Goal: Task Accomplishment & Management: Manage account settings

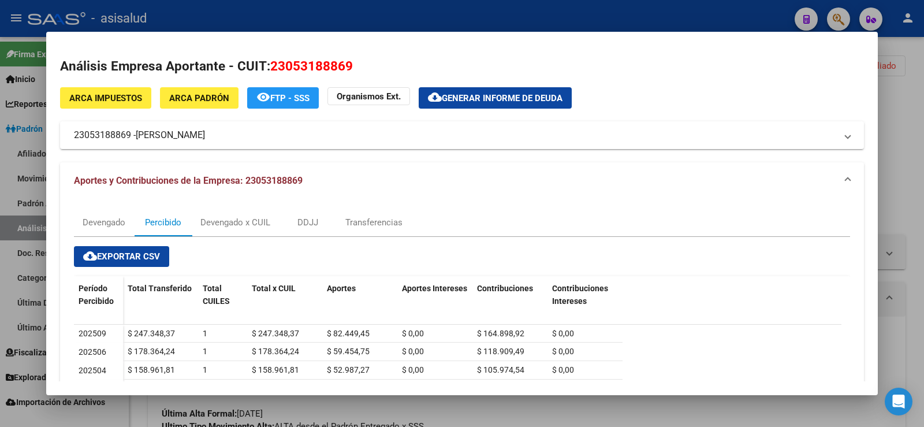
scroll to position [77, 0]
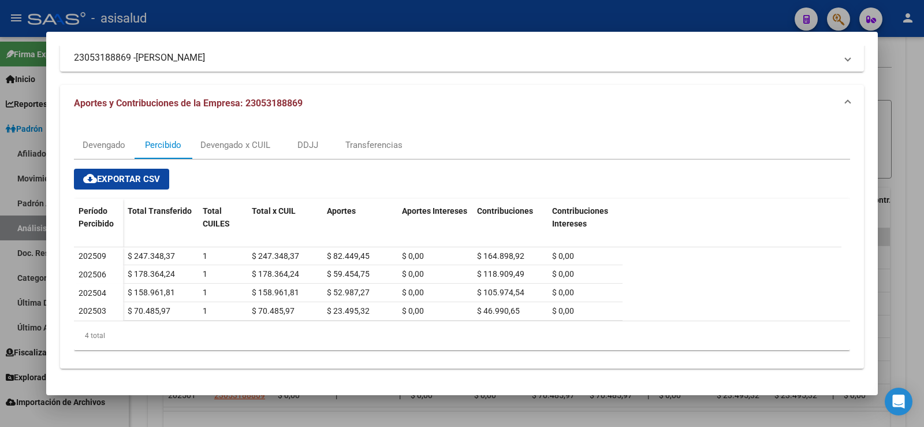
click at [349, 19] on div at bounding box center [462, 213] width 924 height 427
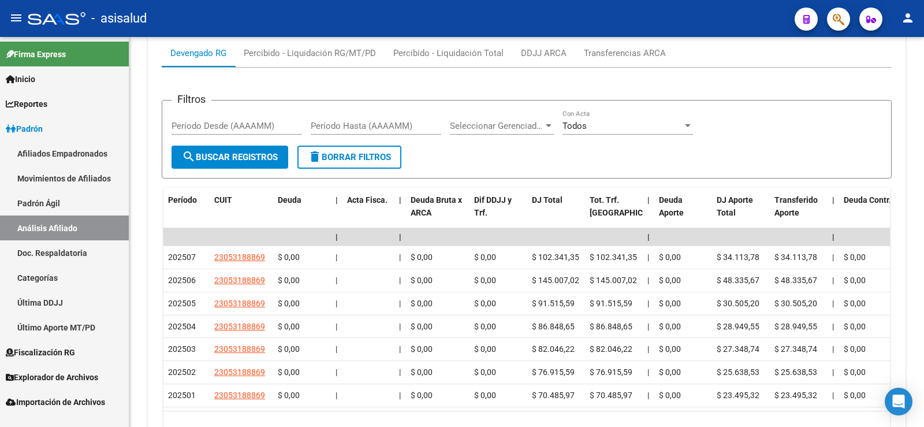
click at [51, 207] on link "Padrón Ágil" at bounding box center [64, 203] width 129 height 25
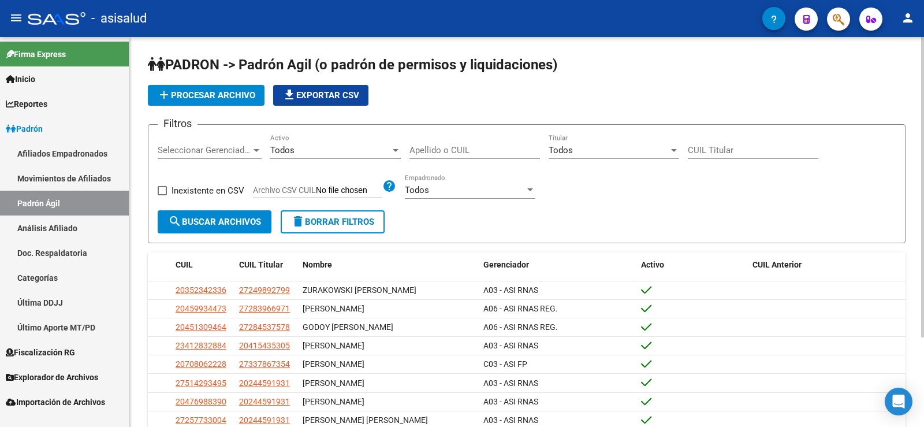
click at [190, 91] on span "add Procesar archivo" at bounding box center [206, 95] width 98 height 10
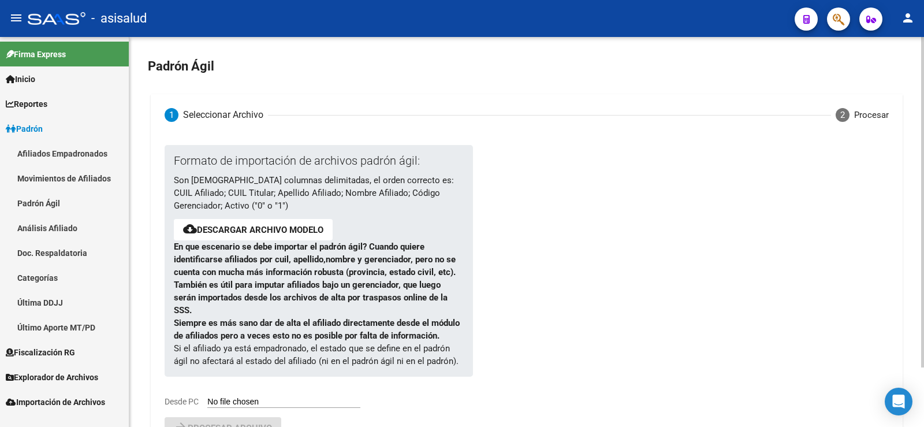
click at [237, 230] on link "Descargar archivo modelo" at bounding box center [260, 230] width 126 height 10
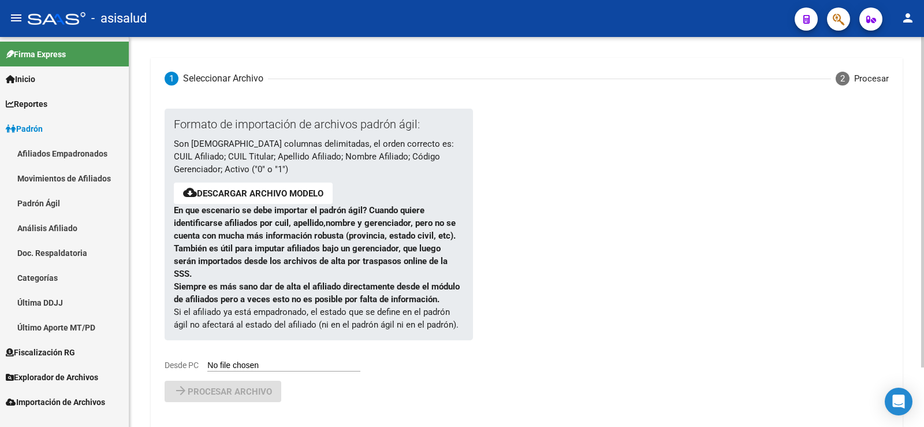
scroll to position [58, 0]
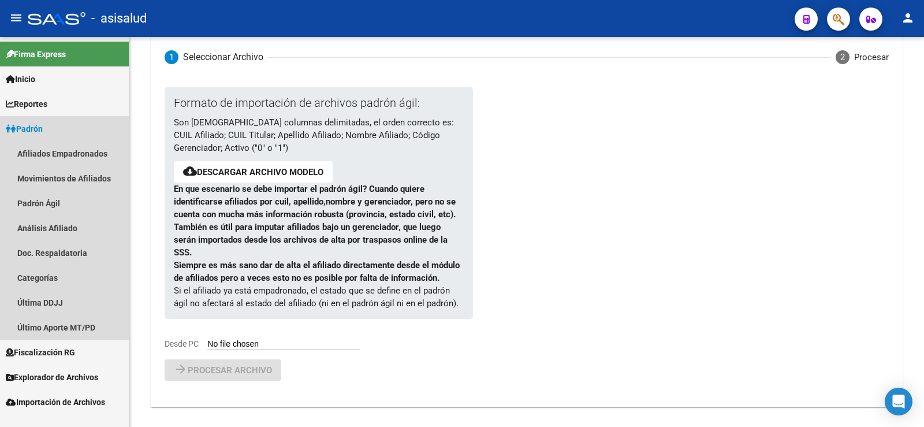
click at [35, 131] on span "Padrón" at bounding box center [24, 128] width 37 height 13
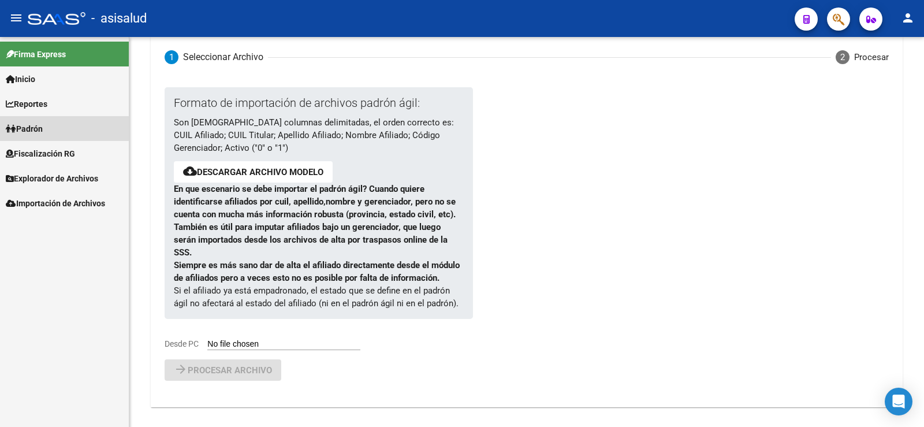
click at [36, 126] on span "Padrón" at bounding box center [24, 128] width 37 height 13
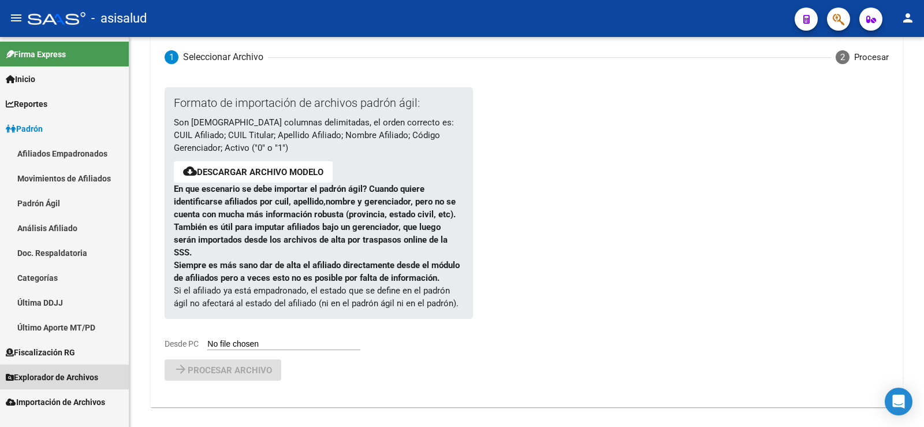
click at [44, 382] on span "Explorador de Archivos" at bounding box center [52, 377] width 92 height 13
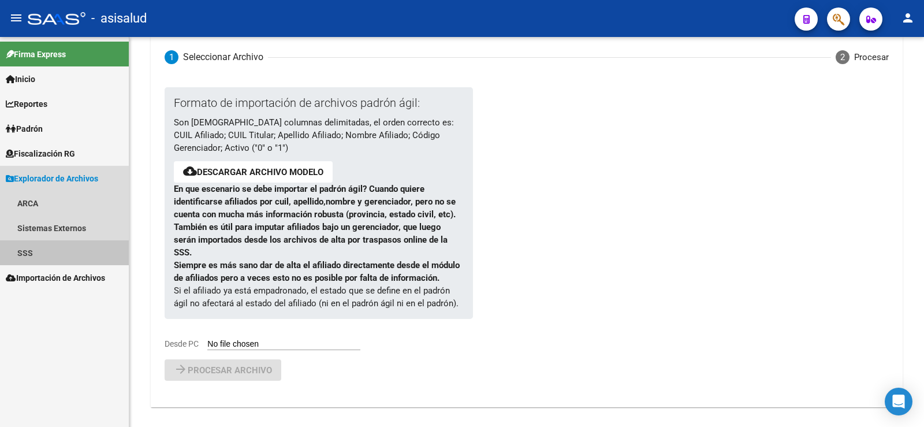
click at [38, 247] on link "SSS" at bounding box center [64, 252] width 129 height 25
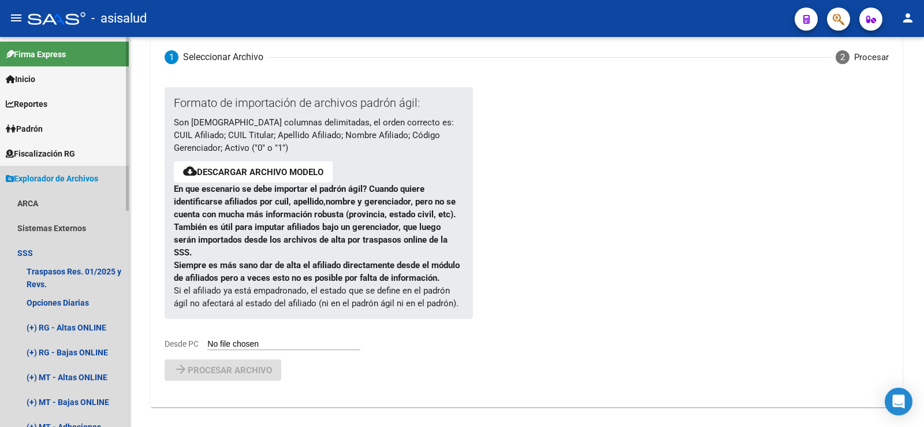
click at [49, 177] on span "Explorador de Archivos" at bounding box center [52, 178] width 92 height 13
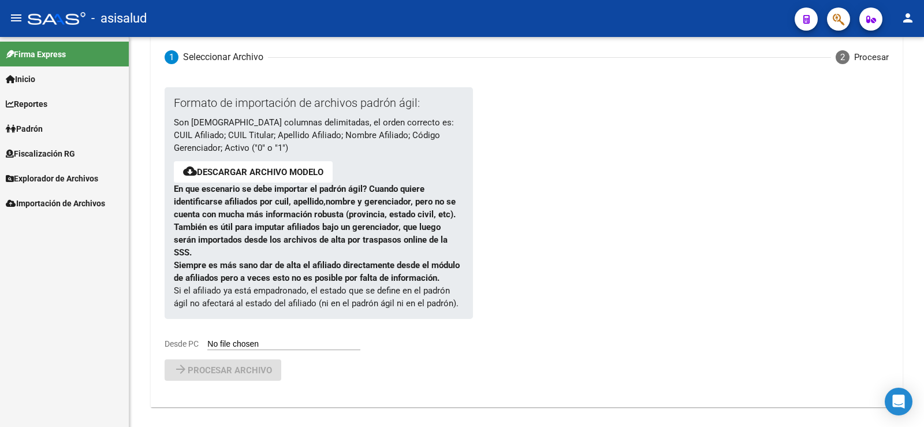
click at [40, 129] on span "Padrón" at bounding box center [24, 128] width 37 height 13
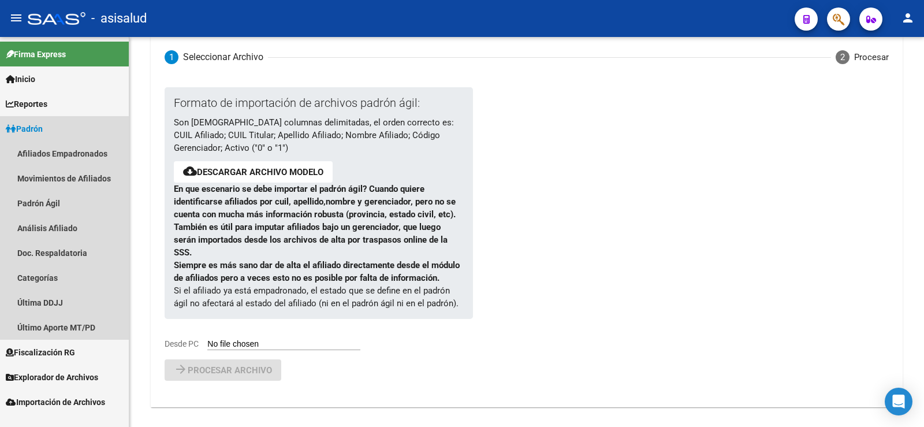
click at [41, 125] on span "Padrón" at bounding box center [24, 128] width 37 height 13
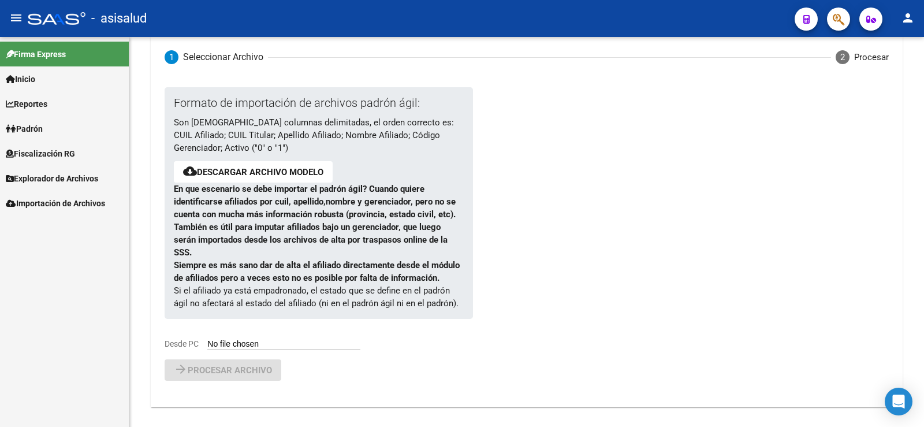
click at [33, 125] on span "Padrón" at bounding box center [24, 128] width 37 height 13
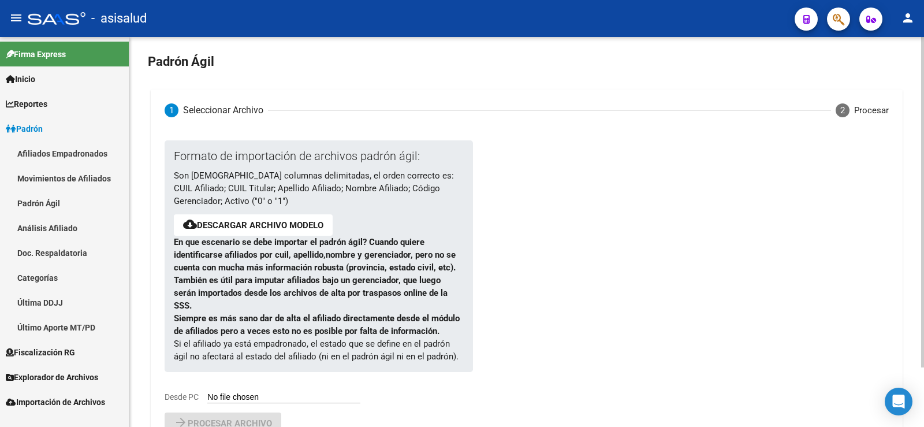
scroll to position [0, 0]
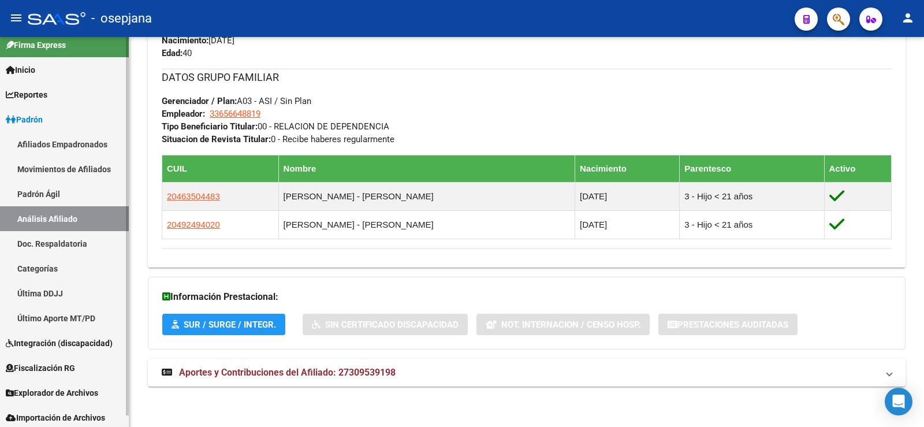
scroll to position [12, 0]
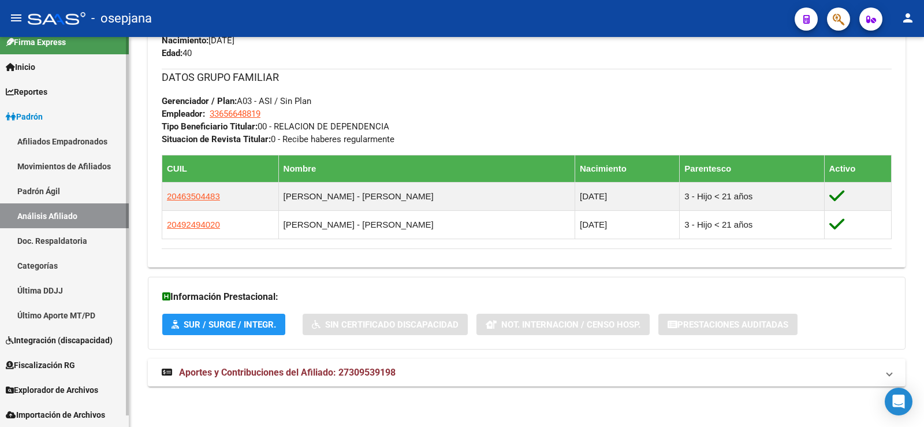
click at [39, 107] on link "Padrón" at bounding box center [64, 116] width 129 height 25
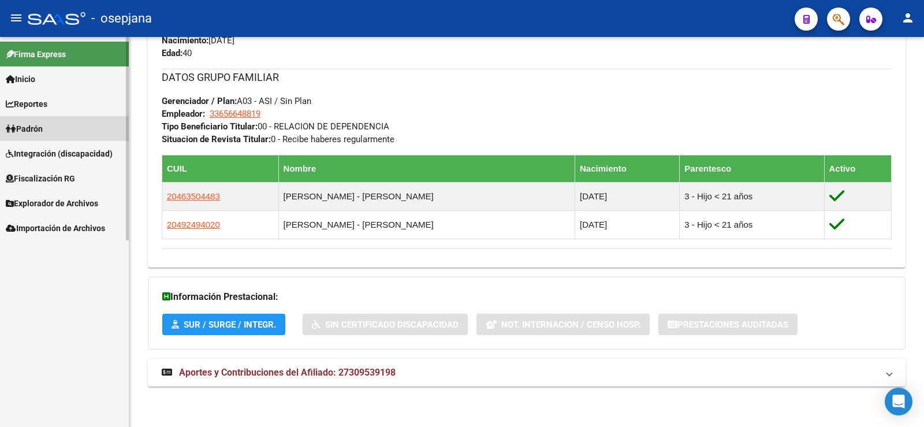
scroll to position [0, 0]
click at [35, 199] on span "Explorador de Archivos" at bounding box center [52, 203] width 92 height 13
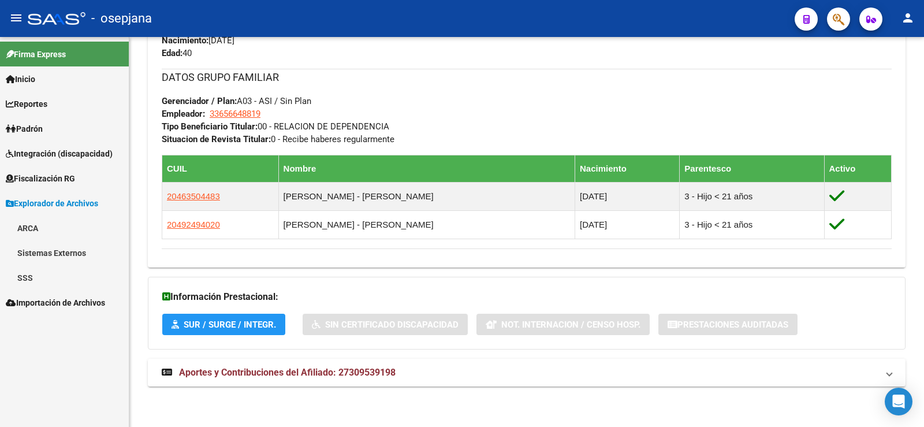
click at [35, 199] on span "Explorador de Archivos" at bounding box center [52, 203] width 92 height 13
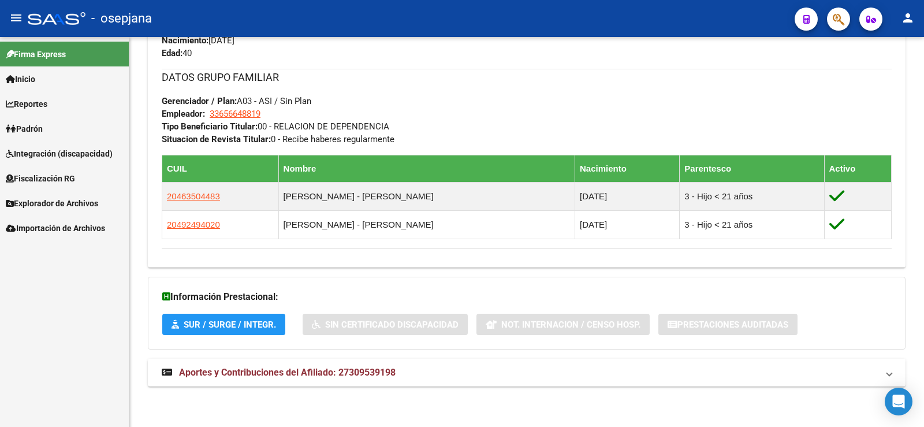
click at [39, 128] on span "Padrón" at bounding box center [24, 128] width 37 height 13
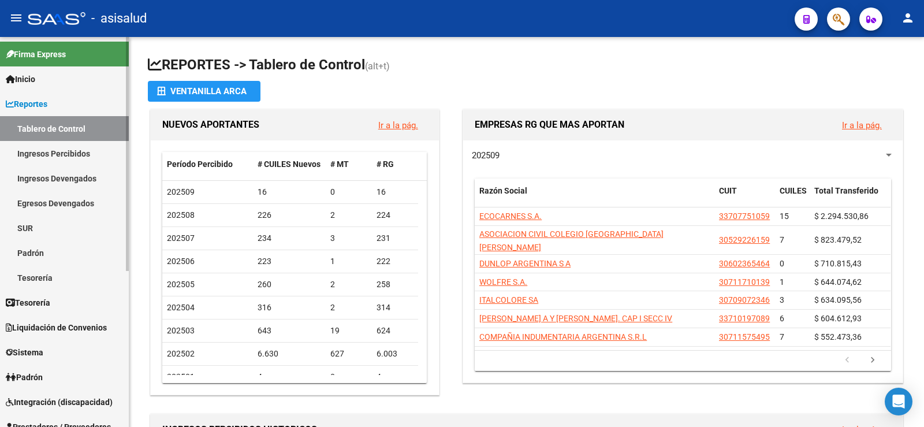
click at [35, 102] on span "Reportes" at bounding box center [27, 104] width 42 height 13
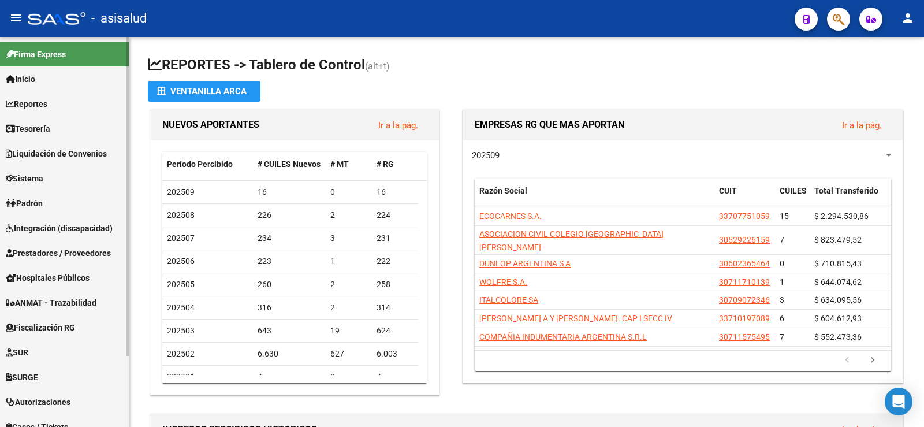
click at [42, 203] on span "Padrón" at bounding box center [24, 203] width 37 height 13
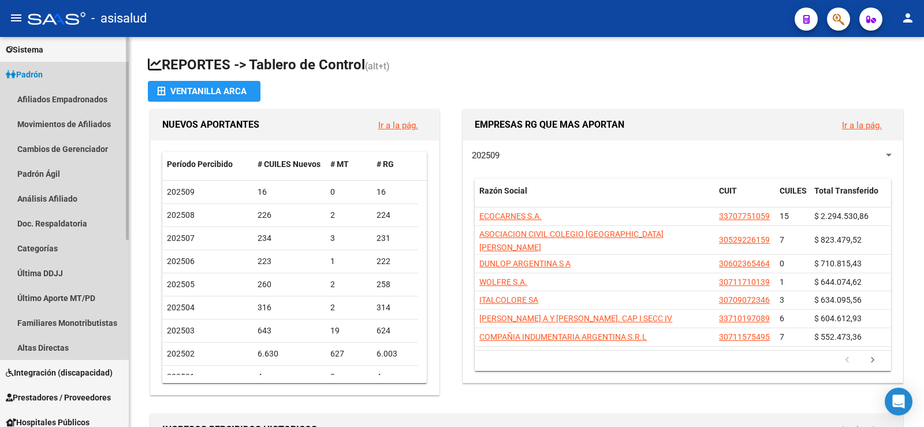
click at [49, 76] on link "Padrón" at bounding box center [64, 74] width 129 height 25
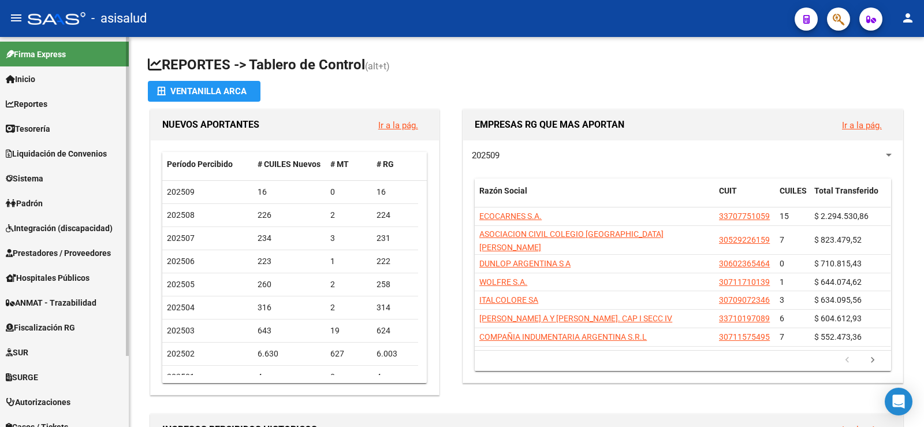
click at [86, 204] on link "Padrón" at bounding box center [64, 203] width 129 height 25
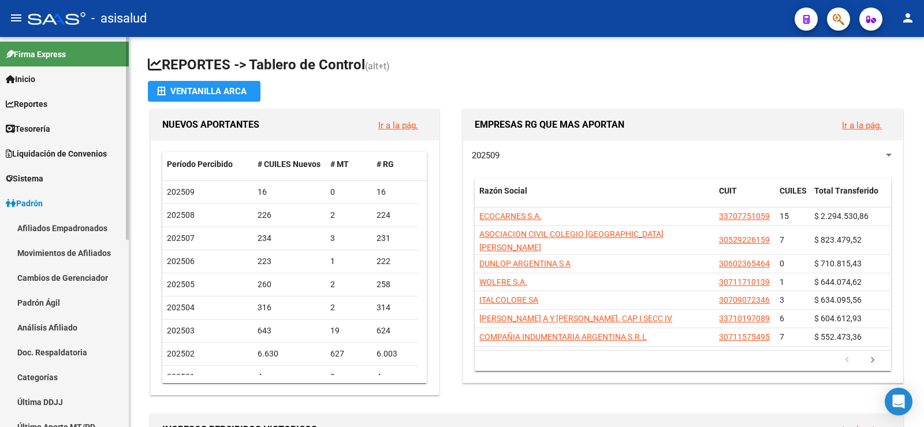
click at [66, 297] on link "Padrón Ágil" at bounding box center [64, 302] width 129 height 25
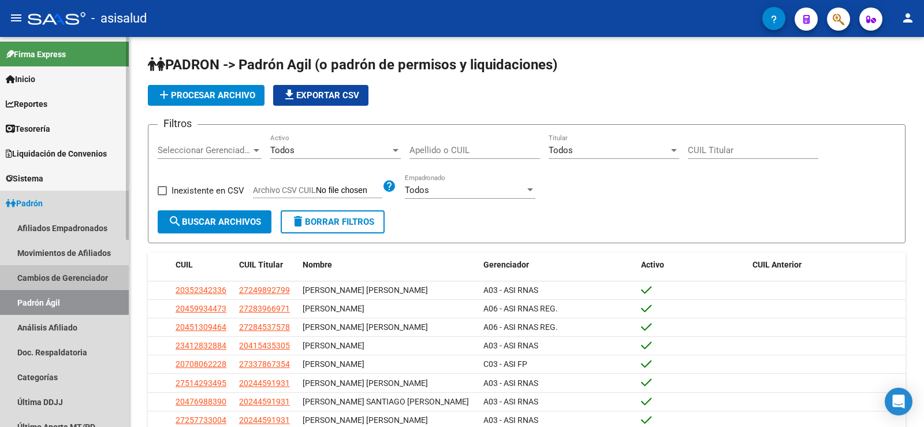
click at [77, 277] on link "Cambios de Gerenciador" at bounding box center [64, 277] width 129 height 25
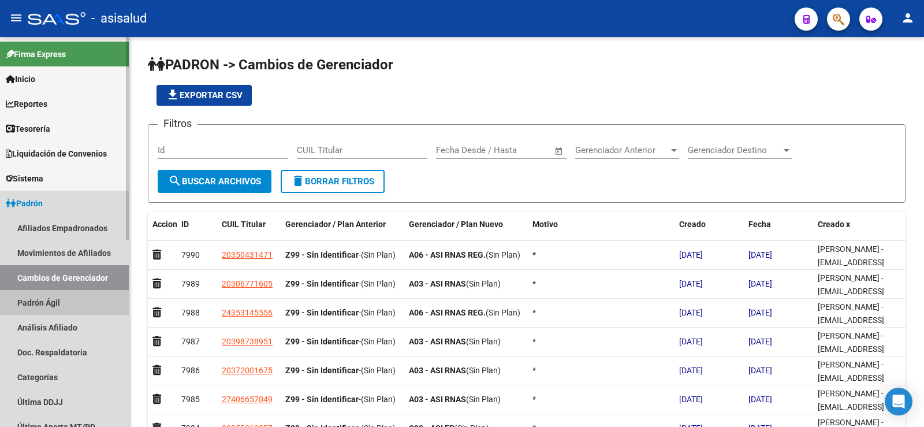
click at [69, 292] on link "Padrón Ágil" at bounding box center [64, 302] width 129 height 25
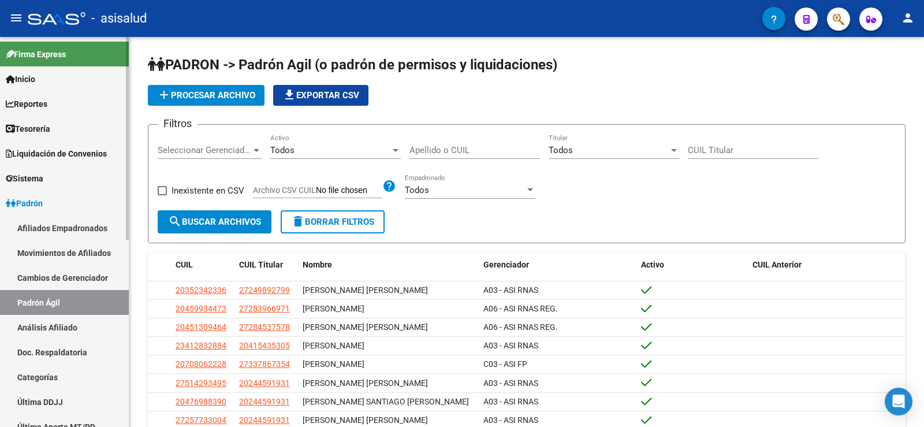
click at [66, 254] on link "Movimientos de Afiliados" at bounding box center [64, 252] width 129 height 25
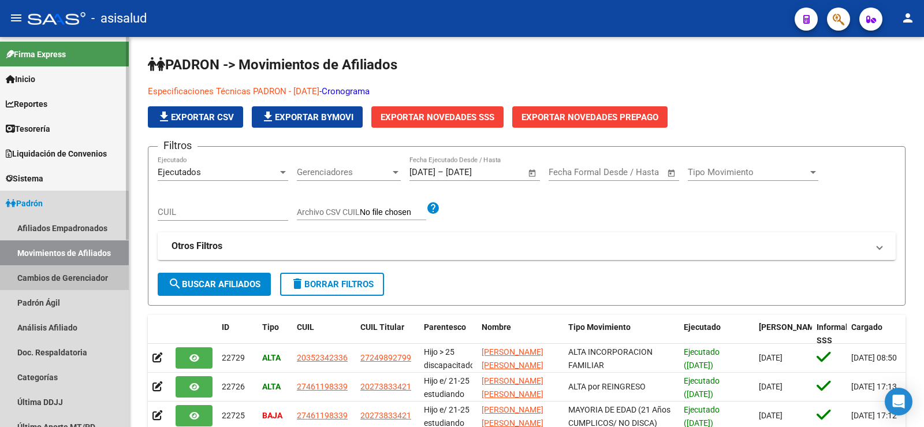
click at [61, 280] on link "Cambios de Gerenciador" at bounding box center [64, 277] width 129 height 25
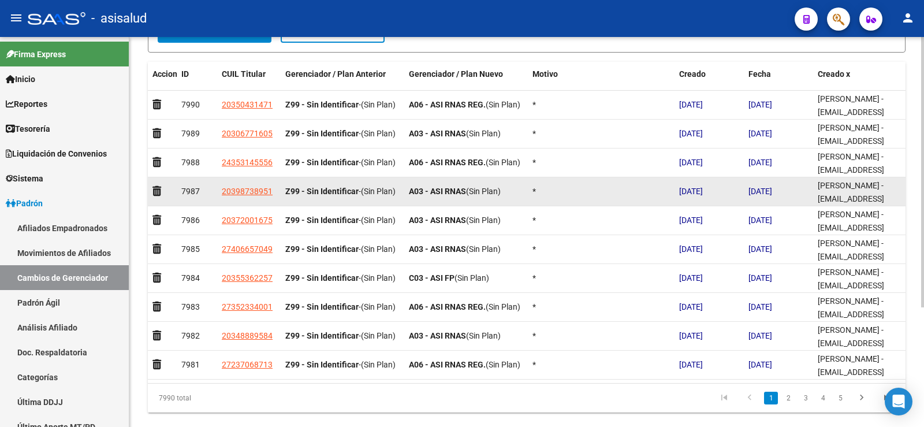
scroll to position [173, 0]
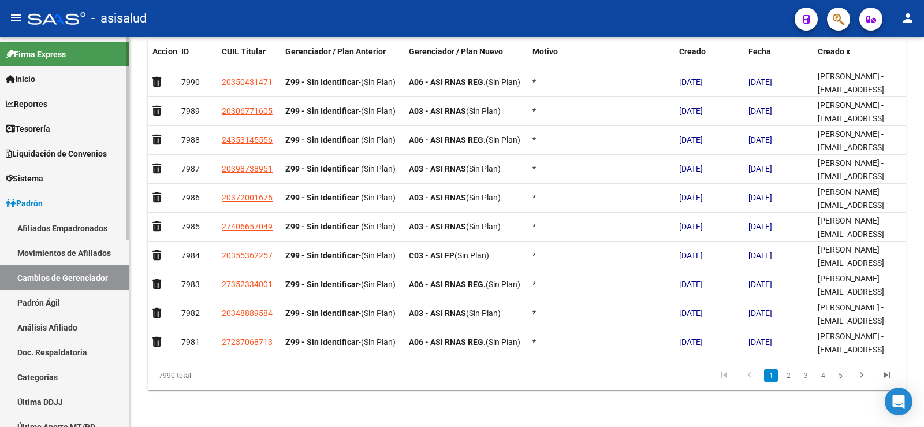
click at [39, 223] on link "Afiliados Empadronados" at bounding box center [64, 227] width 129 height 25
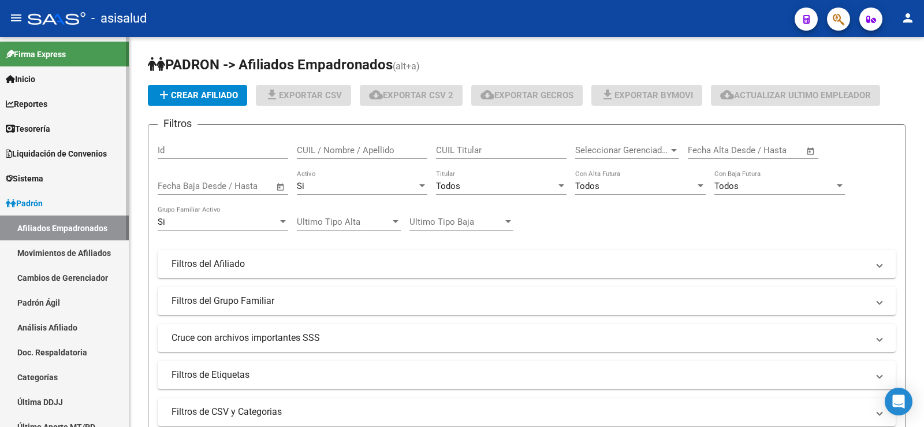
click at [45, 253] on link "Movimientos de Afiliados" at bounding box center [64, 252] width 129 height 25
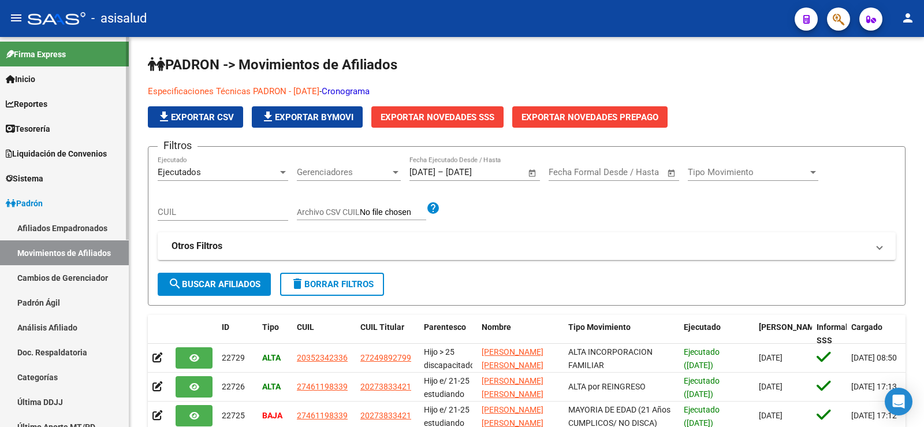
click at [47, 301] on link "Padrón Ágil" at bounding box center [64, 302] width 129 height 25
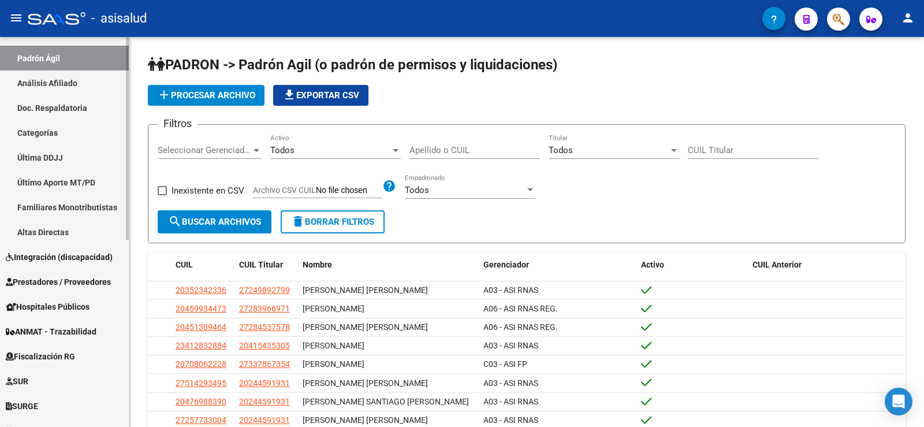
scroll to position [245, 0]
click at [129, 289] on mat-sidenav "Firma Express Inicio Instructivos Contacto OS Reportes Tablero de Control Ingre…" at bounding box center [64, 232] width 129 height 390
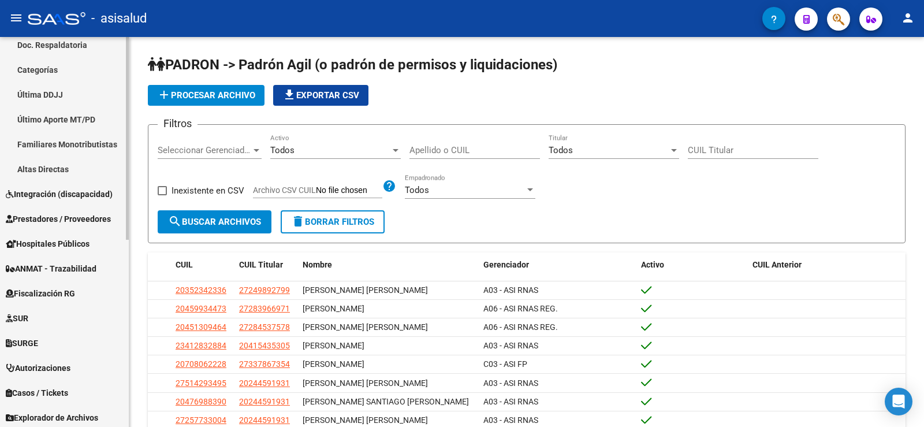
scroll to position [360, 0]
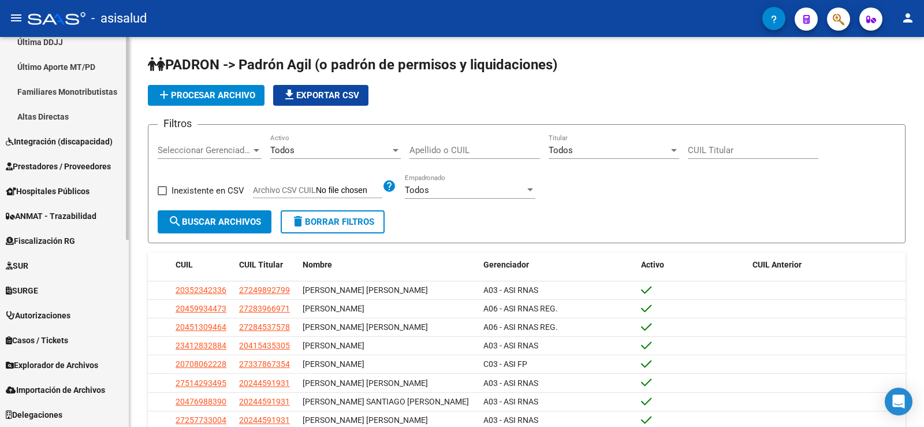
click at [69, 417] on link "Delegaciones" at bounding box center [64, 414] width 129 height 25
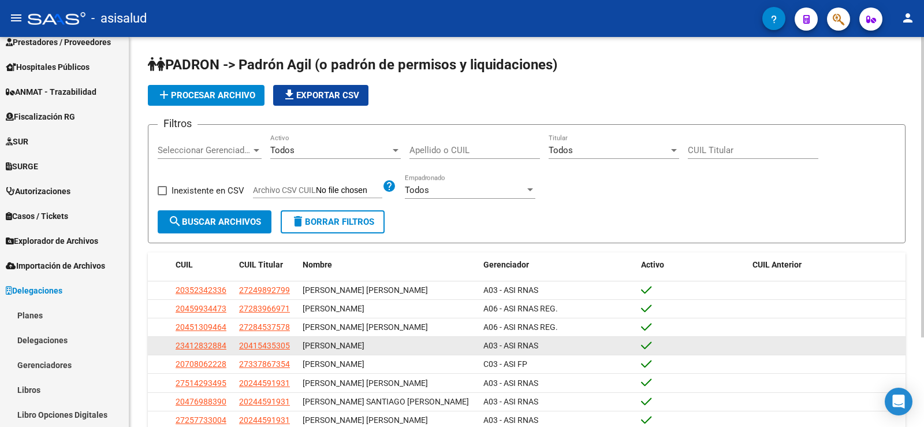
scroll to position [211, 0]
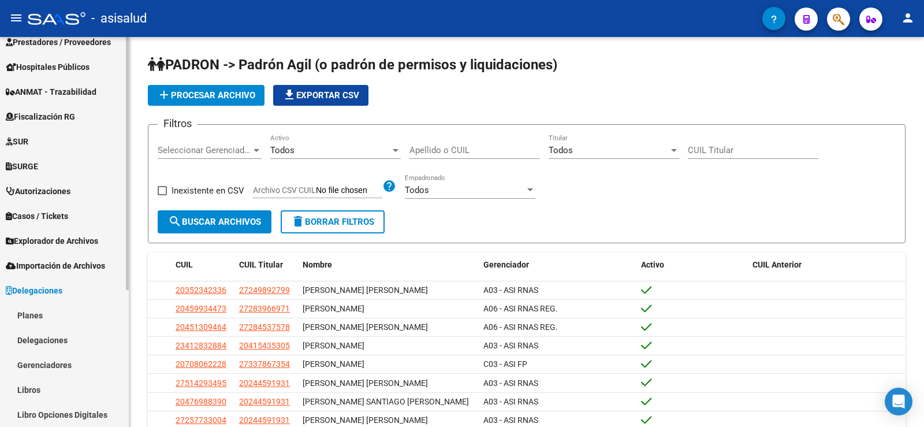
click at [62, 360] on link "Gerenciadores" at bounding box center [64, 364] width 129 height 25
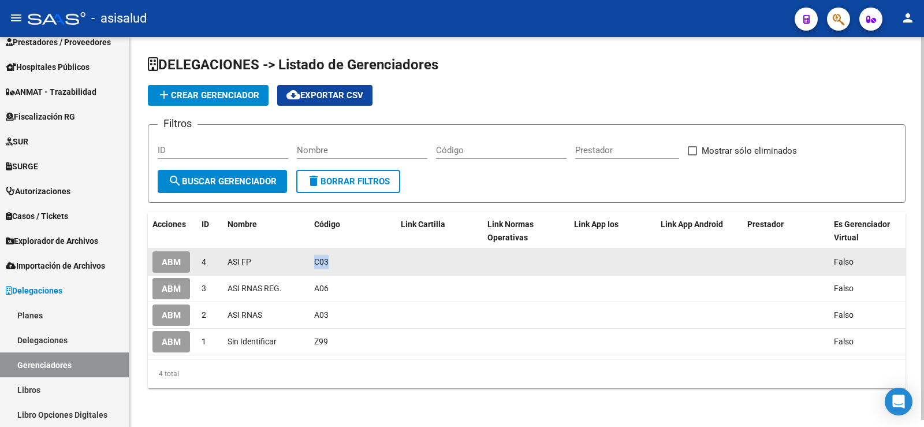
drag, startPoint x: 314, startPoint y: 259, endPoint x: 329, endPoint y: 263, distance: 15.0
click at [329, 263] on div "C03" at bounding box center [352, 261] width 77 height 13
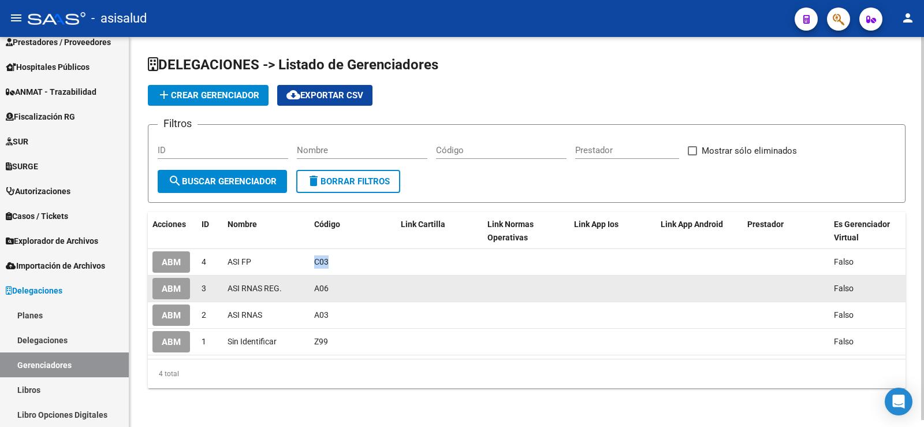
copy span "C03"
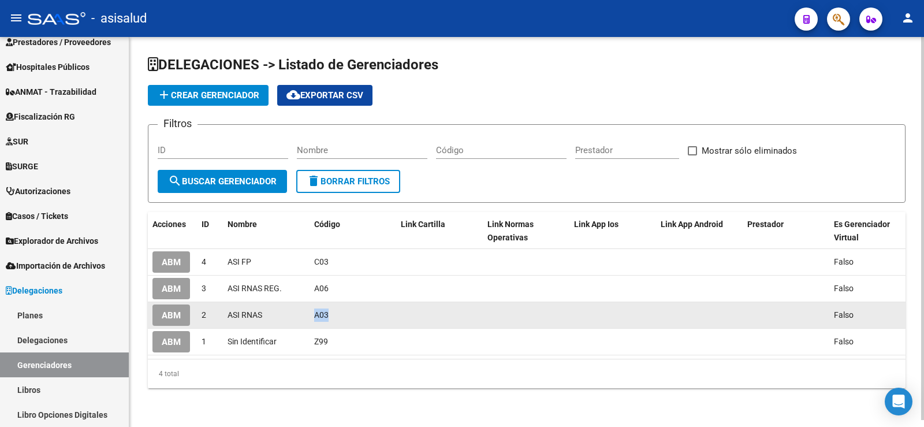
drag, startPoint x: 314, startPoint y: 314, endPoint x: 327, endPoint y: 314, distance: 13.3
click at [327, 314] on datatable-body-cell "A03" at bounding box center [353, 315] width 87 height 26
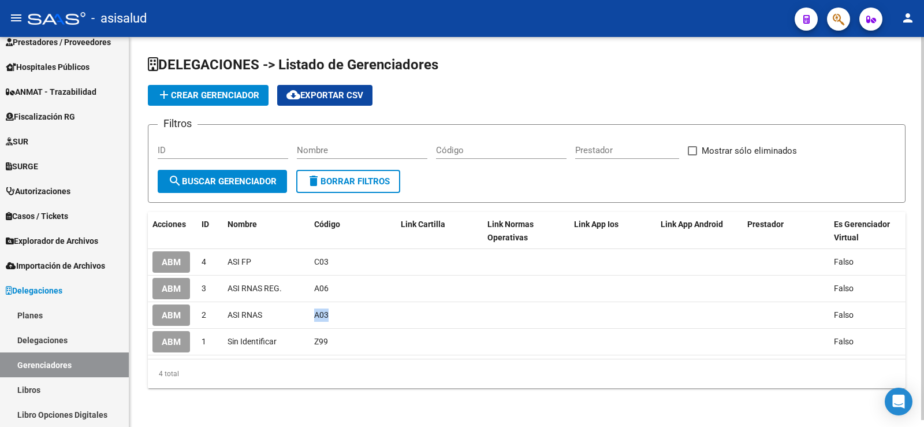
copy span "A03"
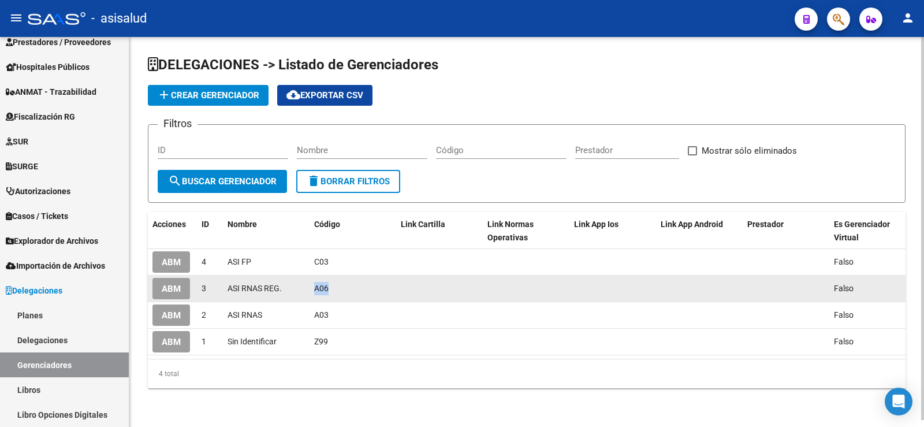
drag, startPoint x: 316, startPoint y: 289, endPoint x: 327, endPoint y: 289, distance: 11.0
click at [327, 289] on span "A06" at bounding box center [321, 288] width 14 height 9
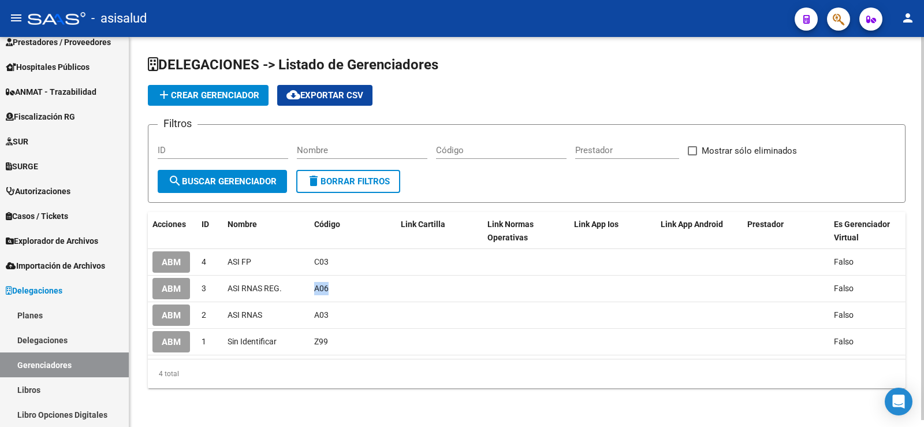
copy span "A06"
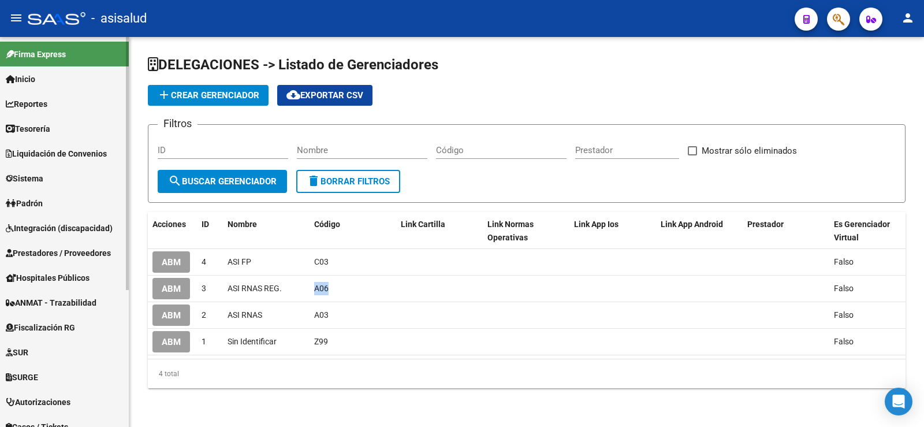
click at [31, 203] on span "Padrón" at bounding box center [24, 203] width 37 height 13
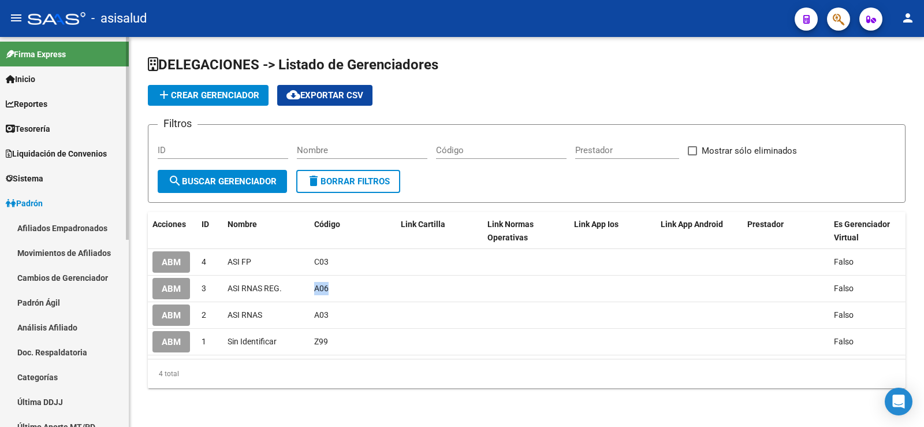
click at [47, 299] on link "Padrón Ágil" at bounding box center [64, 302] width 129 height 25
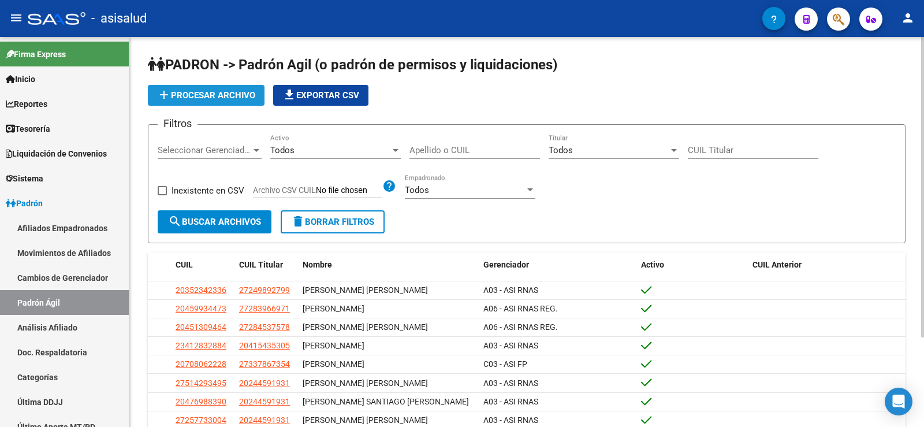
click at [195, 99] on span "add Procesar archivo" at bounding box center [206, 95] width 98 height 10
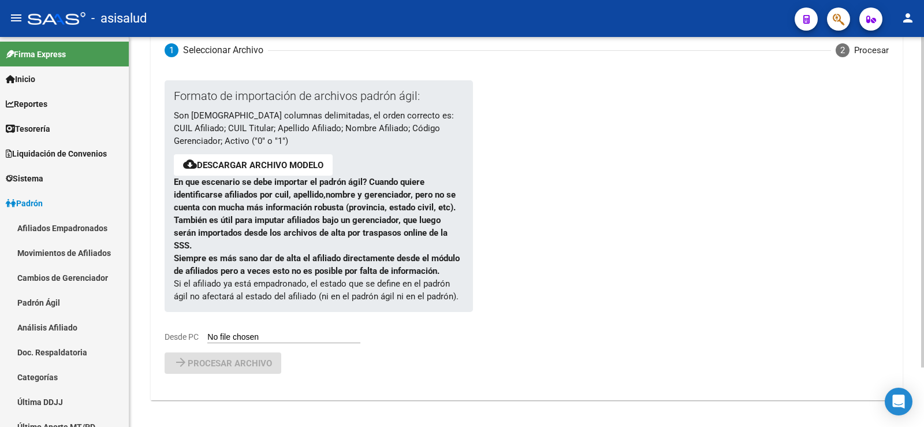
scroll to position [70, 0]
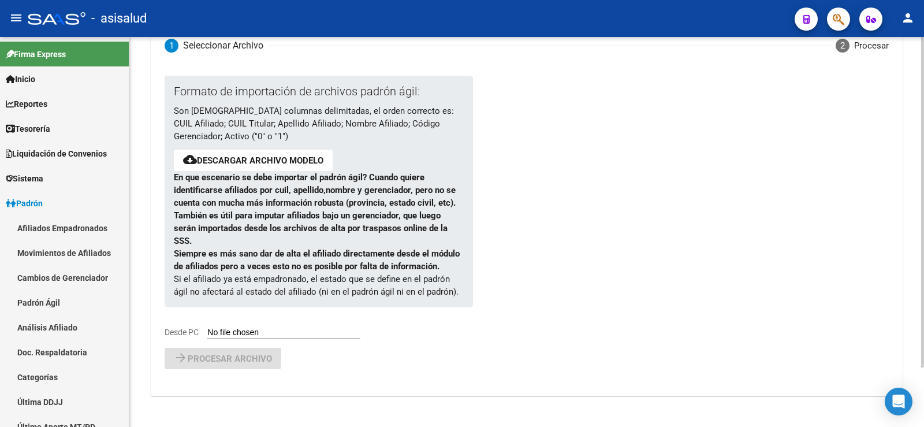
click at [247, 330] on input "Desde PC" at bounding box center [283, 332] width 153 height 11
type input "C:\fakepath\PadronAgil ASI 09.csv"
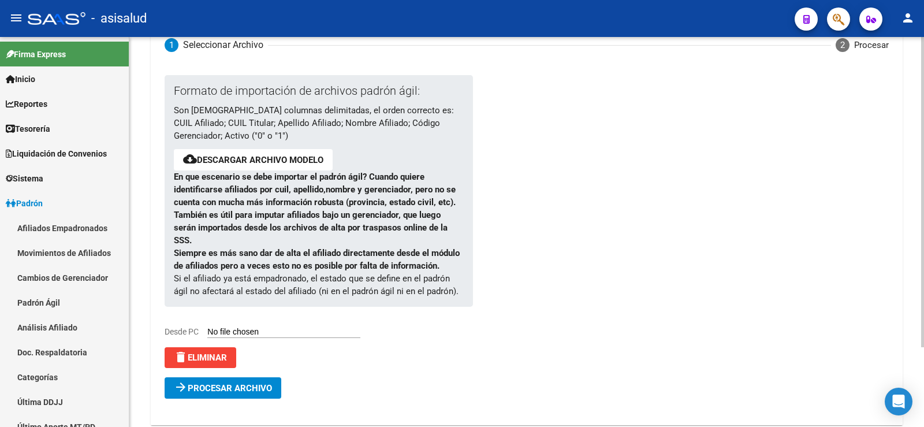
scroll to position [100, 0]
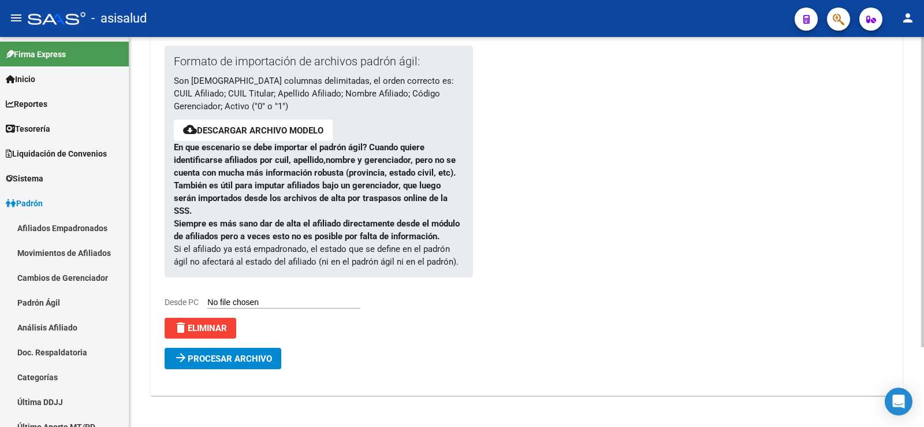
click at [248, 354] on span "Procesar archivo" at bounding box center [230, 358] width 84 height 10
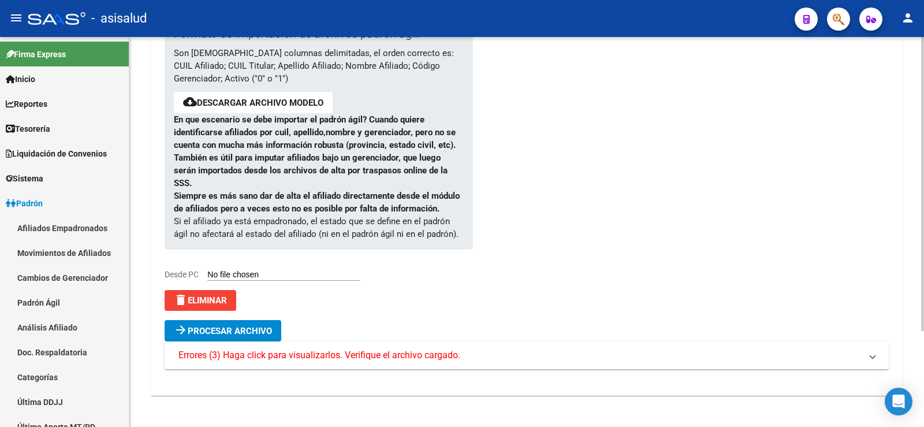
click at [378, 357] on span "Errores (3) Haga click para visualizarlos. Verifique el archivo cargado." at bounding box center [319, 355] width 282 height 13
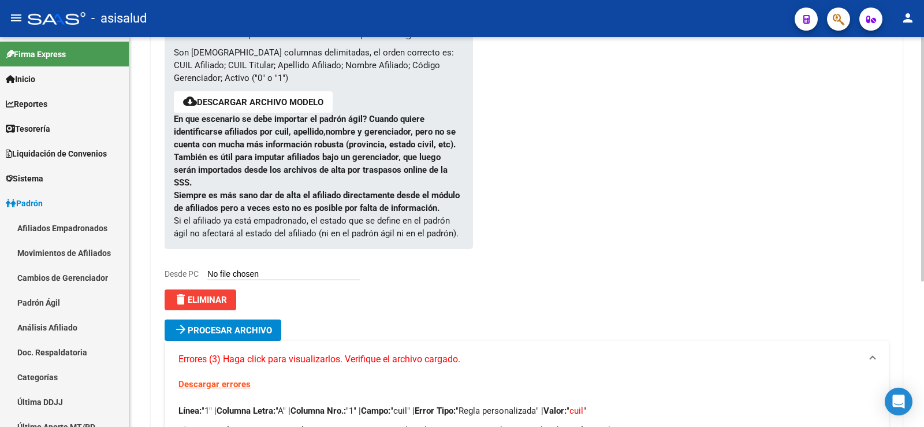
scroll to position [232, 0]
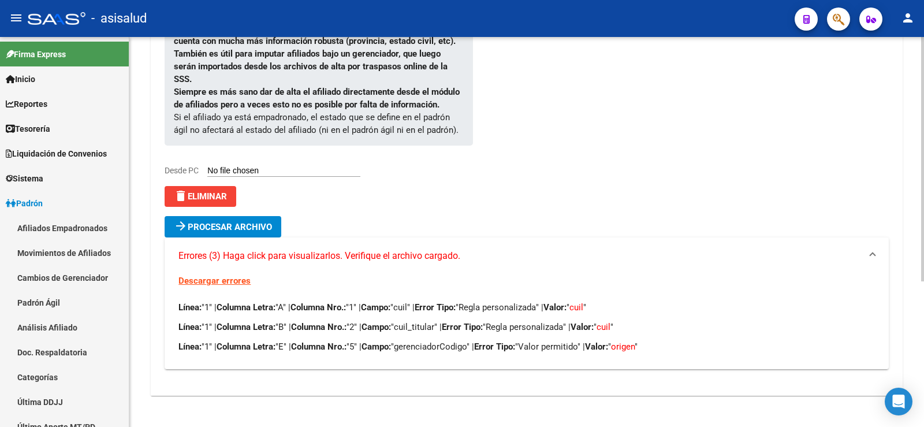
click at [208, 191] on span "delete Eliminar" at bounding box center [200, 196] width 53 height 10
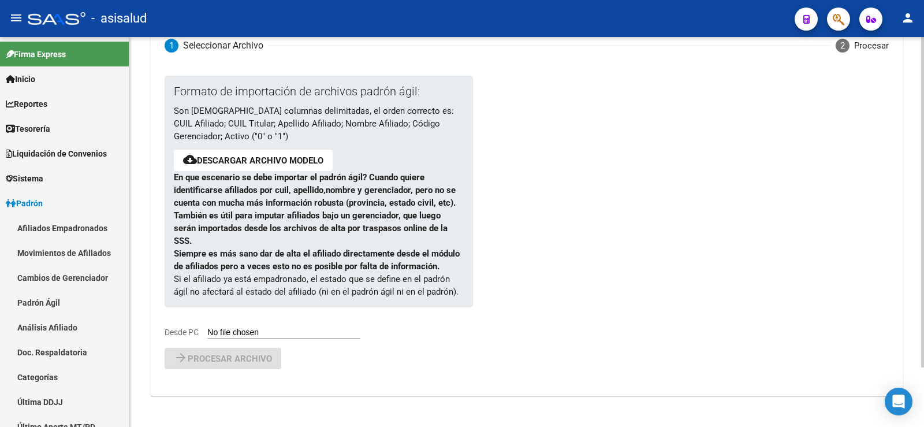
click at [238, 331] on input "Desde PC" at bounding box center [283, 332] width 153 height 11
type input "C:\fakepath\PadronAgil ASI 09.csv"
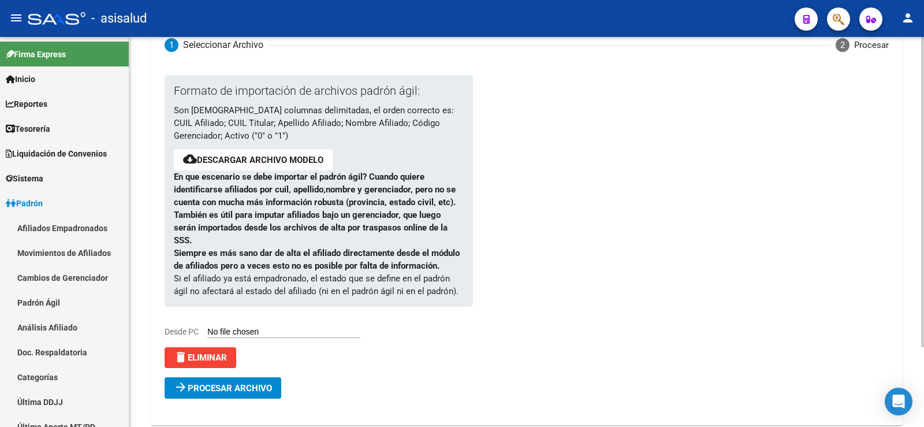
click at [206, 387] on span "Procesar archivo" at bounding box center [230, 388] width 84 height 10
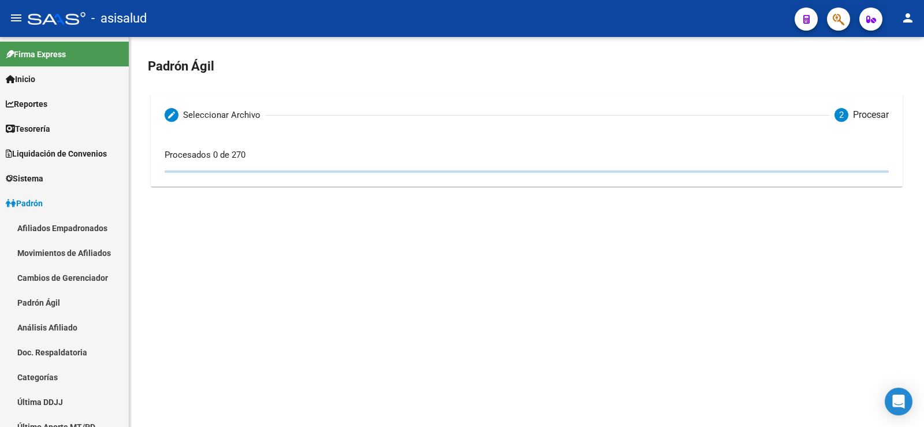
scroll to position [0, 0]
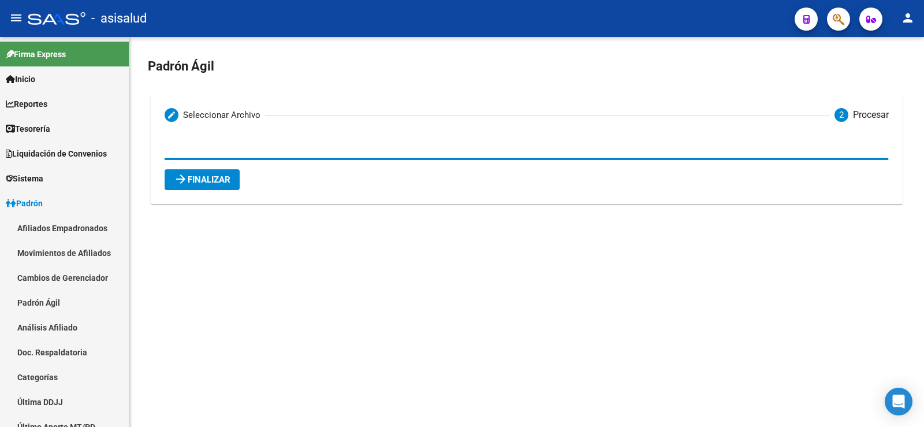
click at [198, 176] on span "arrow_forward Finalizar" at bounding box center [202, 179] width 57 height 10
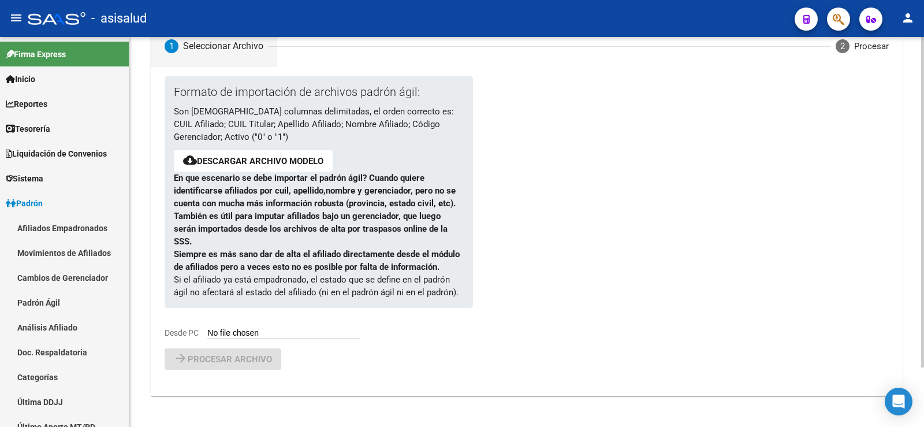
scroll to position [70, 0]
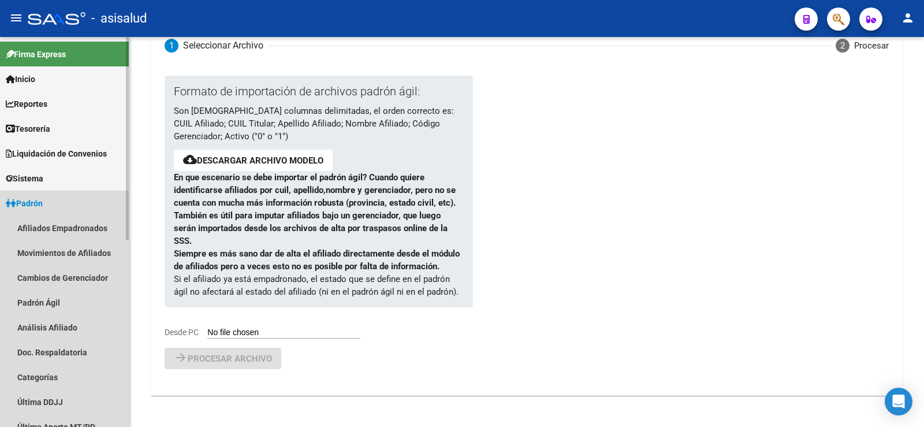
click at [43, 199] on span "Padrón" at bounding box center [24, 203] width 37 height 13
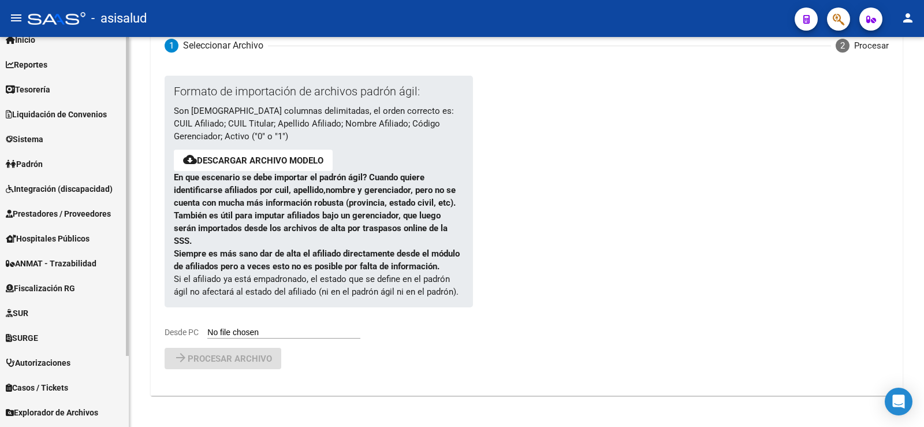
scroll to position [87, 0]
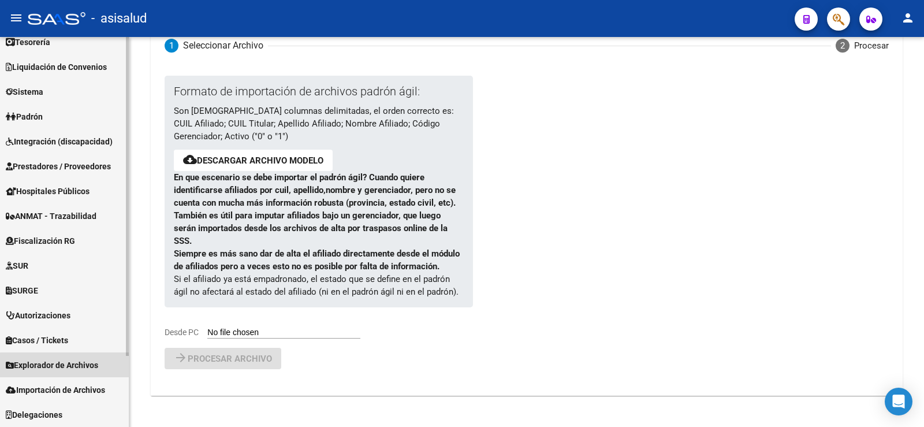
click at [72, 366] on span "Explorador de Archivos" at bounding box center [52, 365] width 92 height 13
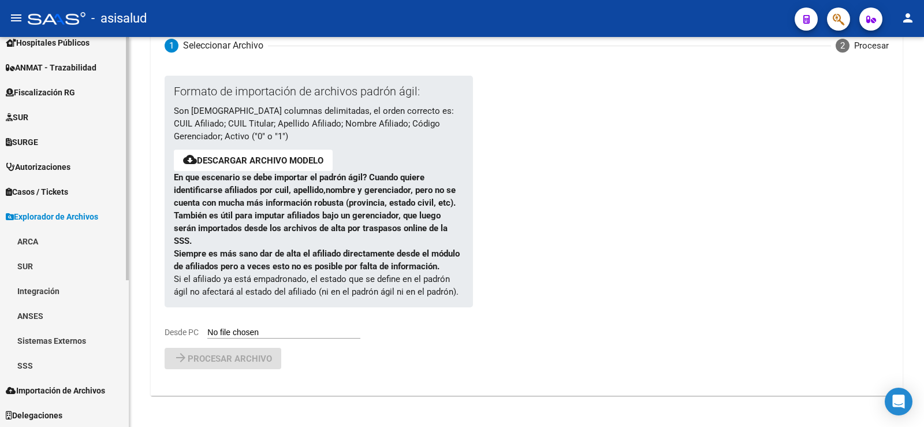
scroll to position [236, 0]
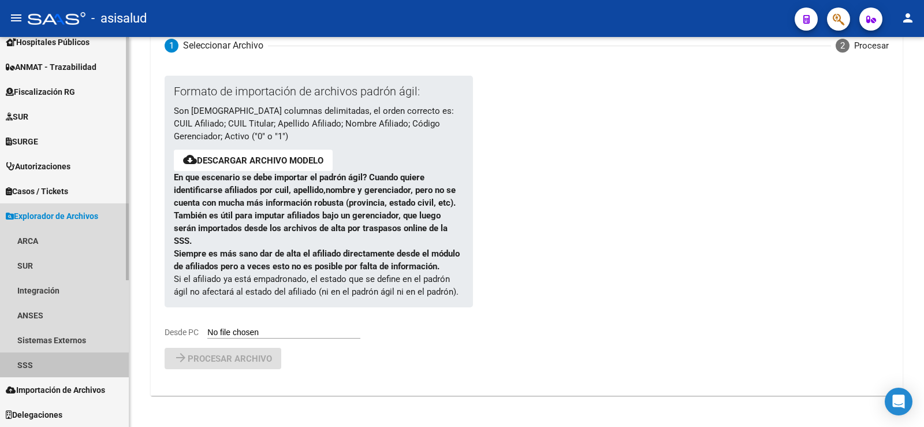
click at [33, 357] on link "SSS" at bounding box center [64, 364] width 129 height 25
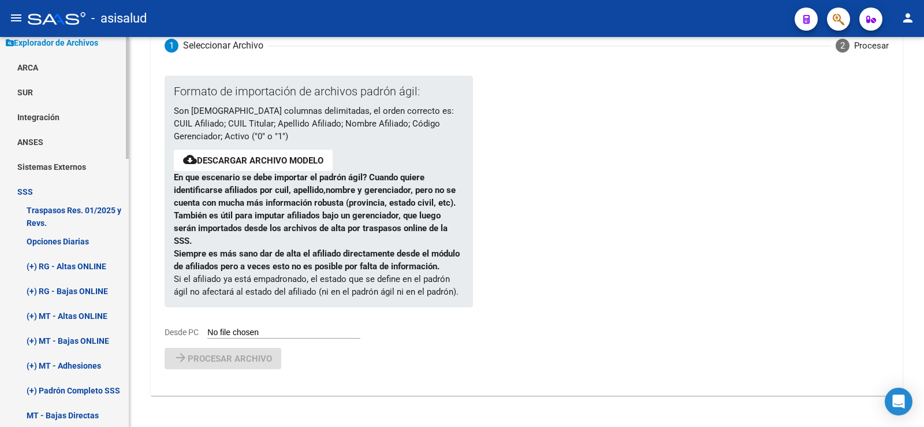
scroll to position [467, 0]
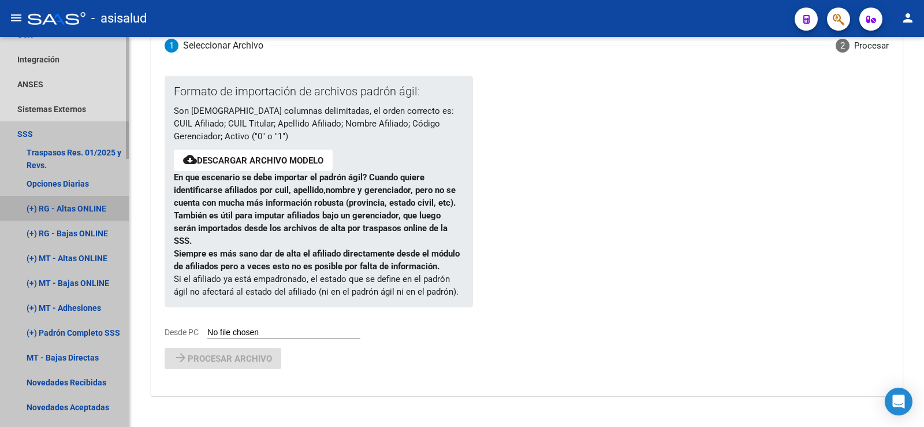
click at [66, 209] on link "(+) RG - Altas ONLINE" at bounding box center [64, 208] width 129 height 25
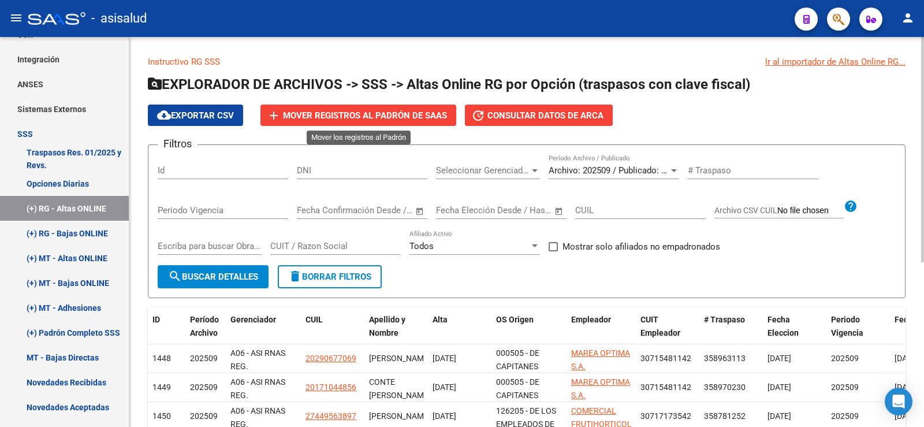
click at [370, 113] on span "Mover registros al PADRÓN de SAAS" at bounding box center [365, 115] width 164 height 10
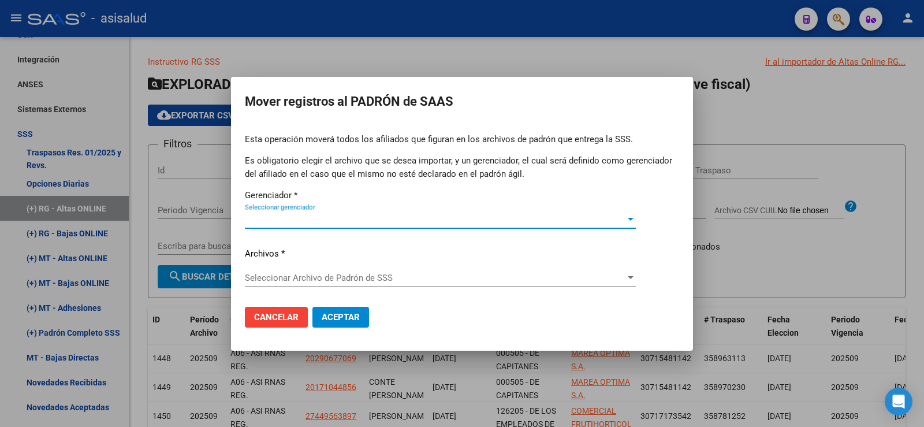
click at [333, 219] on span "Seleccionar gerenciador" at bounding box center [435, 219] width 381 height 10
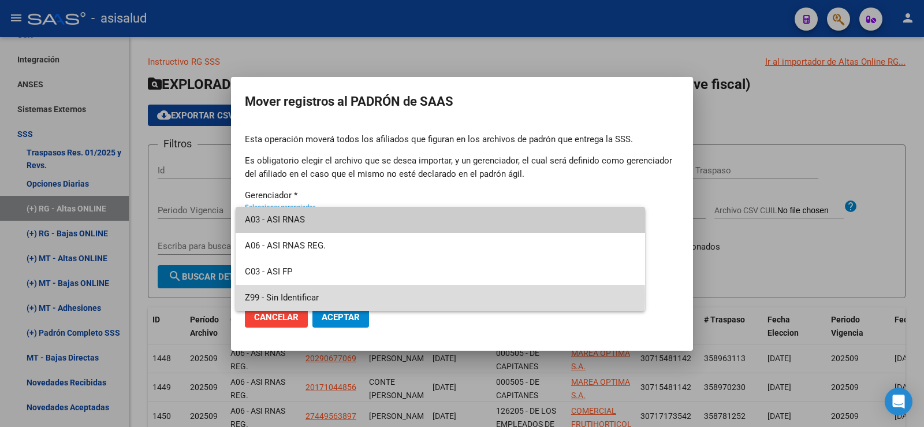
click at [288, 296] on span "Z99 - Sin Identificar" at bounding box center [440, 298] width 391 height 26
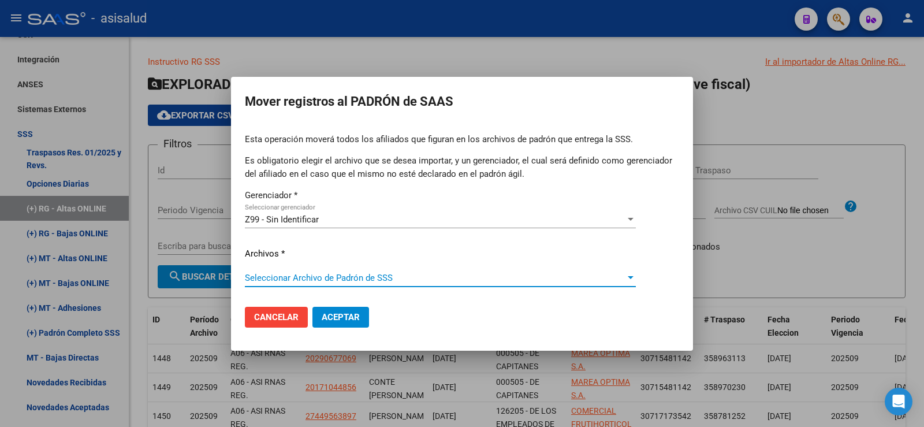
click at [281, 277] on span "Seleccionar Archivo de Padrón de SSS" at bounding box center [435, 278] width 381 height 10
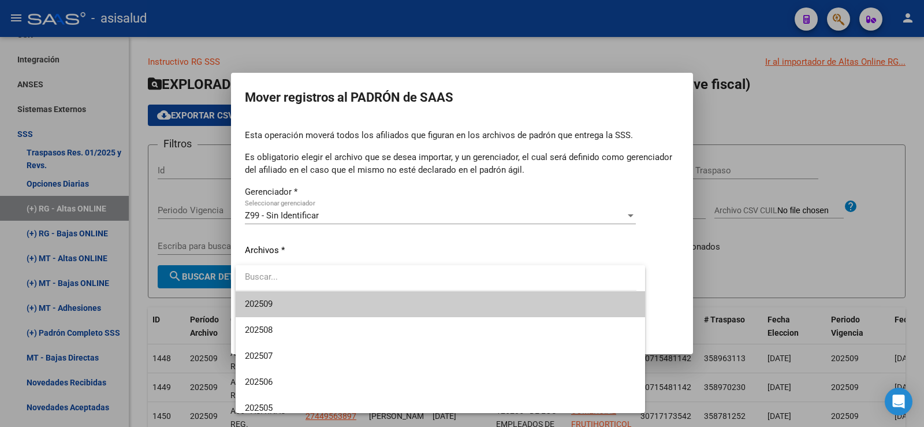
click at [275, 304] on span "202509" at bounding box center [440, 304] width 391 height 26
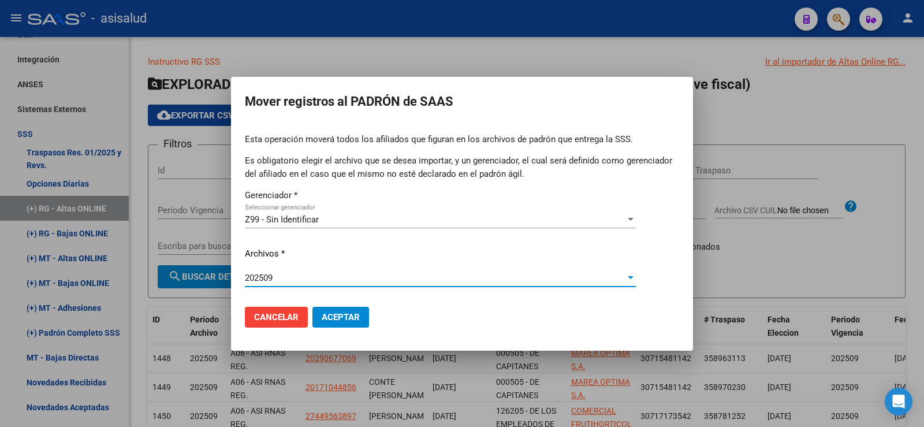
click at [340, 314] on span "Aceptar" at bounding box center [341, 317] width 38 height 10
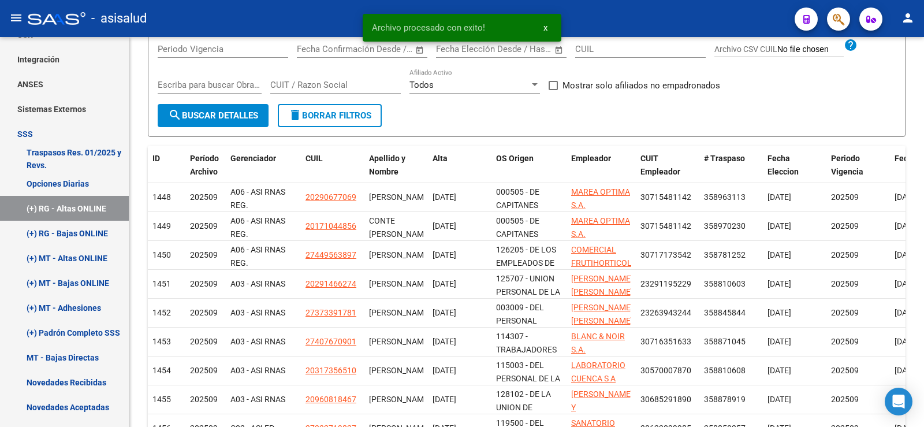
scroll to position [173, 0]
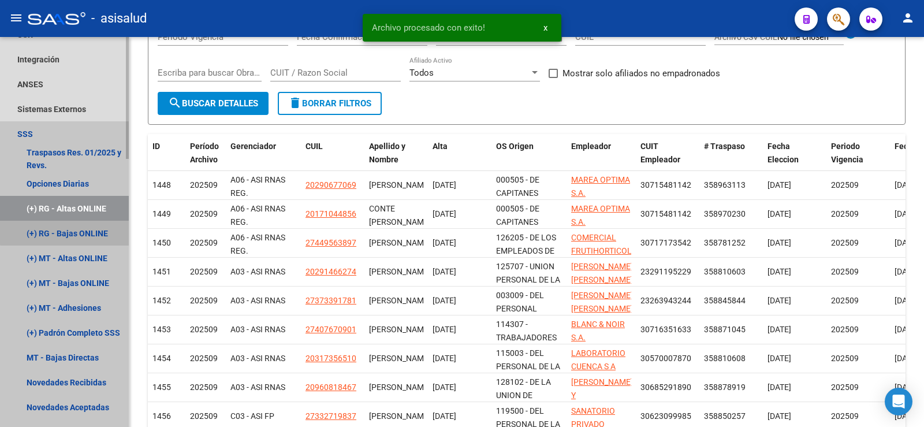
click at [74, 232] on link "(+) RG - Bajas ONLINE" at bounding box center [64, 233] width 129 height 25
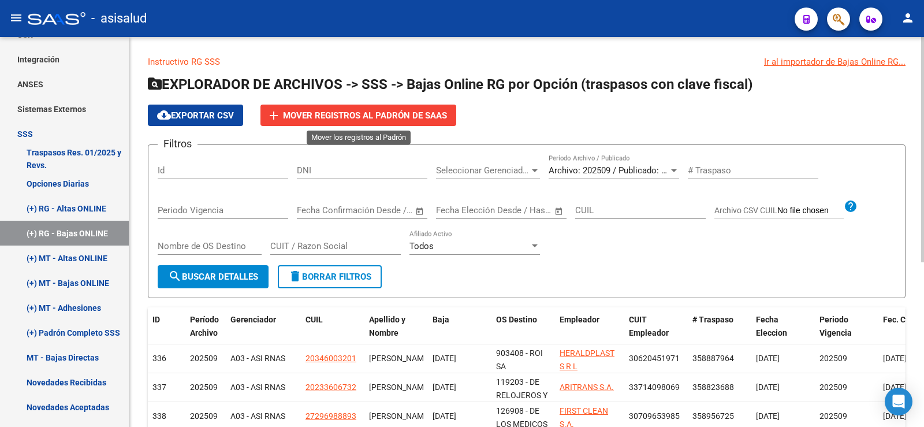
click at [373, 117] on span "Mover registros al PADRÓN de SAAS" at bounding box center [365, 115] width 164 height 10
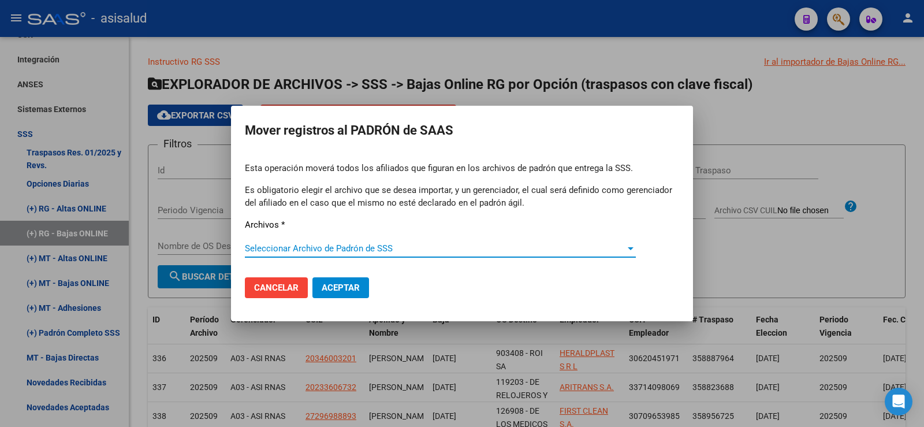
click at [359, 247] on span "Seleccionar Archivo de Padrón de SSS" at bounding box center [435, 248] width 381 height 10
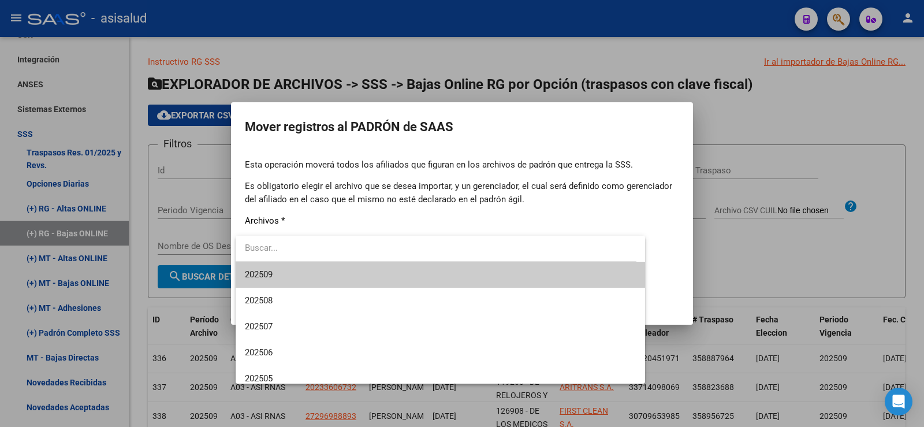
click at [275, 271] on span "202509" at bounding box center [440, 275] width 391 height 26
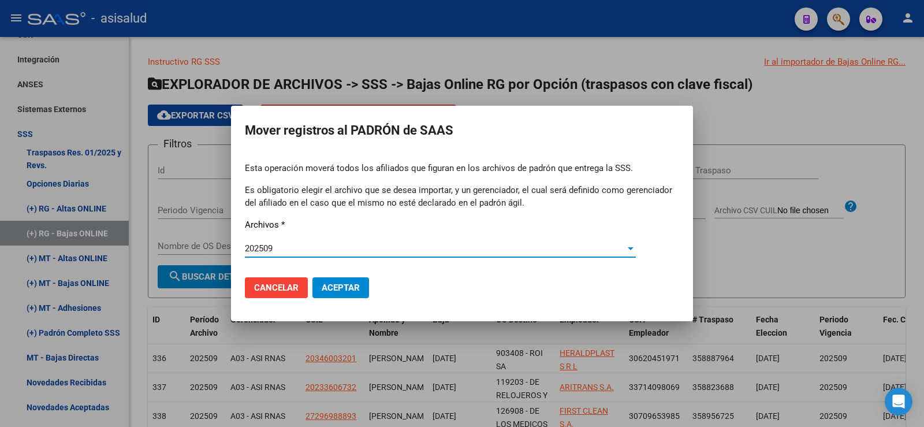
click at [356, 283] on span "Aceptar" at bounding box center [341, 287] width 38 height 10
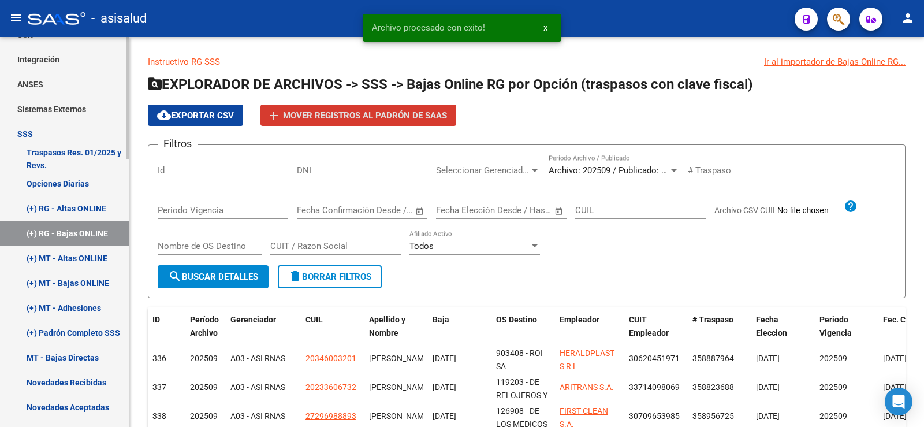
click at [82, 281] on link "(+) MT - Bajas ONLINE" at bounding box center [64, 282] width 129 height 25
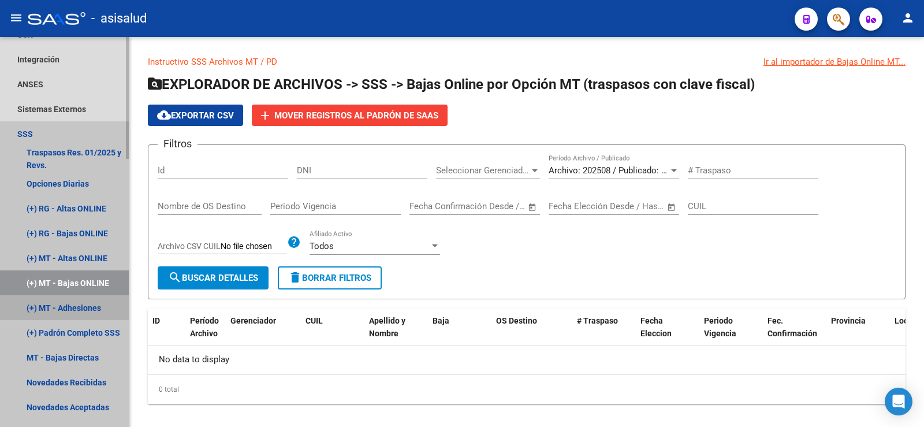
click at [85, 308] on link "(+) MT - Adhesiones" at bounding box center [64, 307] width 129 height 25
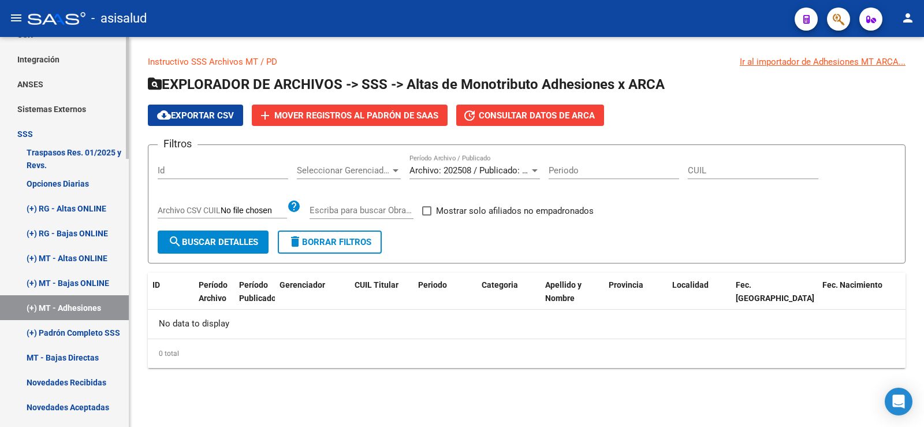
scroll to position [417, 0]
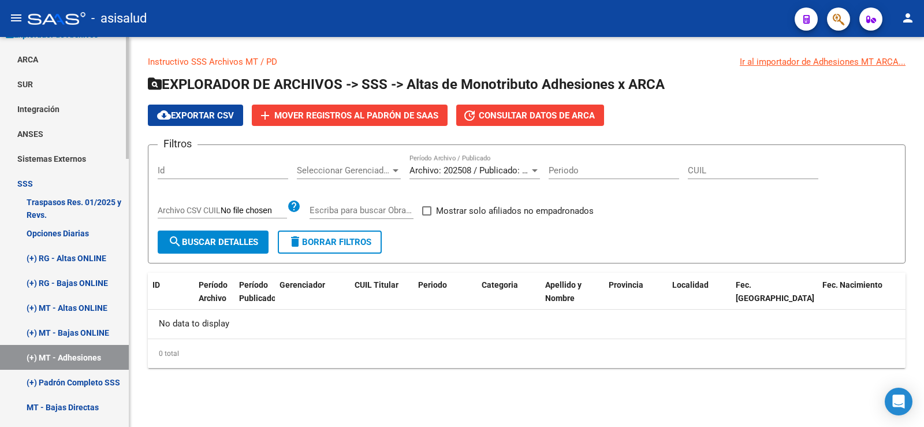
click at [129, 256] on mat-sidenav "Firma Express Inicio Instructivos Contacto OS Reportes Tablero de Control Ingre…" at bounding box center [64, 232] width 129 height 390
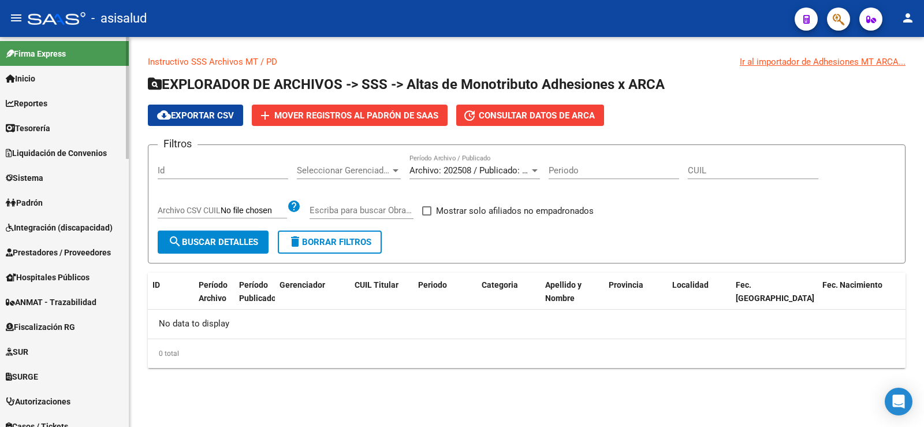
scroll to position [0, 0]
click at [32, 201] on span "Padrón" at bounding box center [24, 203] width 37 height 13
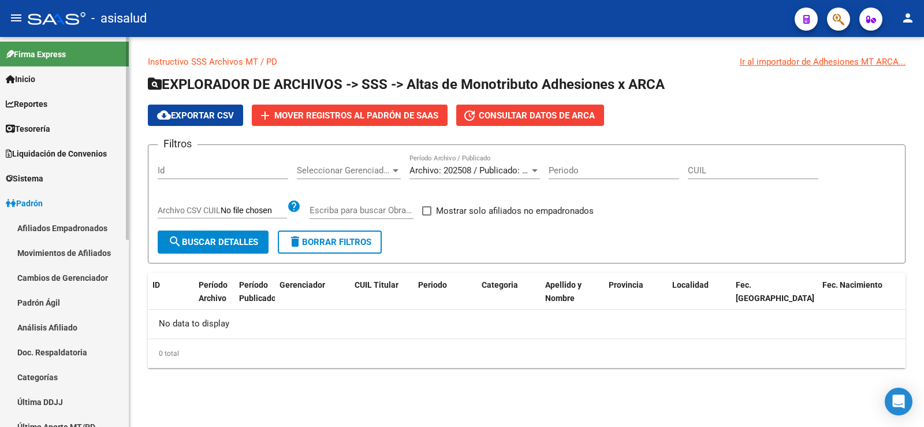
click at [49, 324] on link "Análisis Afiliado" at bounding box center [64, 327] width 129 height 25
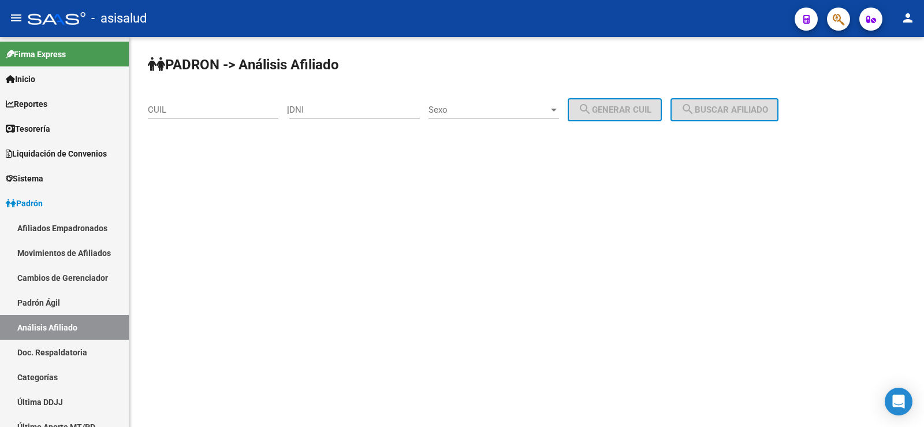
click at [174, 114] on input "CUIL" at bounding box center [213, 110] width 131 height 10
paste input "27-26056975-4"
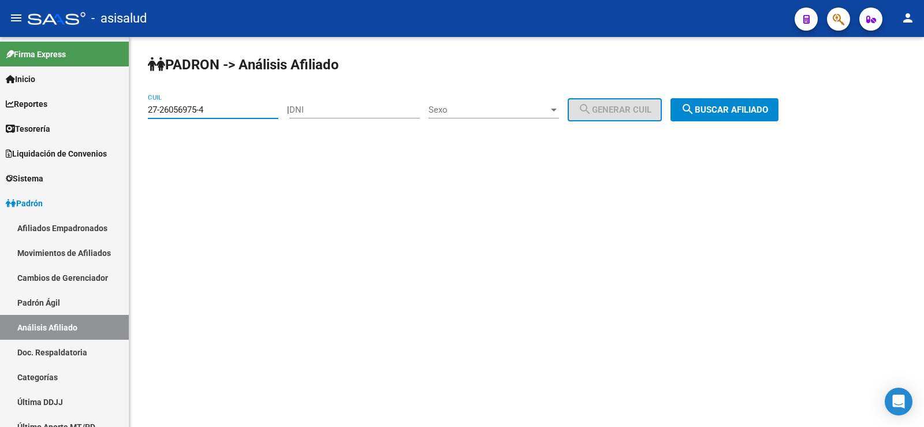
click at [743, 101] on button "search Buscar afiliado" at bounding box center [724, 109] width 108 height 23
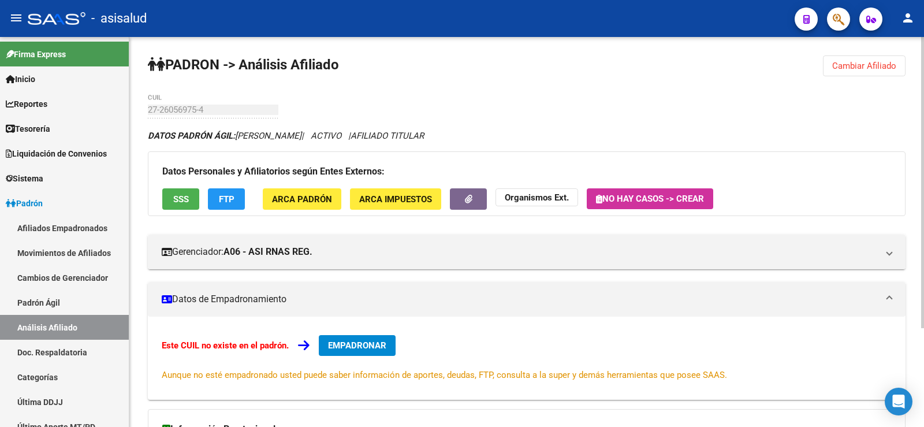
click at [853, 71] on button "Cambiar Afiliado" at bounding box center [864, 65] width 83 height 21
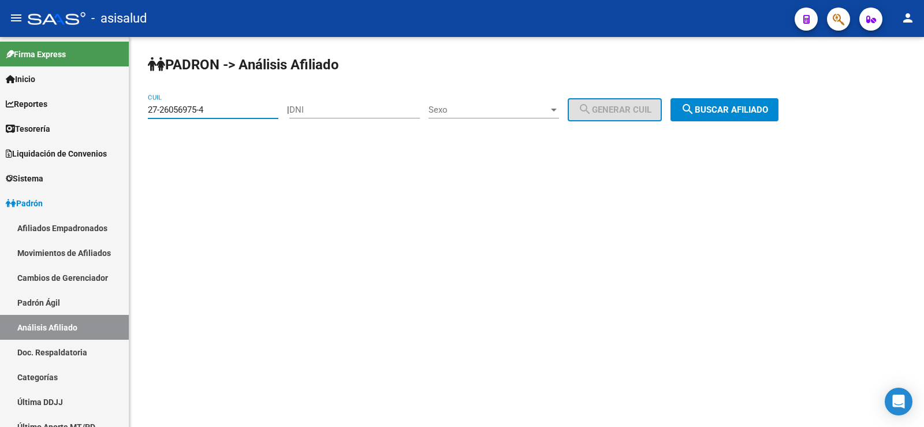
drag, startPoint x: 227, startPoint y: 105, endPoint x: 131, endPoint y: 103, distance: 96.4
click at [131, 103] on div "PADRON -> Análisis Afiliado 27-26056975-4 CUIL | DNI Sexo Sexo search Generar C…" at bounding box center [526, 97] width 795 height 121
paste input "37388232-7"
type input "27-37388232-7"
click at [744, 110] on span "search Buscar afiliado" at bounding box center [724, 110] width 87 height 10
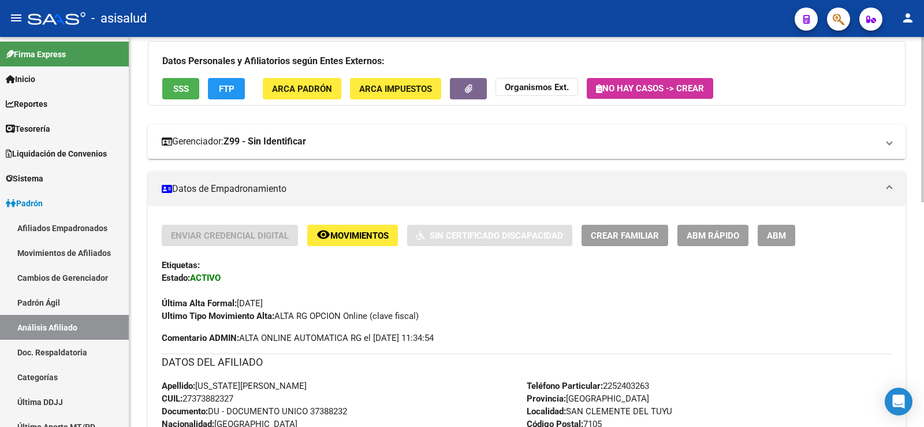
scroll to position [115, 0]
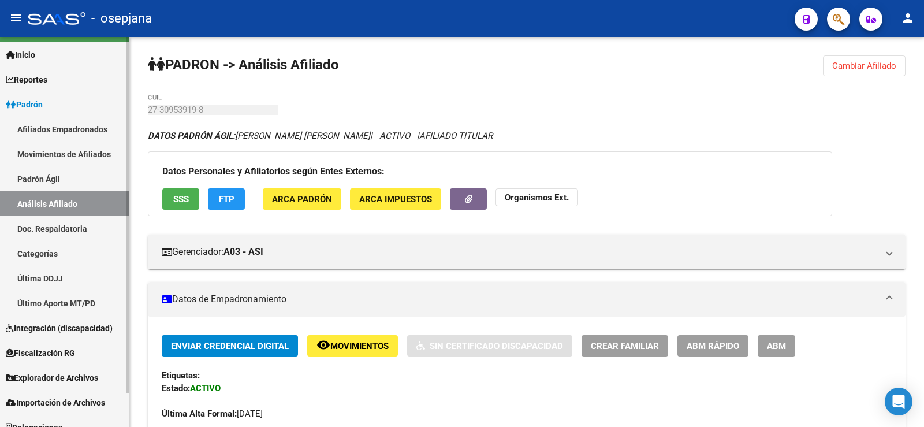
scroll to position [37, 0]
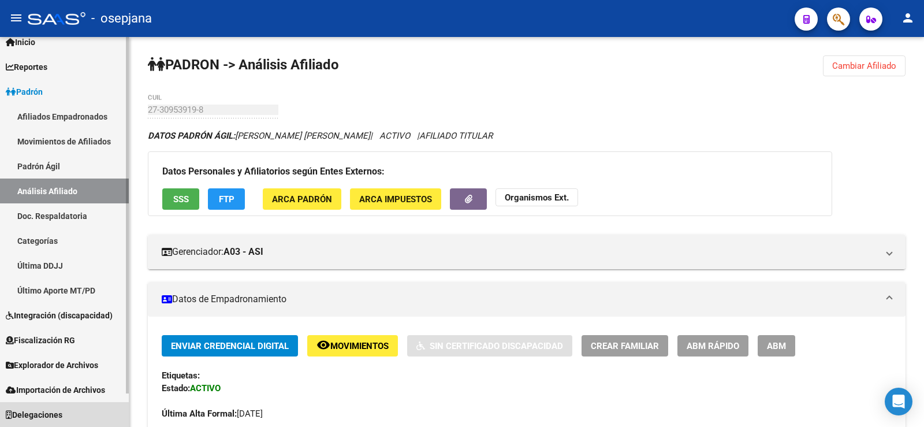
click at [55, 412] on span "Delegaciones" at bounding box center [34, 414] width 57 height 13
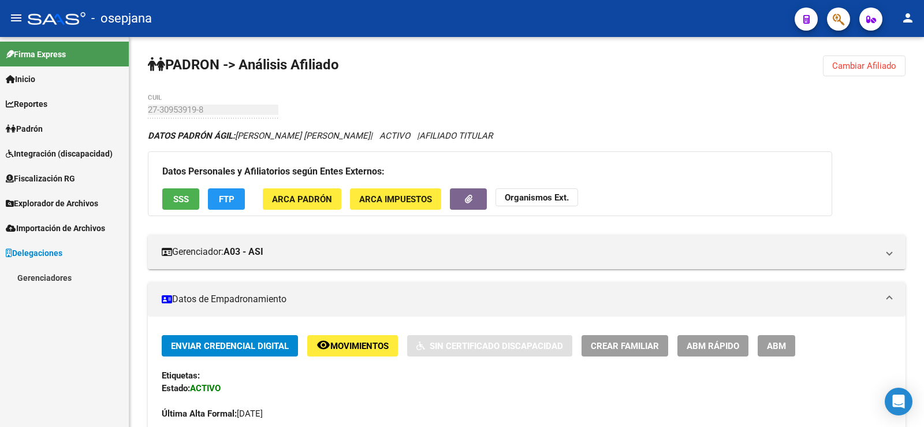
scroll to position [0, 0]
click at [31, 124] on span "Padrón" at bounding box center [24, 128] width 37 height 13
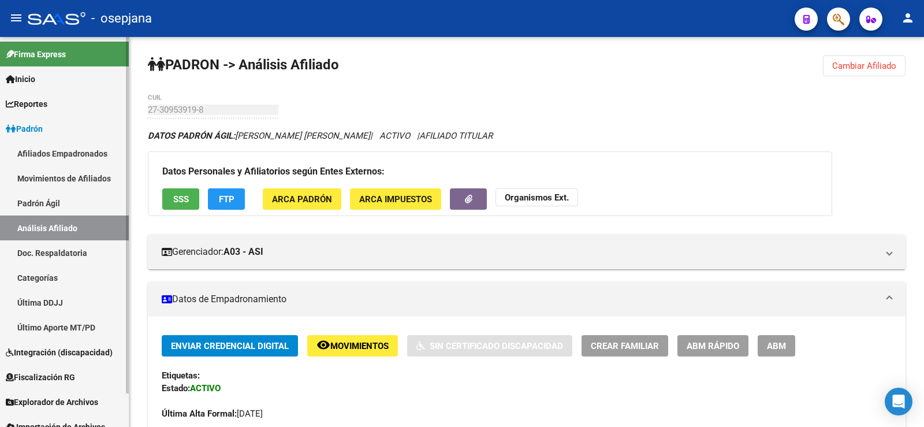
click at [49, 202] on link "Padrón Ágil" at bounding box center [64, 203] width 129 height 25
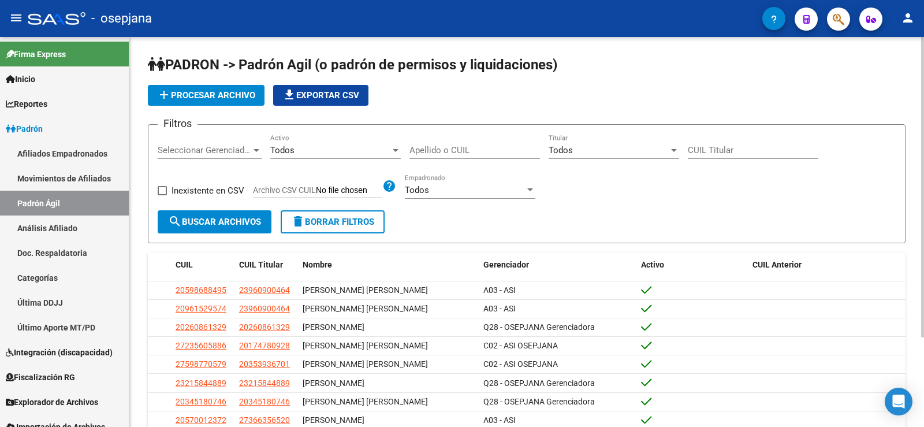
click at [229, 87] on button "add Procesar archivo" at bounding box center [206, 95] width 117 height 21
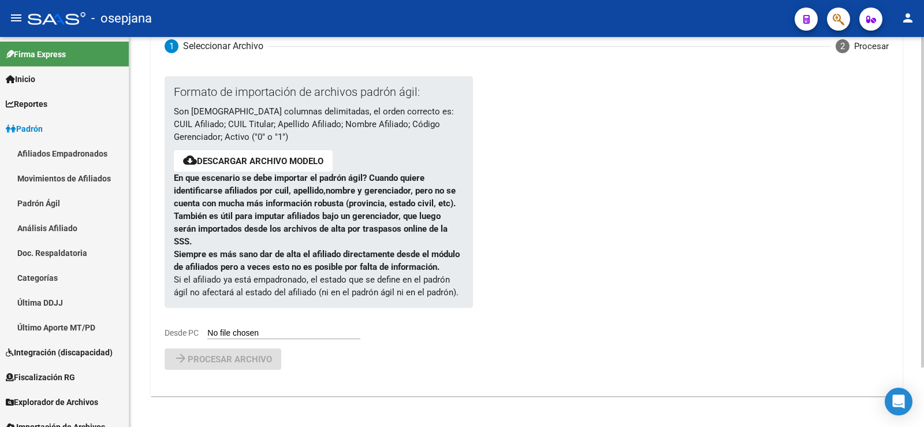
scroll to position [70, 0]
click at [261, 156] on link "Descargar archivo modelo" at bounding box center [260, 160] width 126 height 10
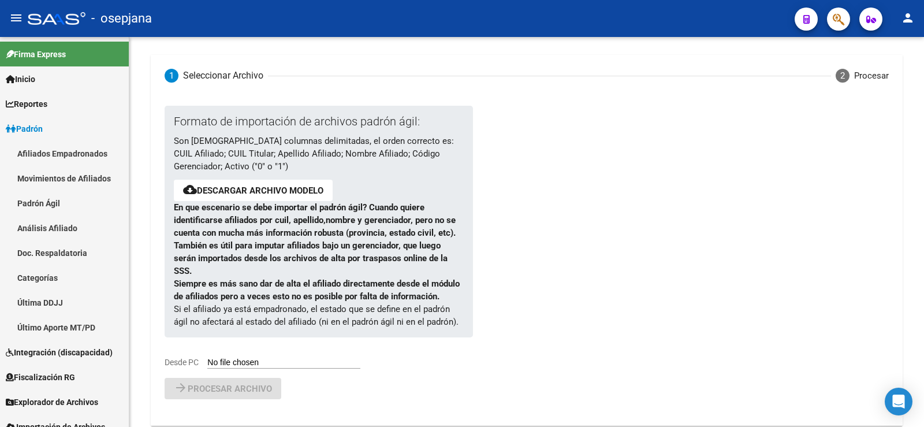
scroll to position [58, 0]
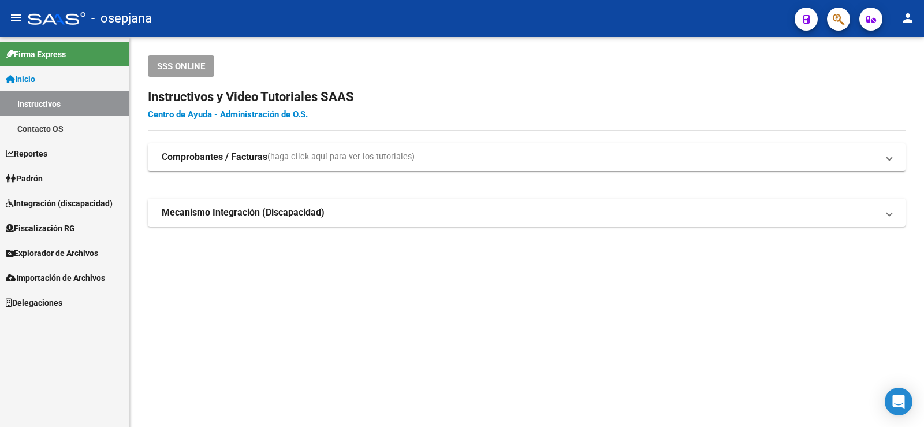
click at [59, 176] on link "Padrón" at bounding box center [64, 178] width 129 height 25
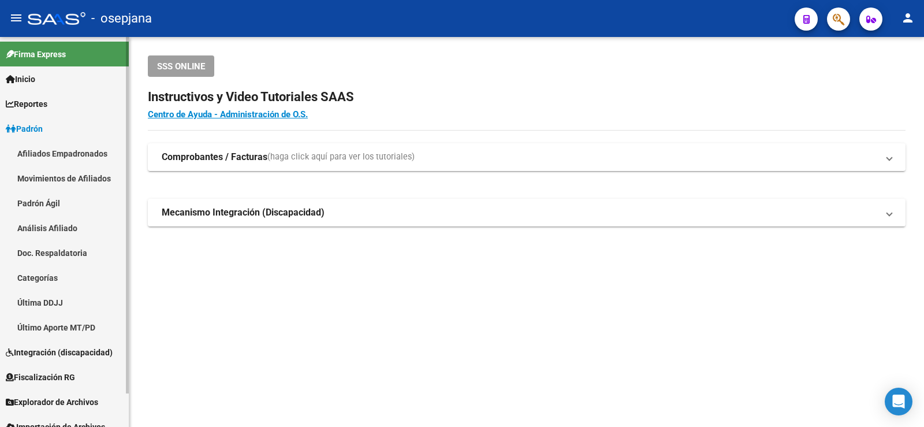
click at [57, 224] on link "Análisis Afiliado" at bounding box center [64, 227] width 129 height 25
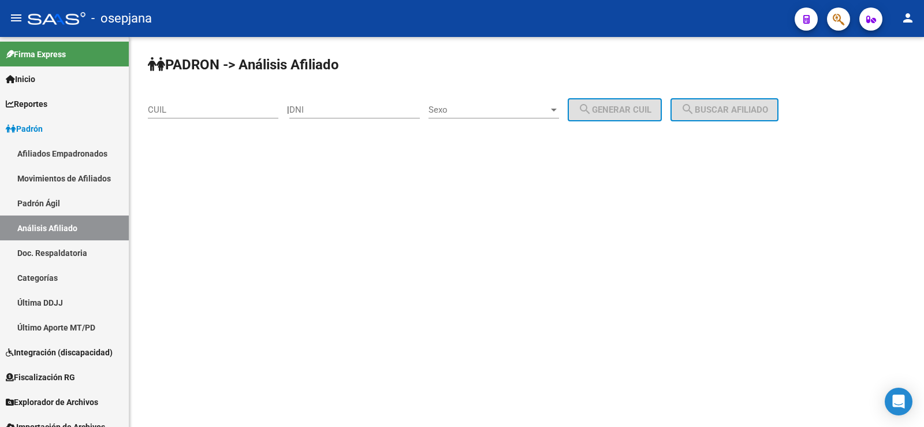
click at [159, 106] on input "CUIL" at bounding box center [213, 110] width 131 height 10
paste input "27-37388232-7"
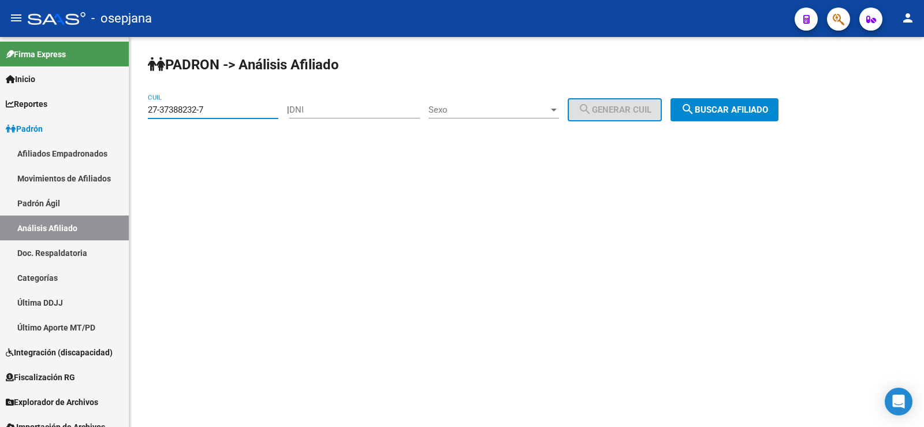
type input "27-37388232-7"
click at [724, 110] on span "search Buscar afiliado" at bounding box center [724, 110] width 87 height 10
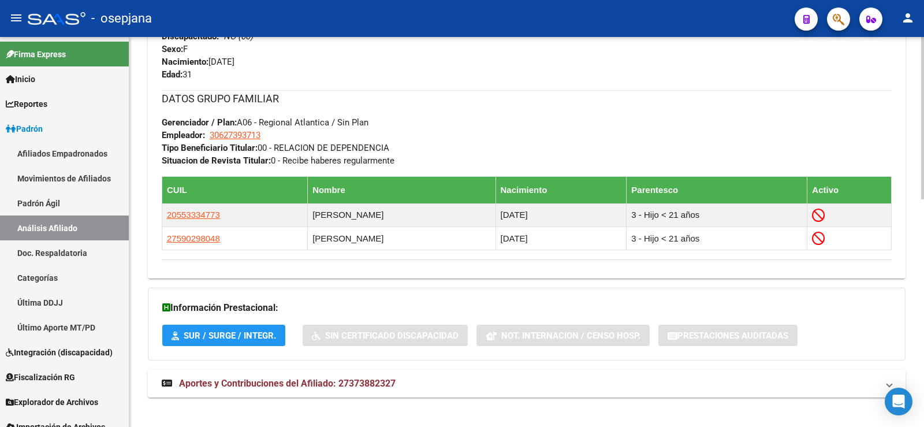
scroll to position [547, 0]
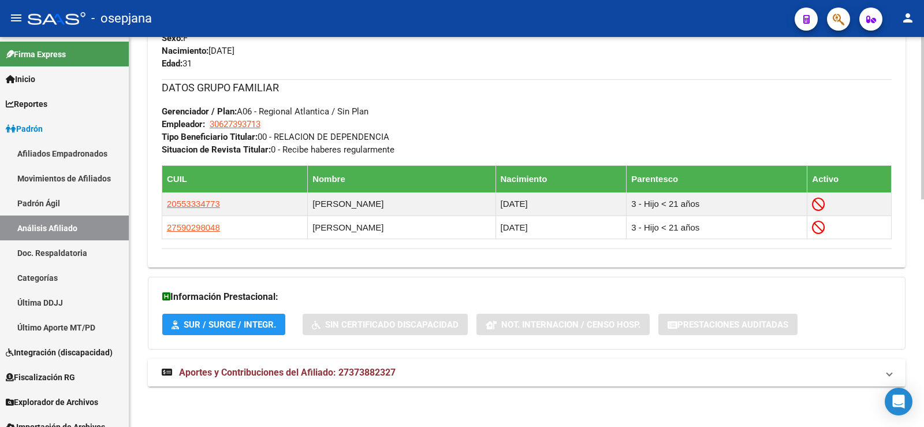
click at [405, 365] on mat-expansion-panel-header "Aportes y Contribuciones del Afiliado: 27373882327" at bounding box center [527, 373] width 758 height 28
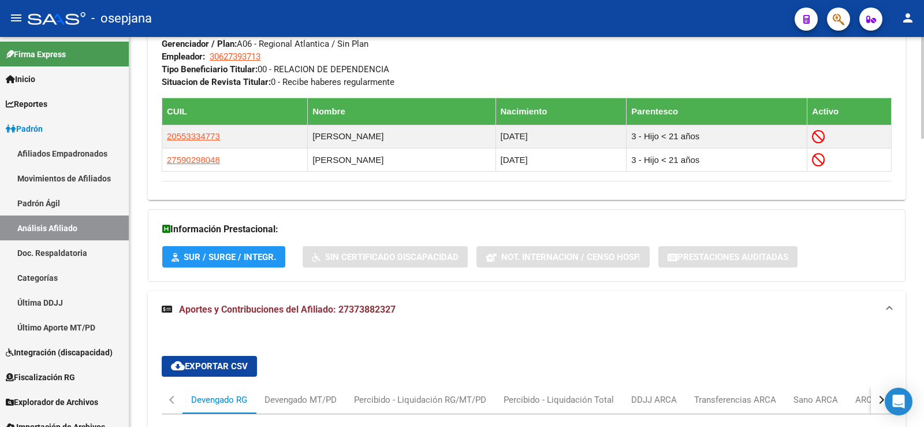
scroll to position [902, 0]
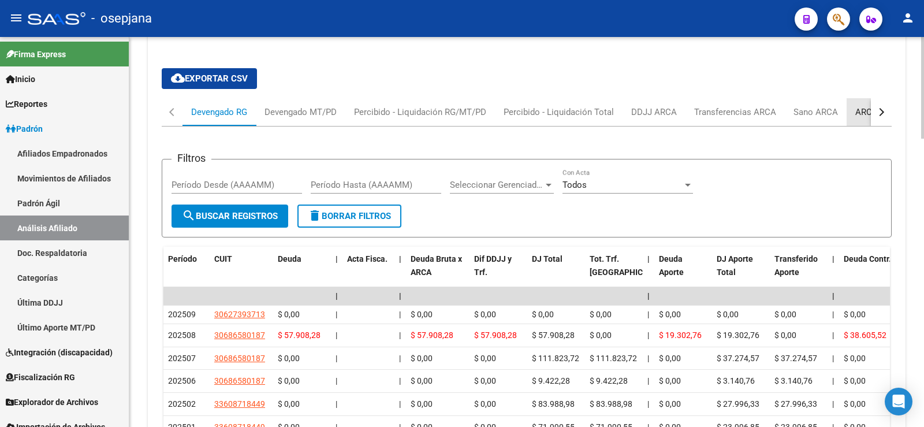
drag, startPoint x: 861, startPoint y: 113, endPoint x: 861, endPoint y: 126, distance: 13.9
click at [861, 113] on div "ARCA Relaciones Laborales" at bounding box center [909, 112] width 108 height 13
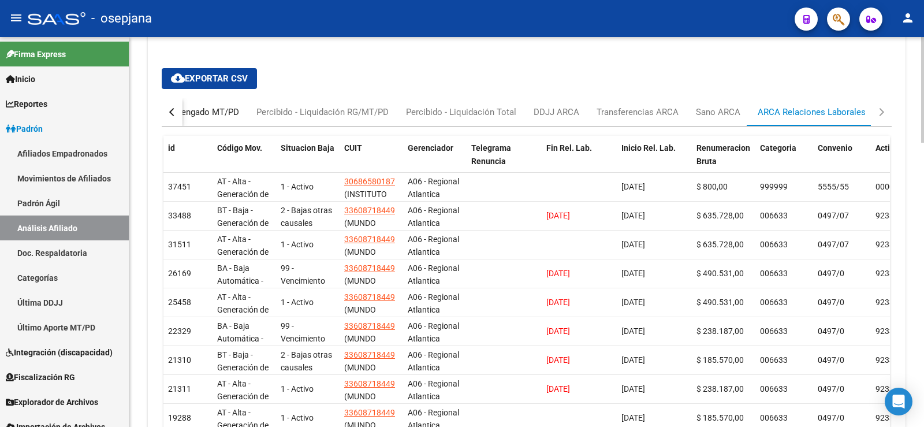
click at [216, 110] on div "Devengado MT/PD" at bounding box center [203, 112] width 72 height 13
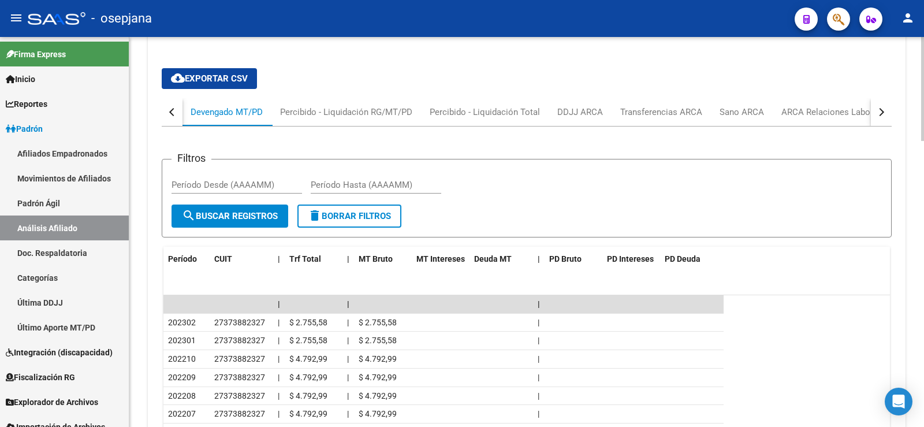
click at [173, 117] on button "button" at bounding box center [172, 112] width 21 height 28
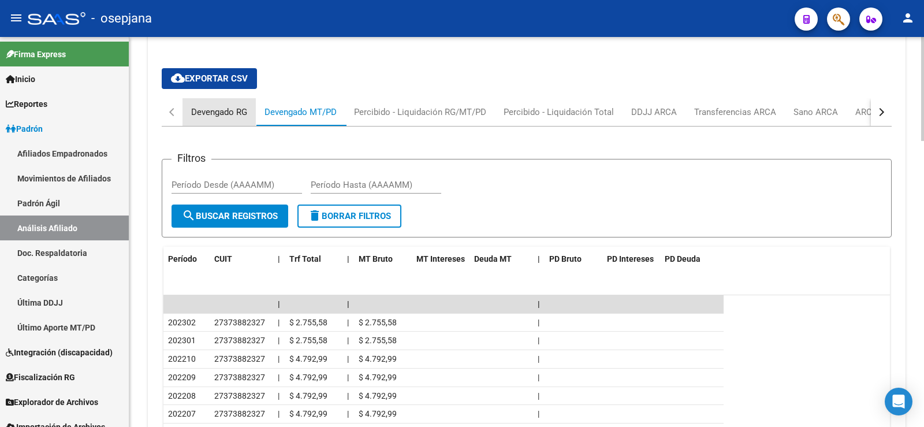
click at [206, 111] on div "Devengado RG" at bounding box center [219, 112] width 56 height 13
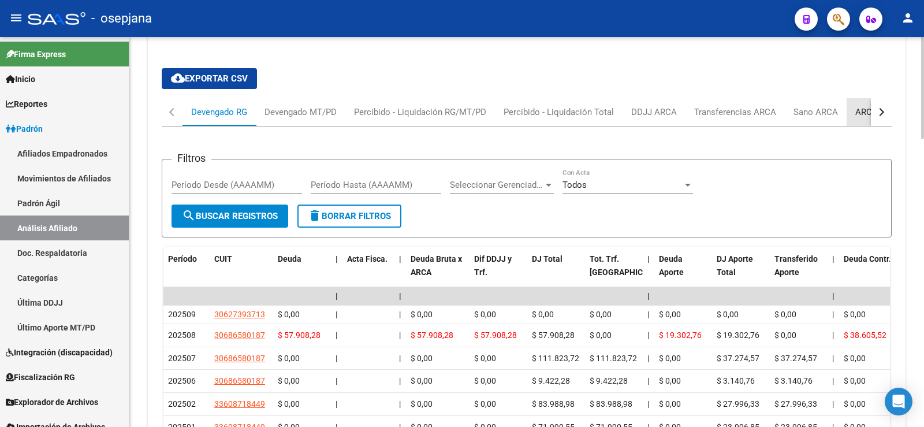
click at [856, 113] on div "ARCA Relaciones Laborales" at bounding box center [909, 112] width 108 height 13
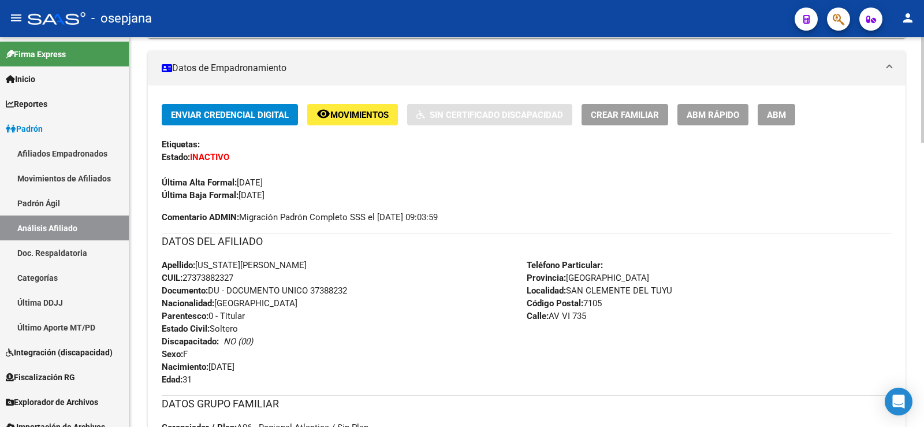
scroll to position [0, 0]
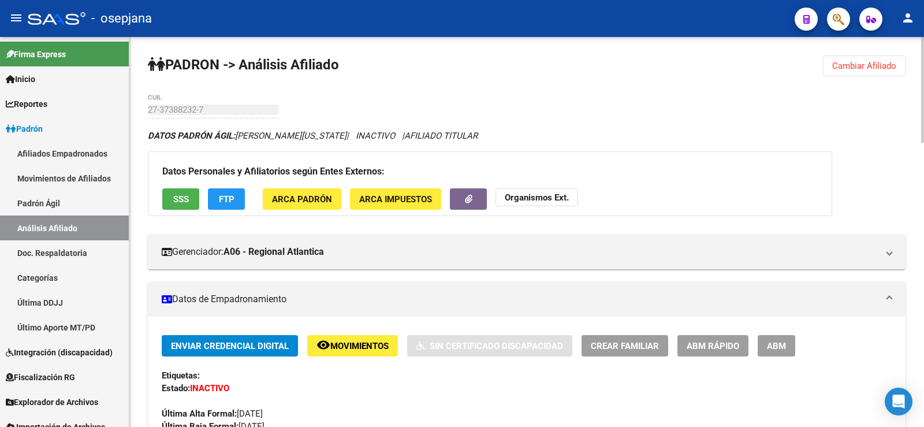
click at [361, 343] on span "Movimientos" at bounding box center [359, 346] width 58 height 10
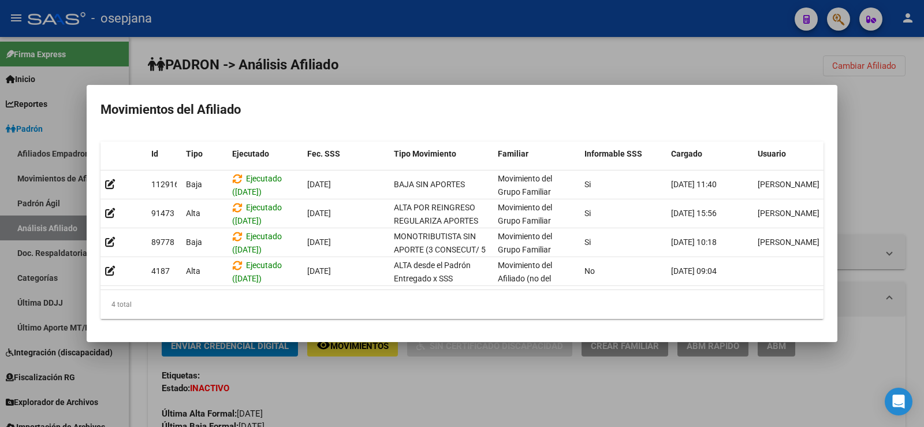
click at [486, 62] on div at bounding box center [462, 213] width 924 height 427
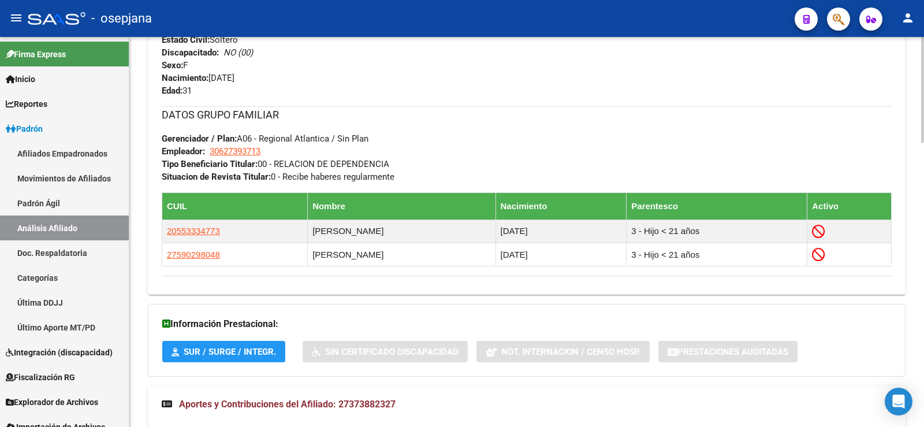
scroll to position [808, 0]
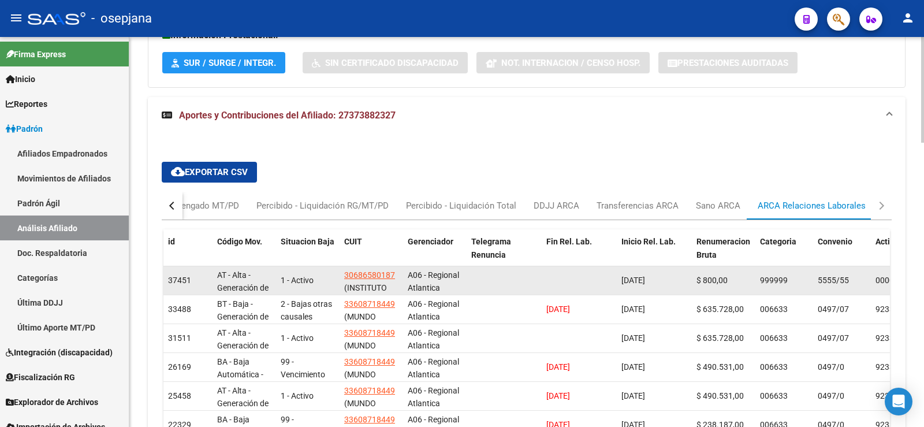
drag, startPoint x: 341, startPoint y: 274, endPoint x: 400, endPoint y: 274, distance: 59.5
click at [400, 274] on datatable-body-cell "30686580187 (INSTITUTO [PERSON_NAME] DIEGEP N 4972)" at bounding box center [372, 280] width 64 height 28
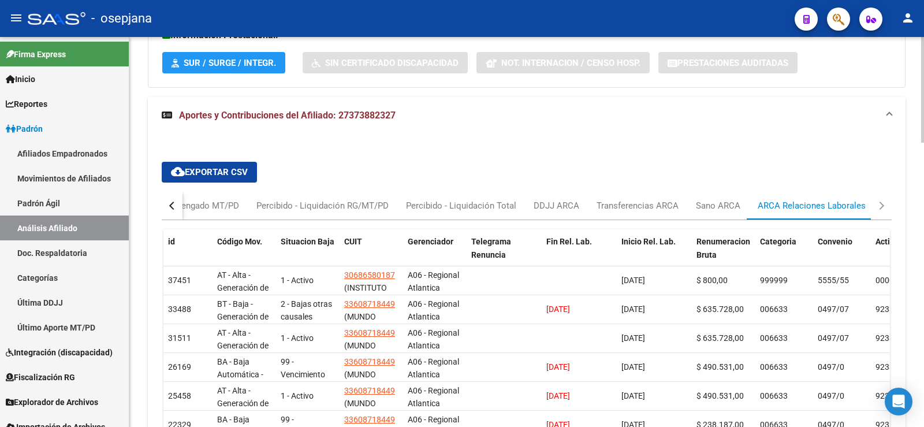
copy span "30686580187"
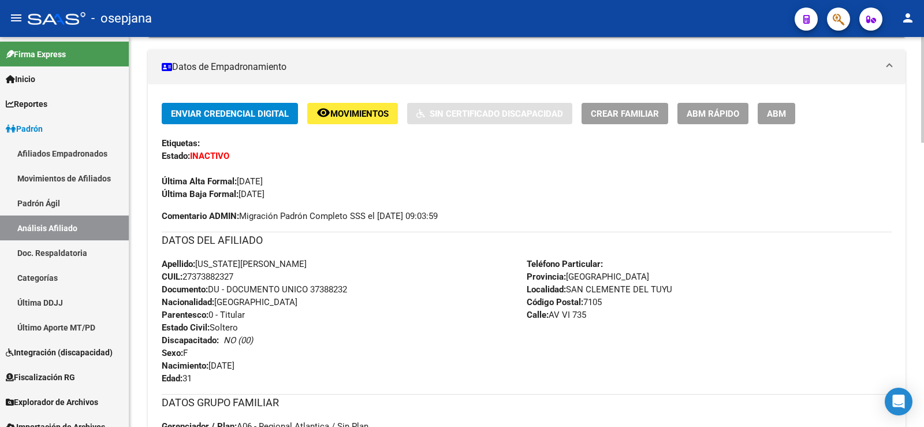
scroll to position [0, 0]
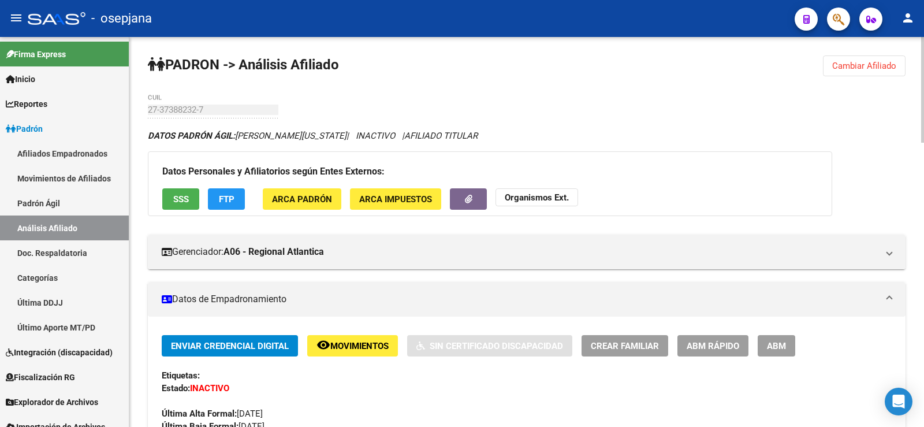
click at [707, 350] on span "ABM Rápido" at bounding box center [713, 346] width 53 height 10
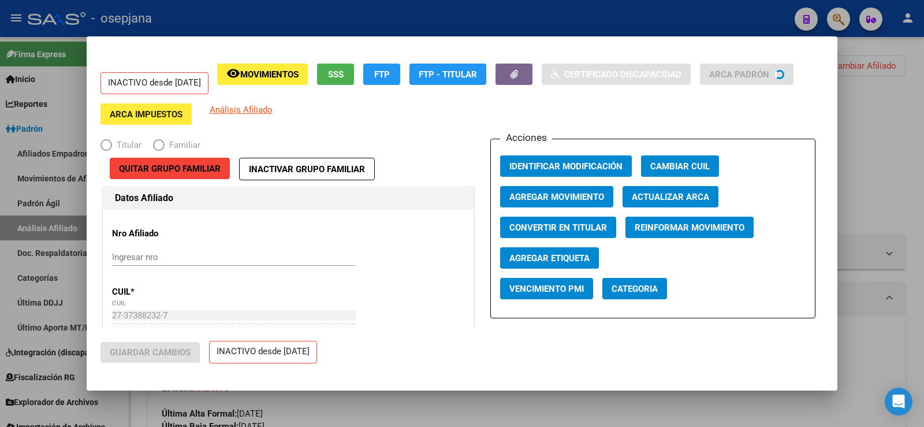
radio input "true"
type input "30-62739371-3"
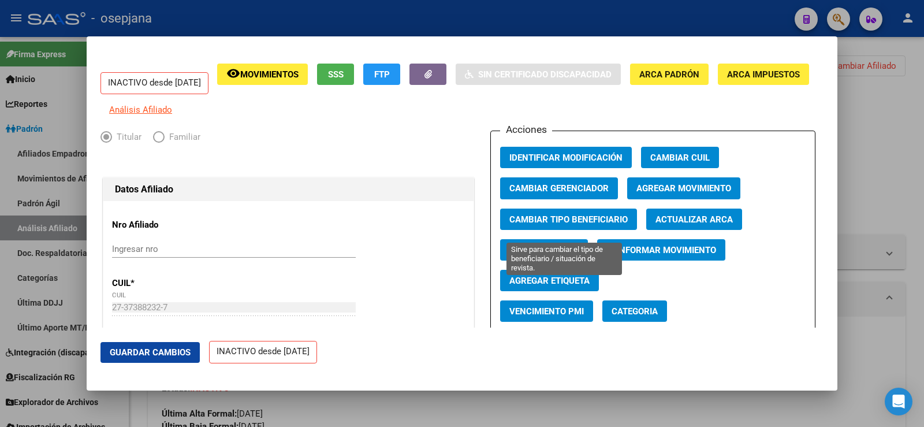
click at [547, 225] on span "Cambiar Tipo Beneficiario" at bounding box center [568, 219] width 118 height 10
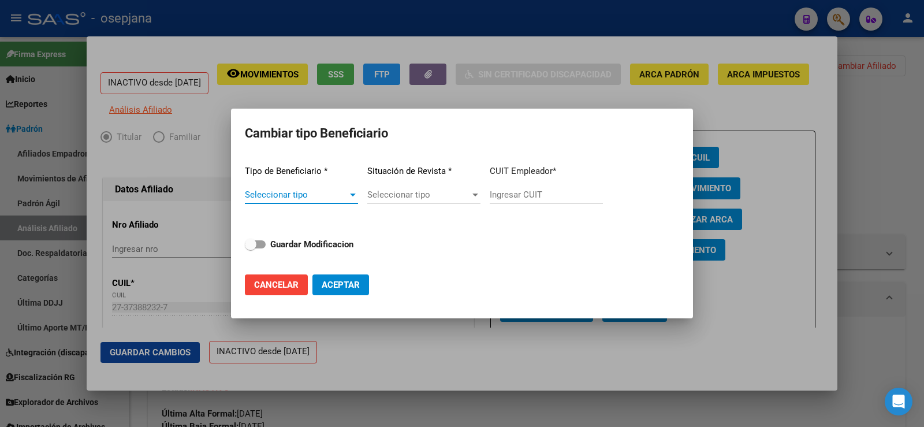
click at [295, 195] on span "Seleccionar tipo" at bounding box center [296, 194] width 103 height 10
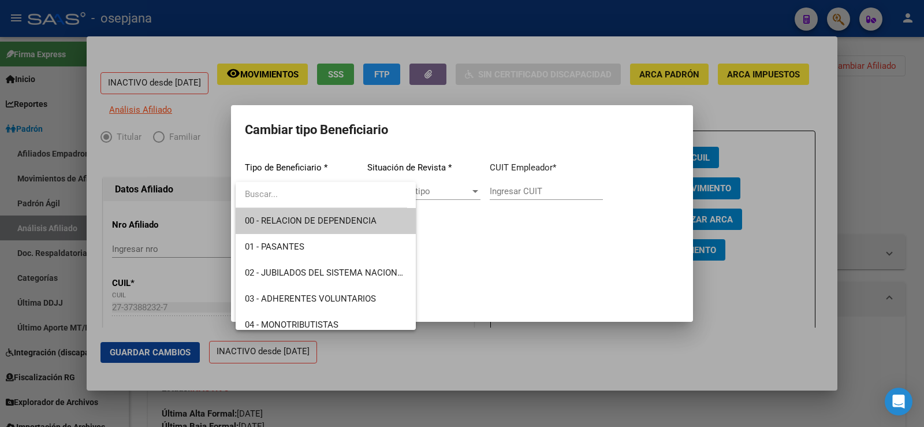
click at [295, 207] on input "dropdown search" at bounding box center [322, 194] width 172 height 26
click at [341, 213] on span "00 - RELACION DE DEPENDENCIA" at bounding box center [326, 221] width 162 height 26
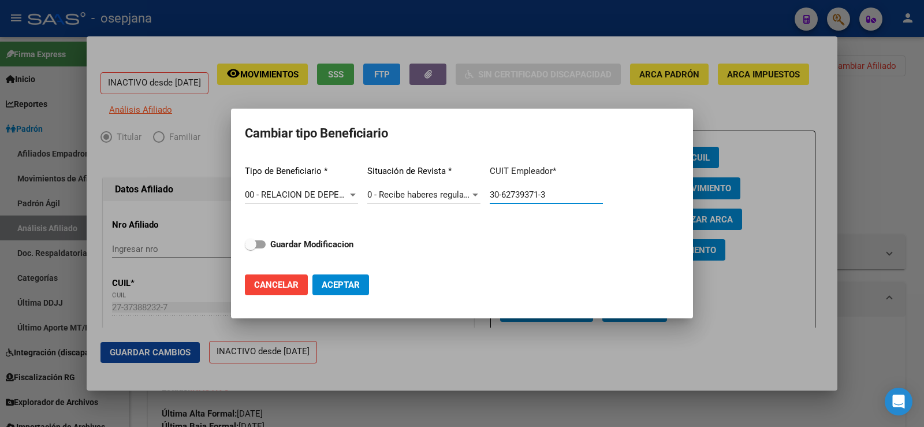
drag, startPoint x: 564, startPoint y: 195, endPoint x: 476, endPoint y: 195, distance: 87.2
click at [476, 195] on div "Tipo de Beneficiario * 00 - RELACION DE DEPENDENCIA Seleccionar tipo Situación …" at bounding box center [462, 210] width 434 height 109
paste input "8658018-7"
type input "30-68658018-7"
click at [256, 247] on span at bounding box center [255, 244] width 21 height 8
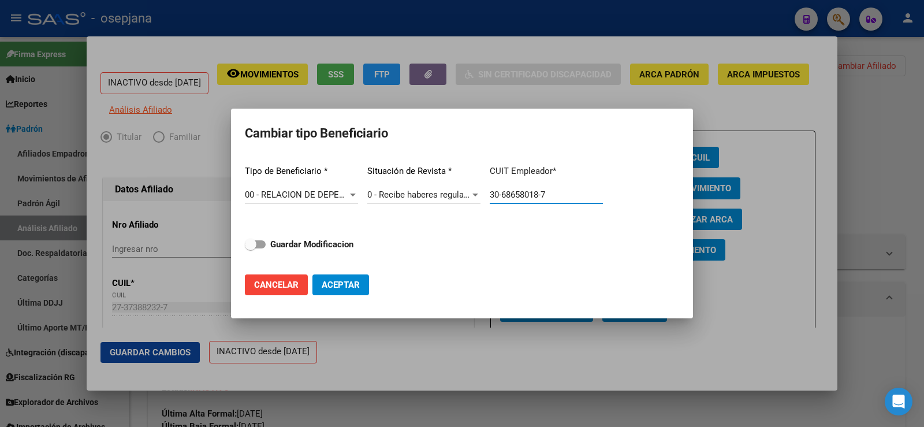
click at [251, 248] on input "Guardar Modificacion" at bounding box center [250, 248] width 1 height 1
checkbox input "true"
click at [350, 284] on span "Aceptar" at bounding box center [341, 284] width 38 height 10
type input "30-68658018-7"
checkbox input "false"
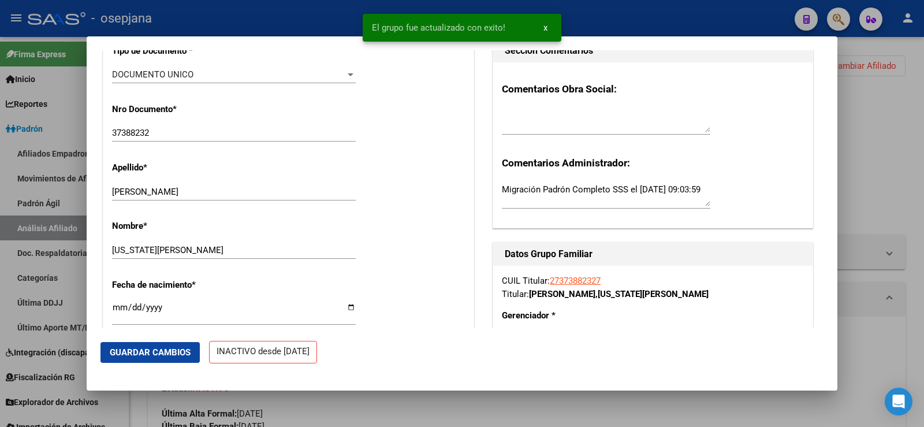
scroll to position [346, 0]
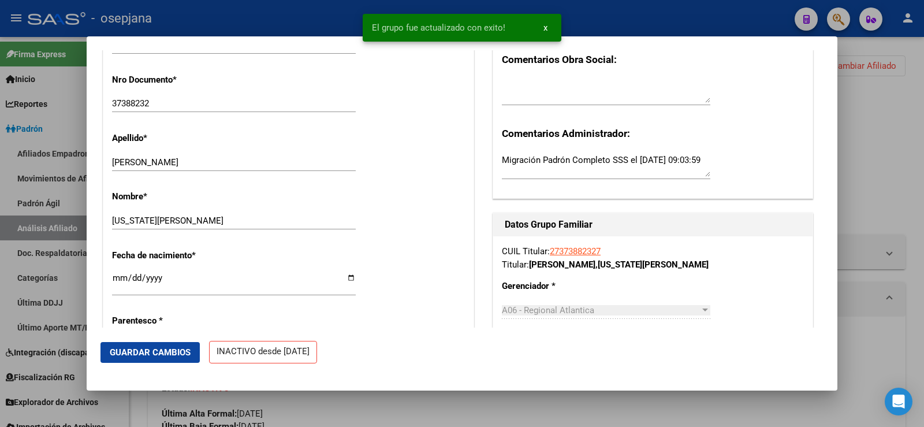
click at [169, 354] on span "Guardar Cambios" at bounding box center [150, 352] width 81 height 10
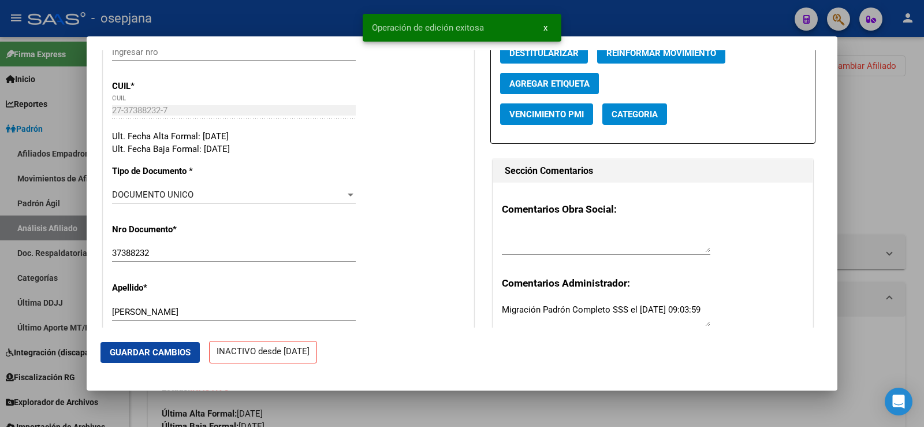
scroll to position [0, 0]
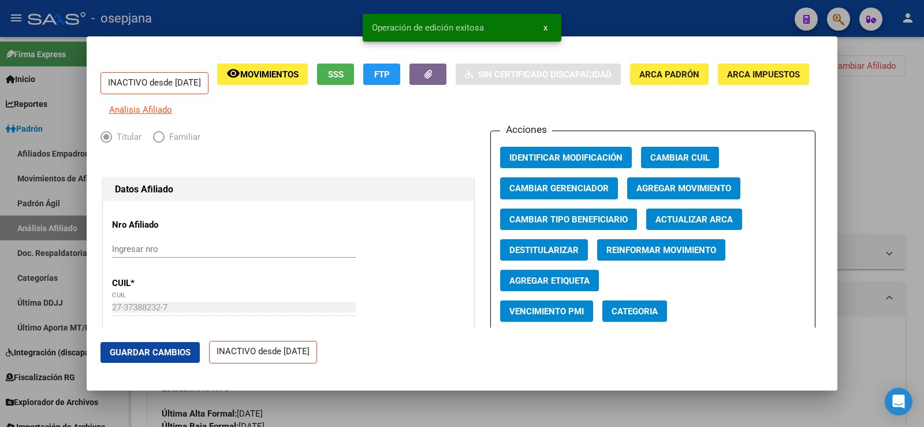
click at [708, 194] on span "Agregar Movimiento" at bounding box center [683, 189] width 95 height 10
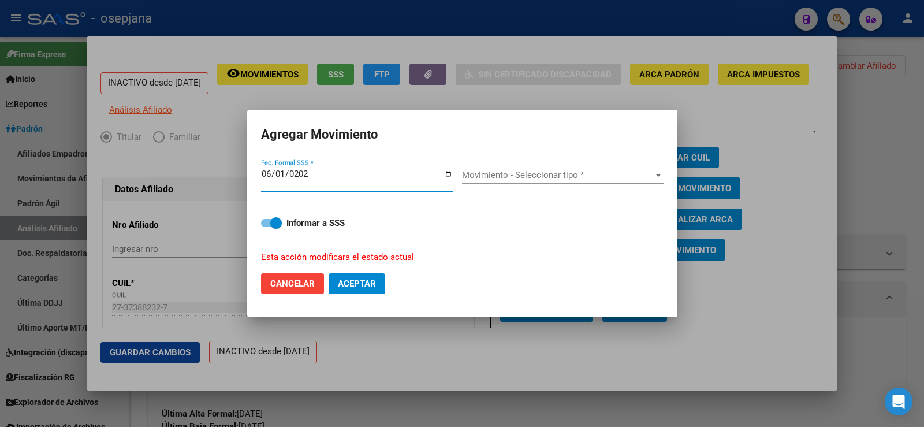
type input "[DATE]"
click at [580, 178] on span "Movimiento - Seleccionar tipo *" at bounding box center [557, 175] width 191 height 10
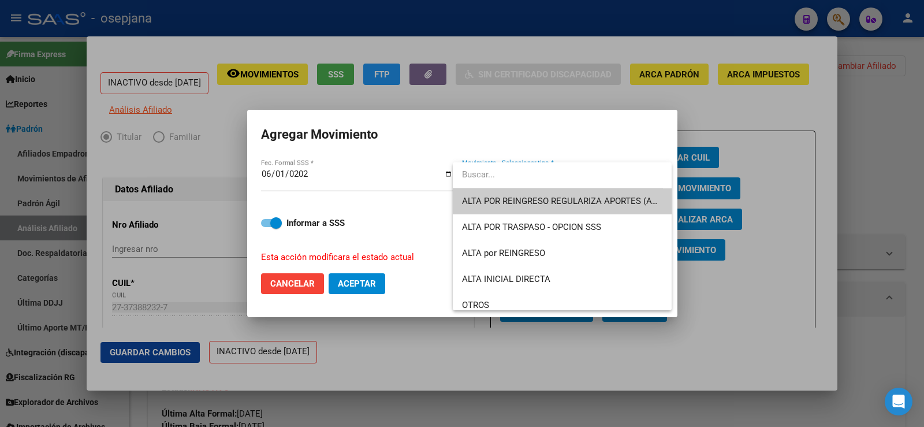
click at [579, 194] on span "ALTA POR REINGRESO REGULARIZA APORTES (AFIP)" at bounding box center [562, 201] width 200 height 26
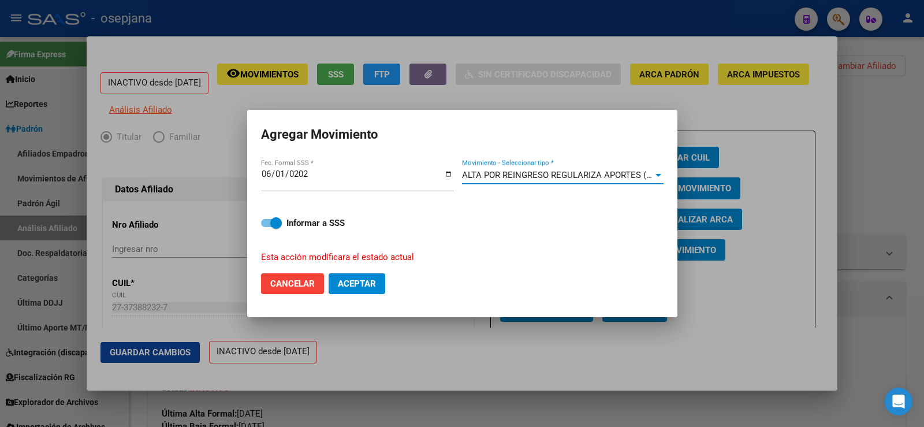
click at [358, 284] on span "Aceptar" at bounding box center [357, 283] width 38 height 10
checkbox input "false"
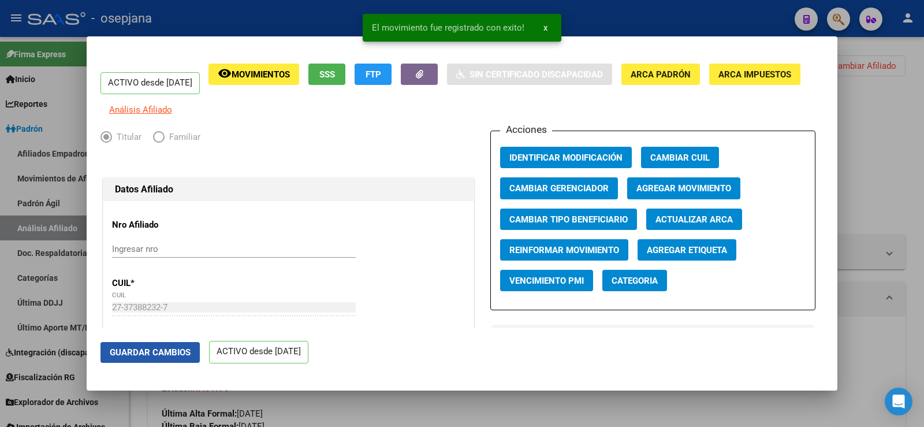
click at [182, 350] on span "Guardar Cambios" at bounding box center [150, 352] width 81 height 10
click at [915, 123] on div at bounding box center [462, 213] width 924 height 427
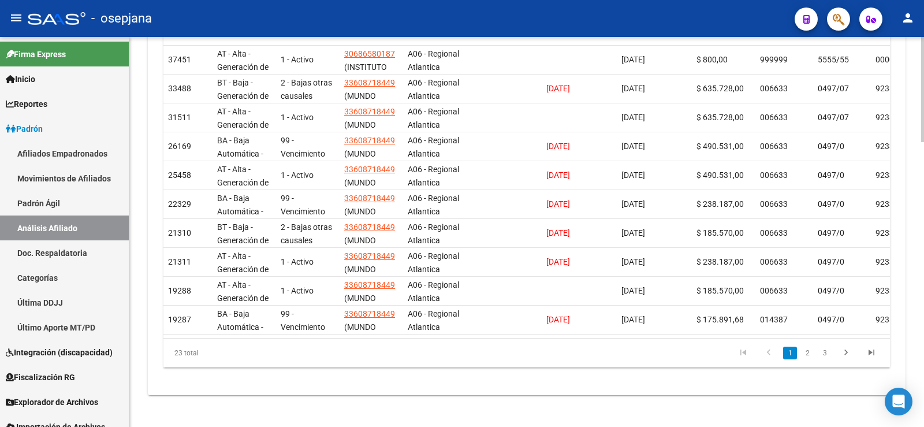
scroll to position [982, 0]
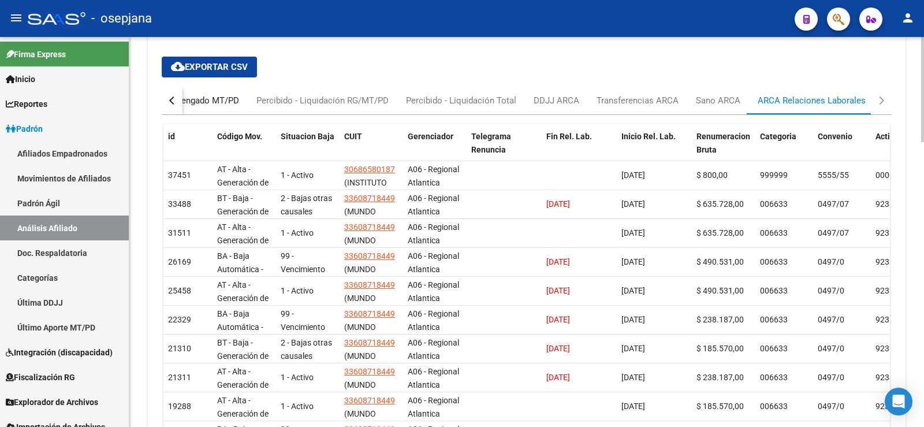
click at [214, 99] on div "Devengado MT/PD" at bounding box center [203, 100] width 72 height 13
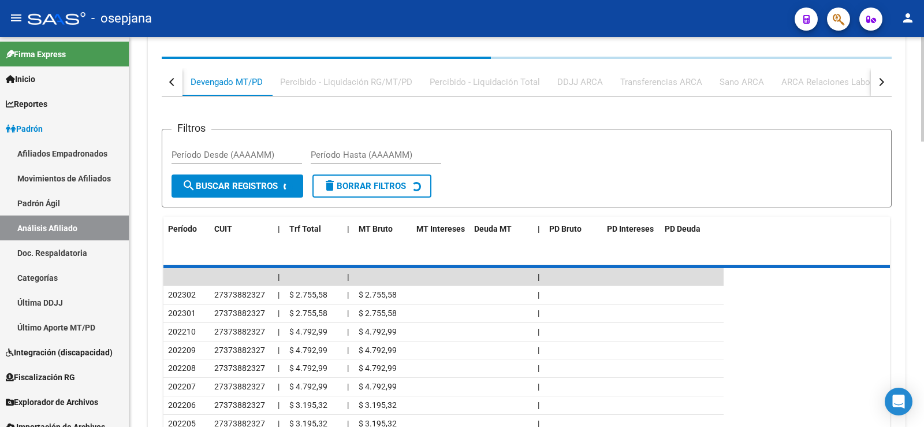
scroll to position [905, 0]
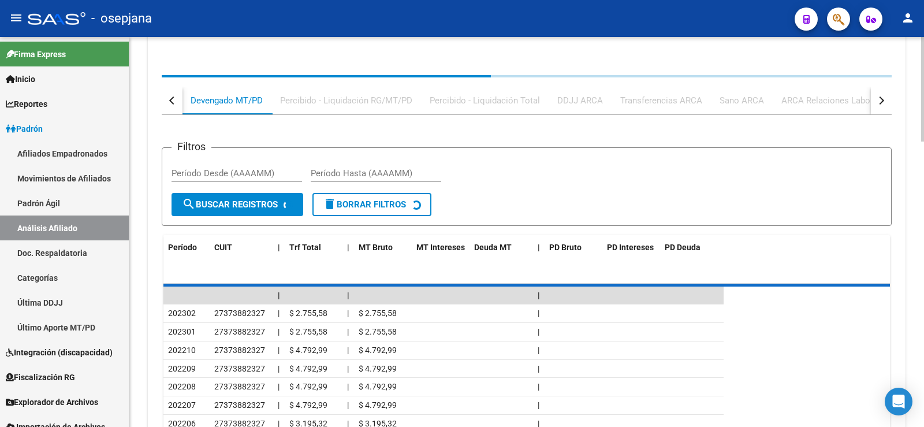
click at [174, 105] on button "button" at bounding box center [172, 101] width 21 height 28
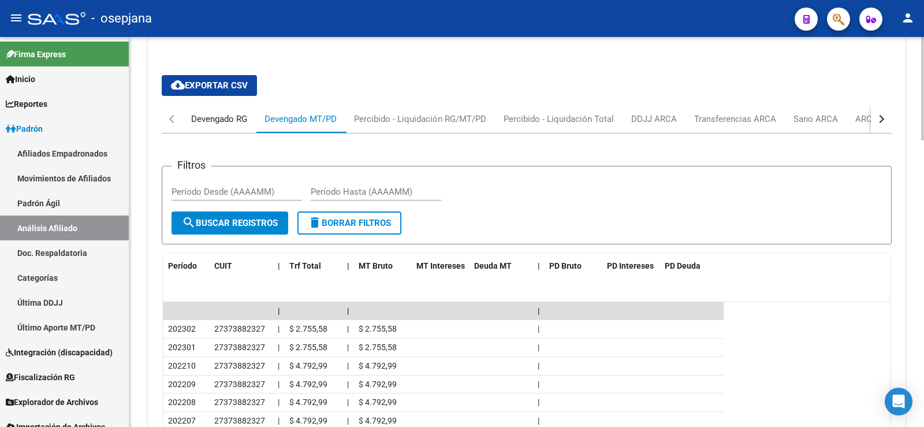
click at [225, 123] on div "Devengado RG" at bounding box center [219, 119] width 56 height 13
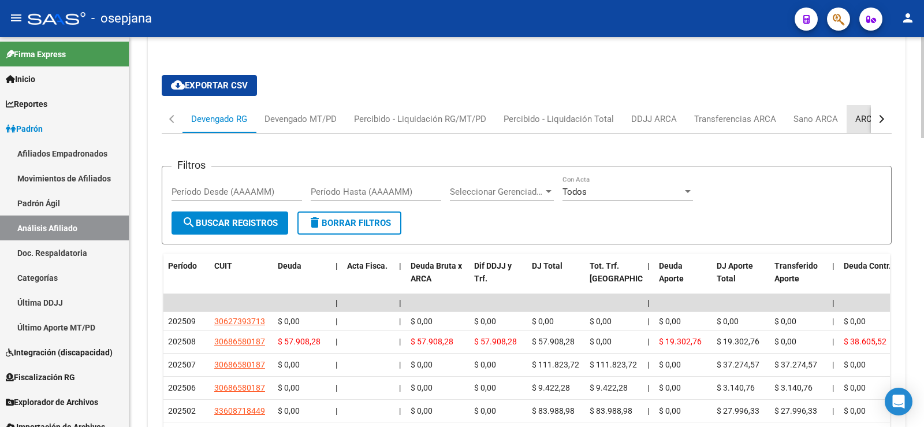
click at [865, 118] on div "ARCA Relaciones Laborales" at bounding box center [909, 119] width 108 height 13
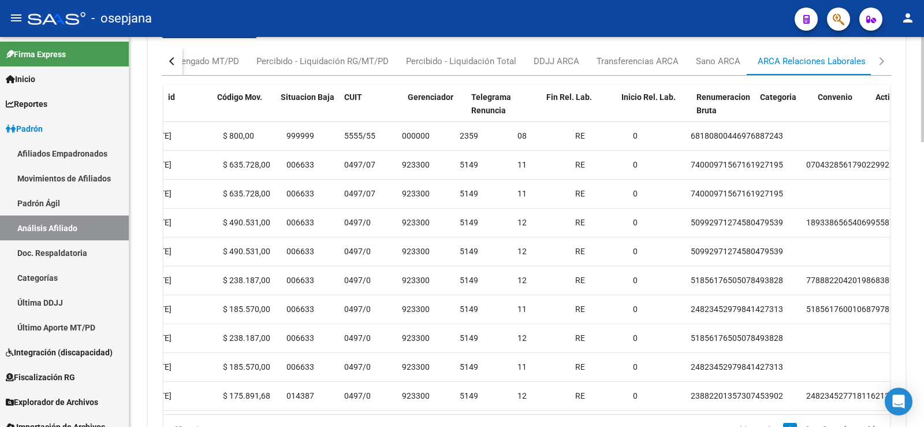
scroll to position [0, 0]
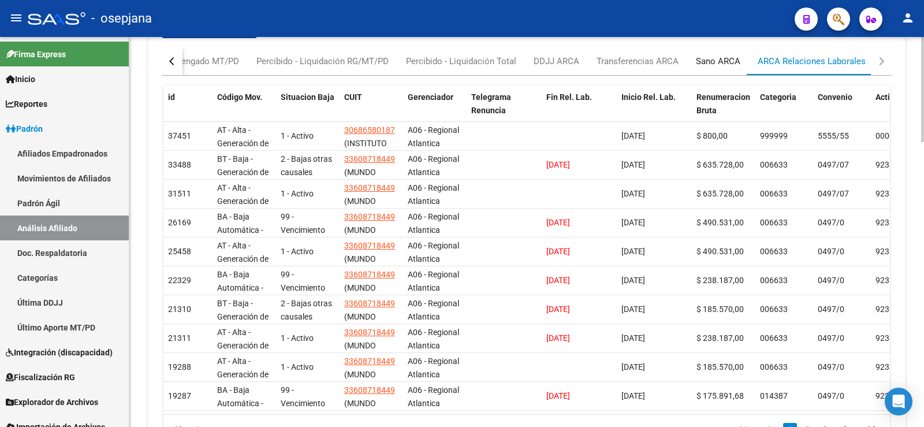
click at [709, 67] on div "Sano ARCA" at bounding box center [718, 61] width 44 height 13
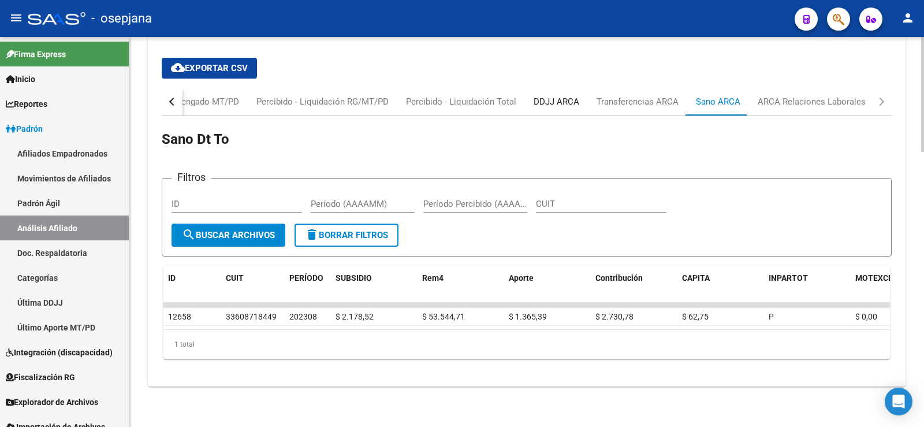
click at [557, 100] on div "DDJJ ARCA" at bounding box center [556, 102] width 63 height 28
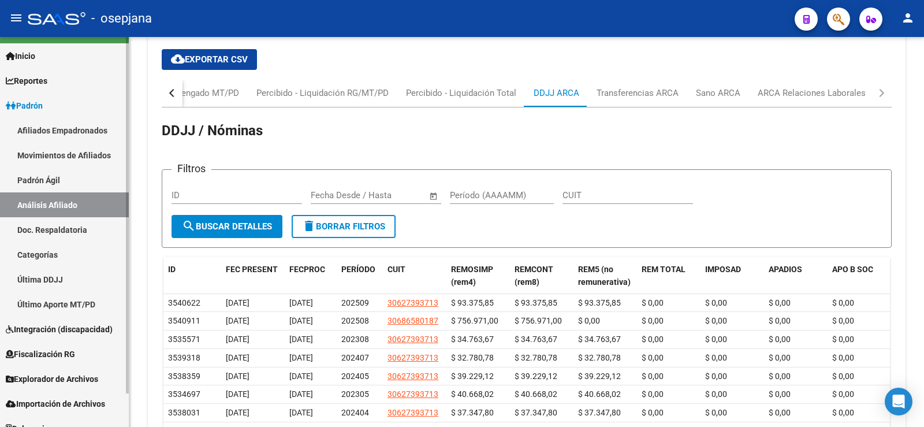
scroll to position [37, 0]
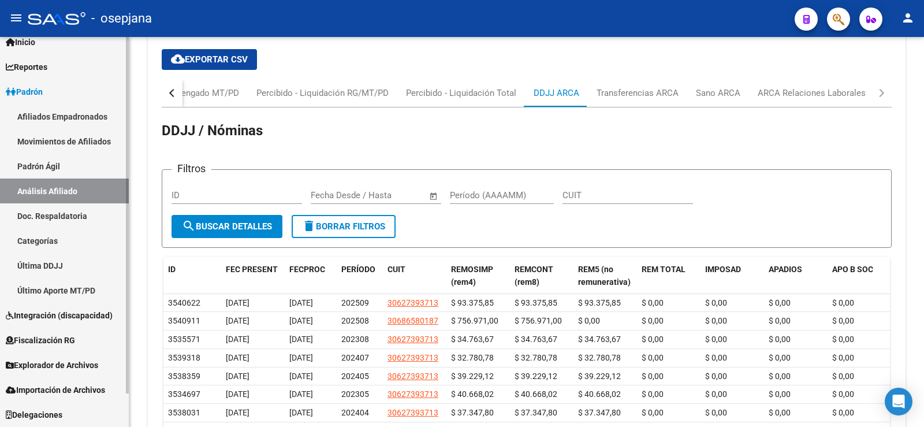
click at [33, 413] on span "Delegaciones" at bounding box center [34, 414] width 57 height 13
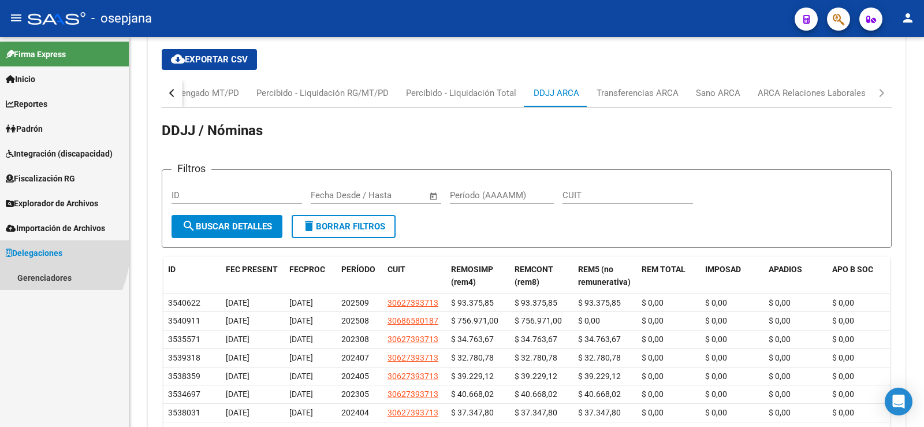
scroll to position [0, 0]
click at [50, 275] on link "Gerenciadores" at bounding box center [64, 277] width 129 height 25
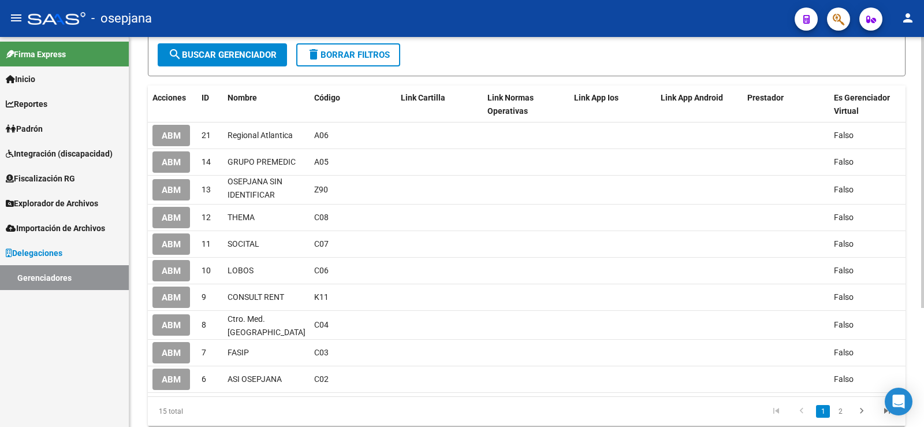
scroll to position [128, 0]
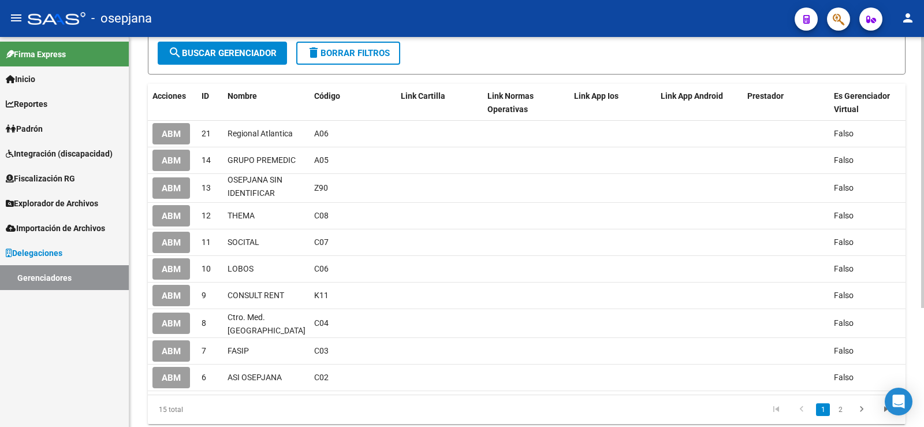
click at [923, 210] on div at bounding box center [922, 266] width 3 height 271
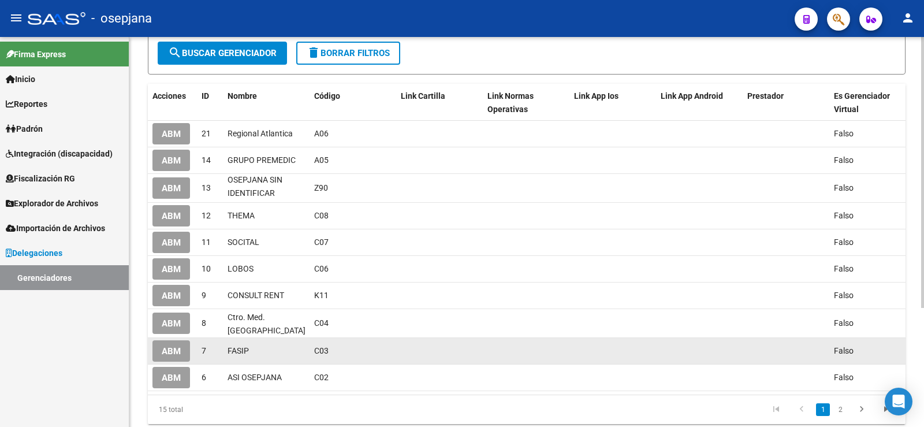
drag, startPoint x: 314, startPoint y: 350, endPoint x: 327, endPoint y: 352, distance: 13.4
click at [327, 352] on datatable-body-cell "C03" at bounding box center [353, 351] width 87 height 26
copy span "C03"
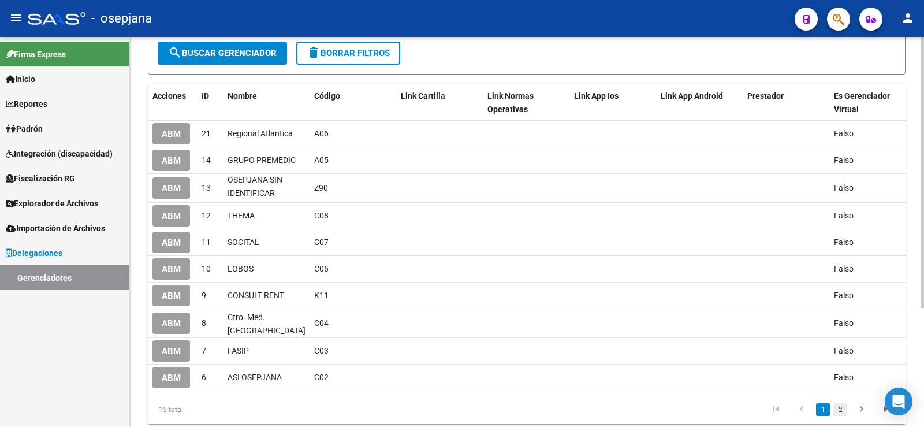
click at [844, 416] on link "2" at bounding box center [840, 409] width 14 height 13
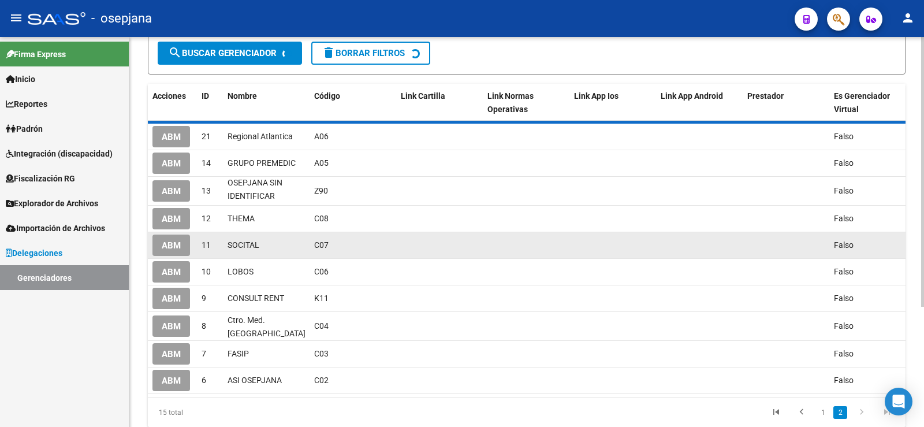
scroll to position [36, 0]
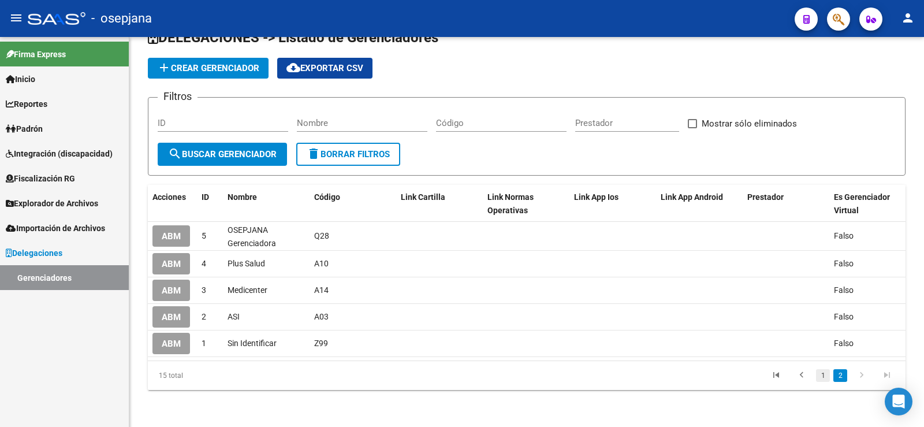
click at [821, 381] on link "1" at bounding box center [823, 375] width 14 height 13
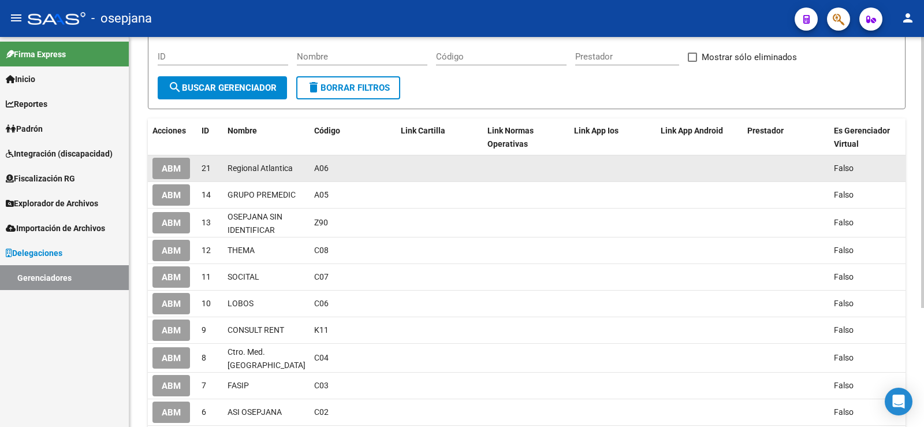
scroll to position [151, 0]
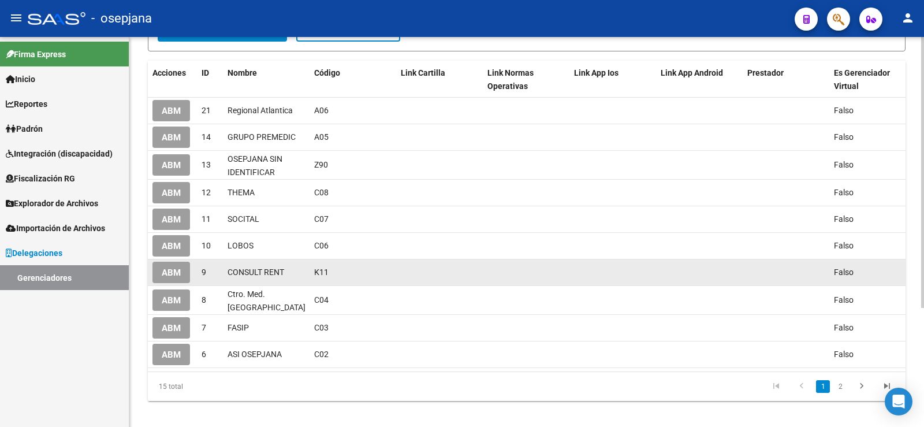
drag, startPoint x: 315, startPoint y: 271, endPoint x: 334, endPoint y: 273, distance: 19.1
click at [334, 273] on div "K11" at bounding box center [352, 272] width 77 height 13
copy span "K11"
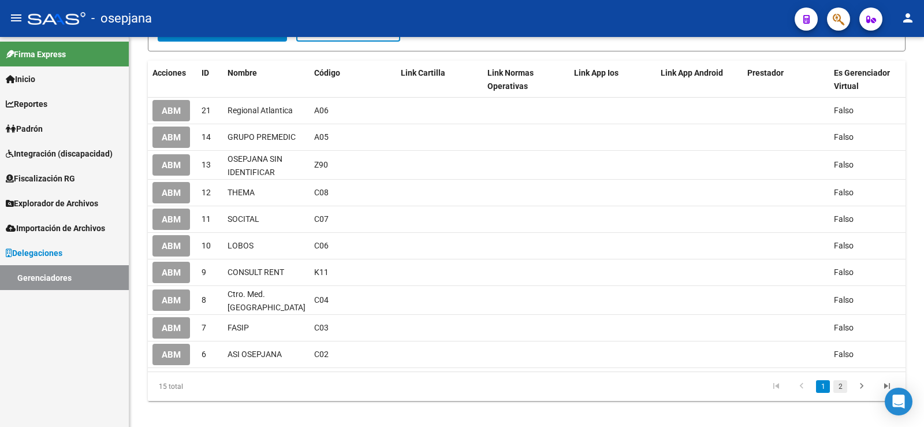
click at [838, 393] on link "2" at bounding box center [840, 386] width 14 height 13
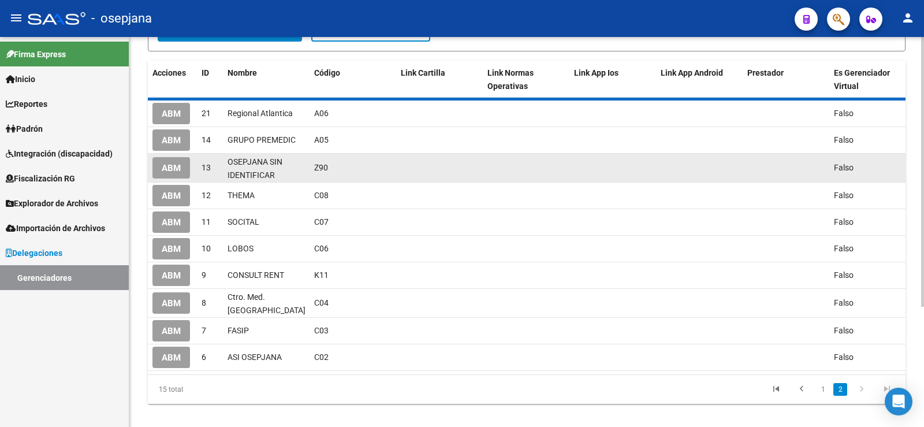
scroll to position [36, 0]
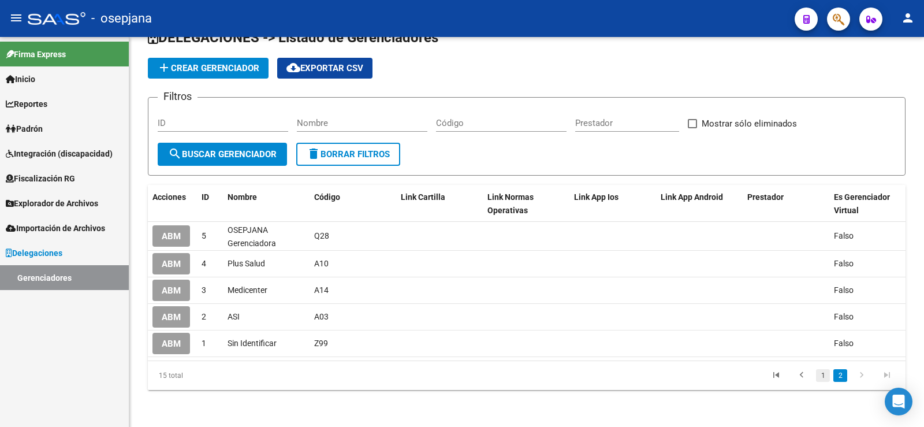
click at [823, 376] on link "1" at bounding box center [823, 375] width 14 height 13
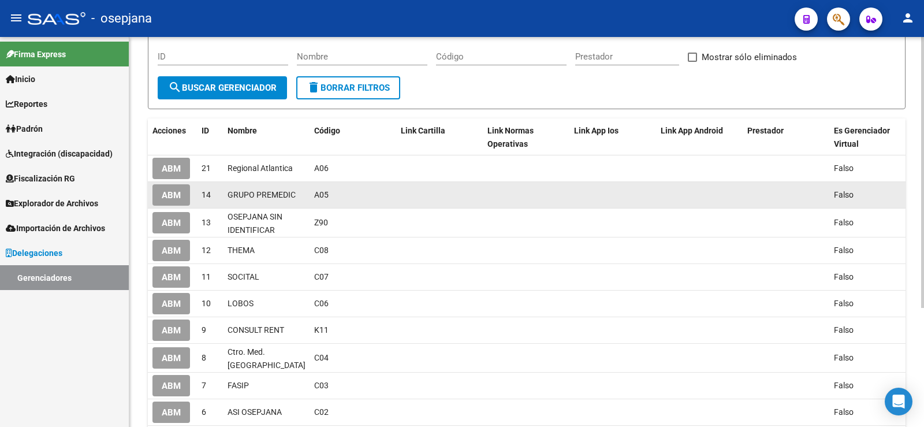
scroll to position [151, 0]
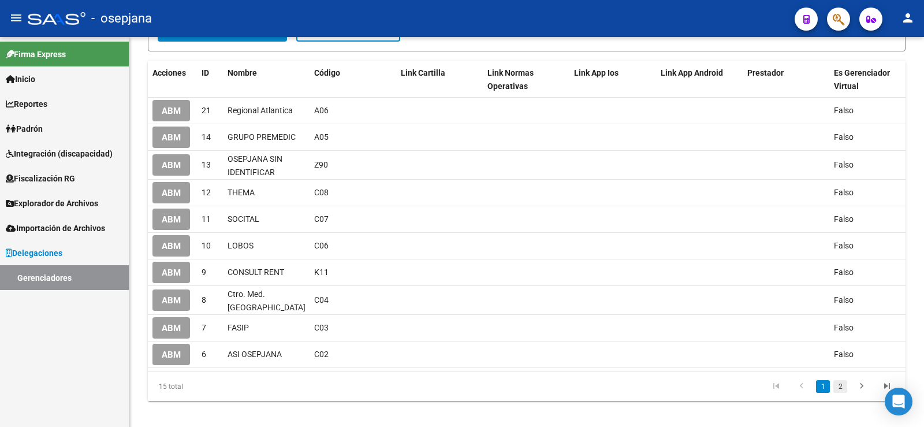
click at [845, 393] on link "2" at bounding box center [840, 386] width 14 height 13
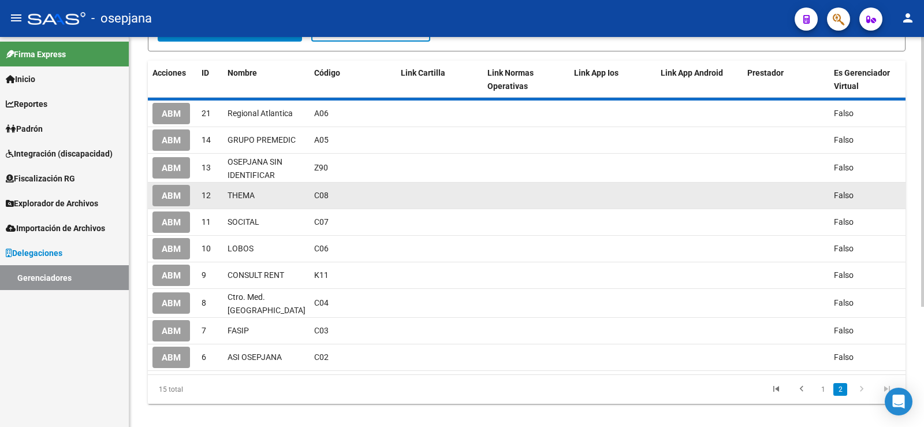
scroll to position [36, 0]
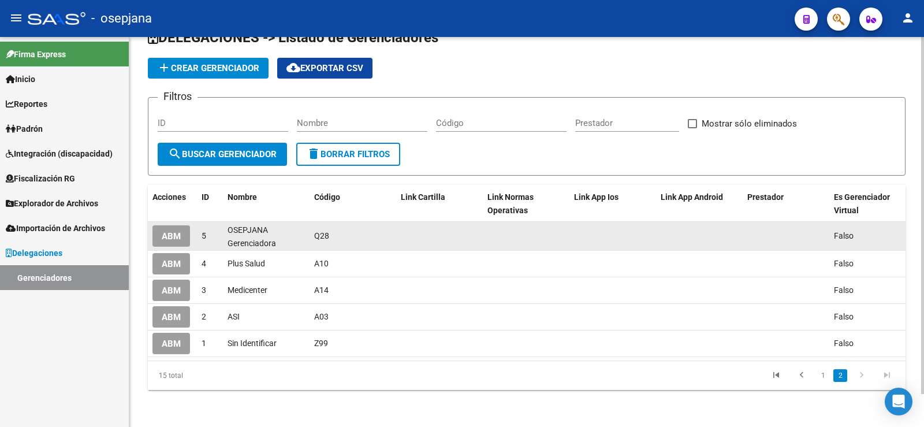
drag, startPoint x: 315, startPoint y: 226, endPoint x: 330, endPoint y: 228, distance: 15.1
click at [330, 229] on div "Q28" at bounding box center [352, 235] width 77 height 13
copy span "Q28"
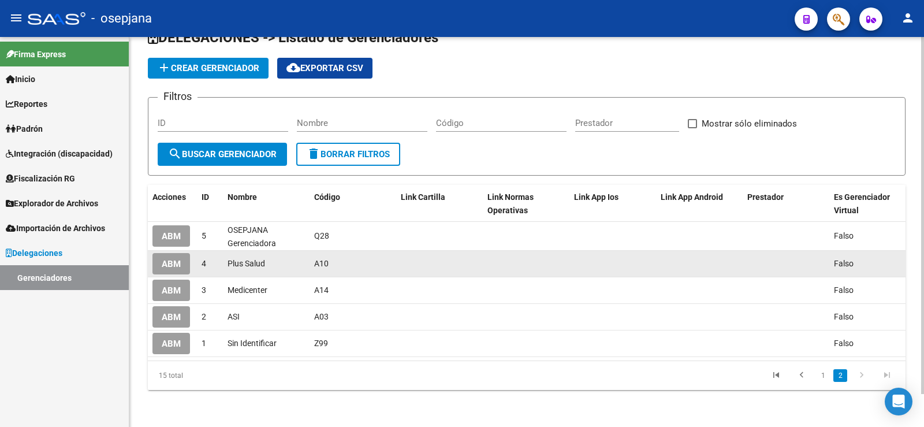
drag, startPoint x: 313, startPoint y: 256, endPoint x: 327, endPoint y: 256, distance: 13.9
click at [327, 256] on datatable-body-cell "A10" at bounding box center [353, 264] width 87 height 26
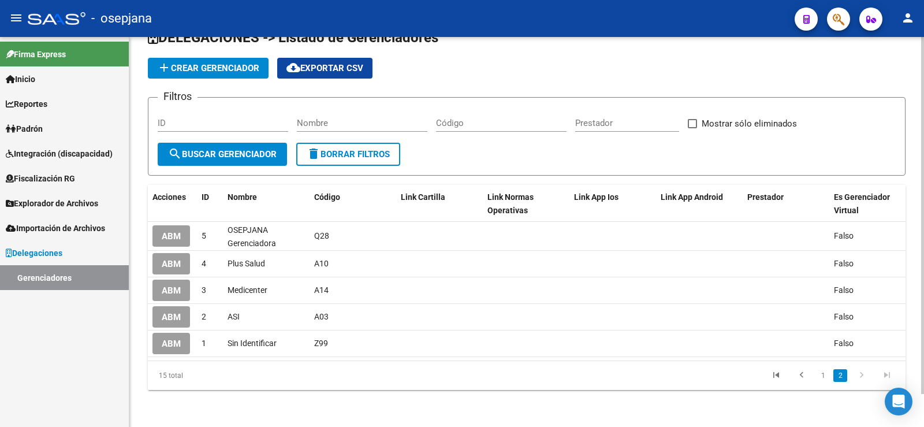
copy span "A10"
click at [822, 375] on link "1" at bounding box center [823, 375] width 14 height 13
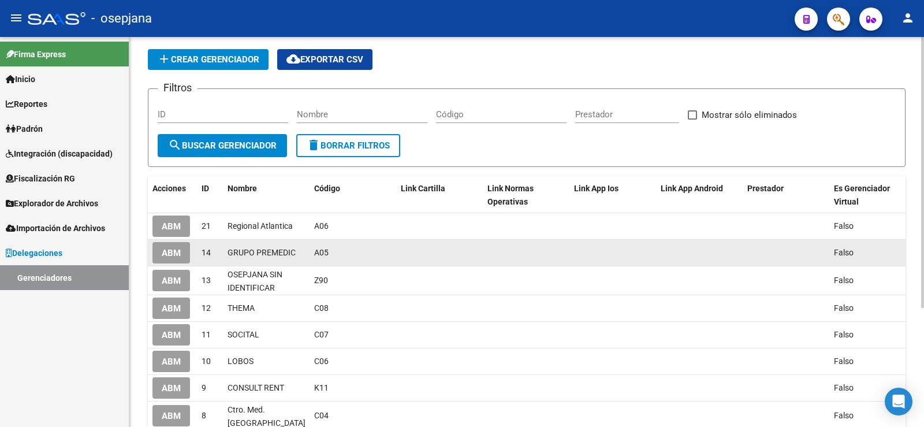
drag, startPoint x: 314, startPoint y: 254, endPoint x: 329, endPoint y: 254, distance: 14.4
click at [329, 254] on div "A05" at bounding box center [352, 252] width 77 height 13
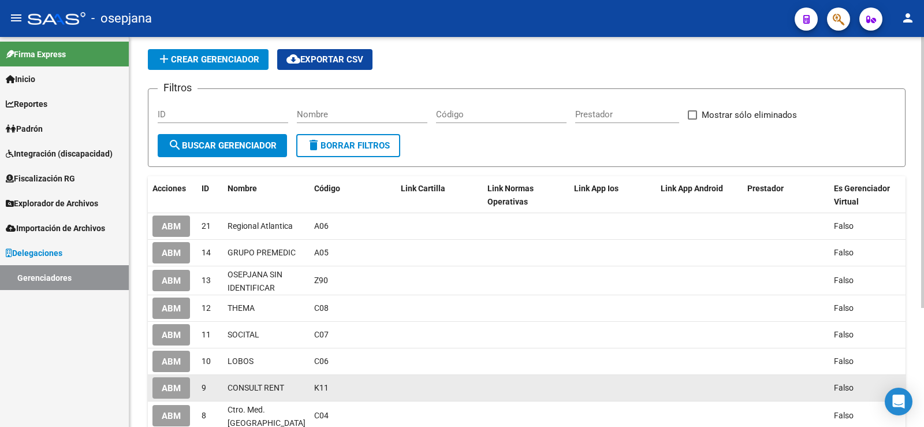
copy span "A05"
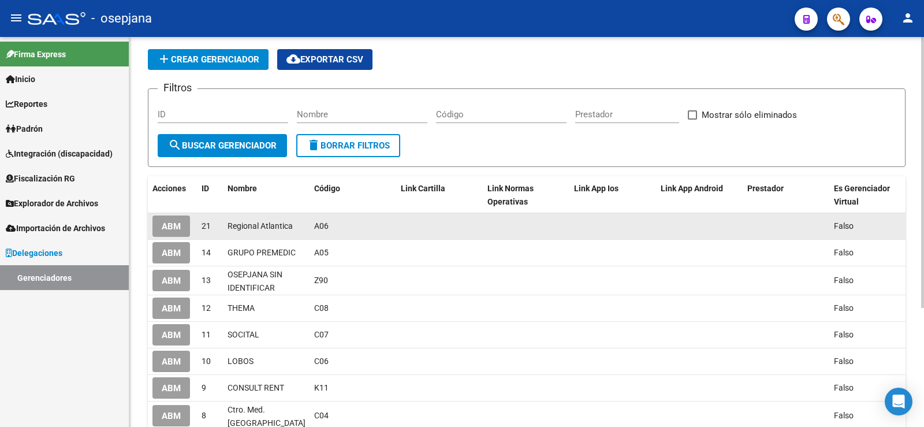
drag, startPoint x: 314, startPoint y: 228, endPoint x: 327, endPoint y: 228, distance: 13.9
click at [327, 228] on datatable-body-cell "A06" at bounding box center [353, 226] width 87 height 26
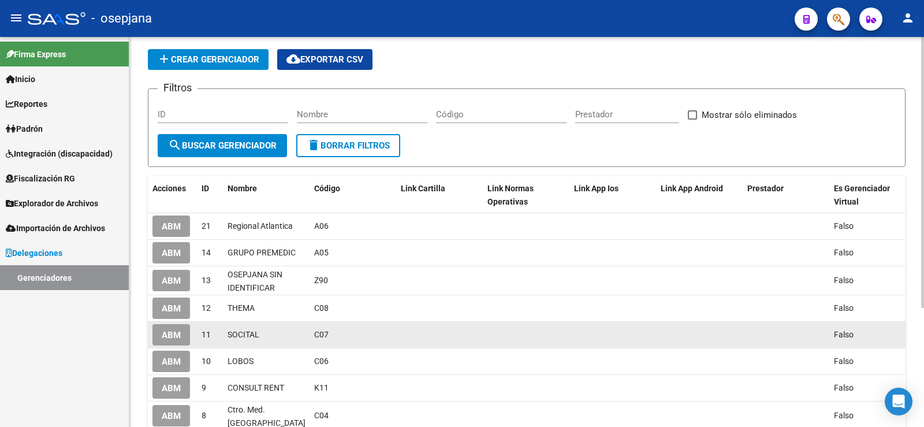
copy span "A06"
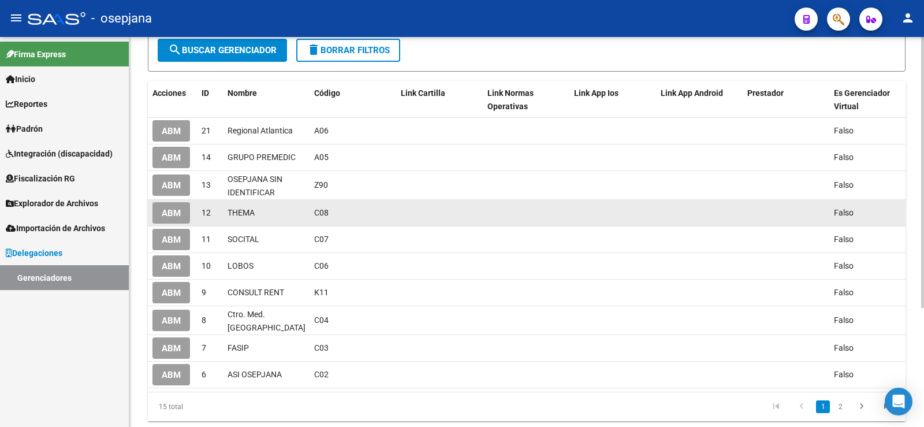
scroll to position [151, 0]
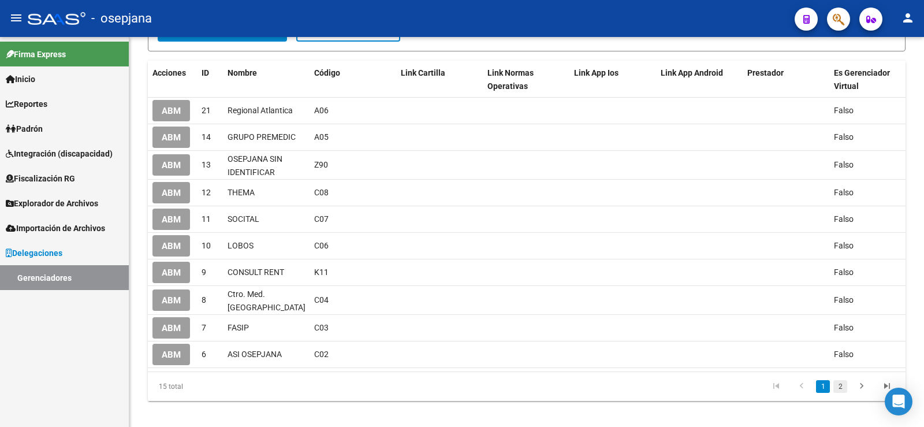
click at [839, 393] on link "2" at bounding box center [840, 386] width 14 height 13
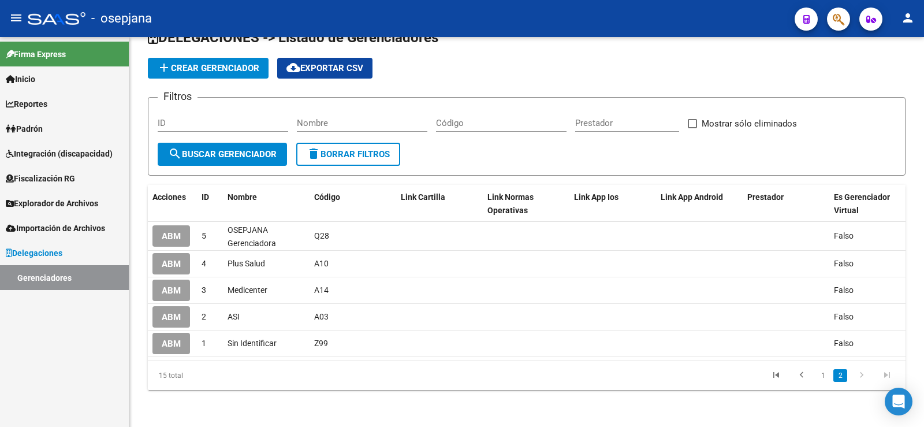
scroll to position [36, 0]
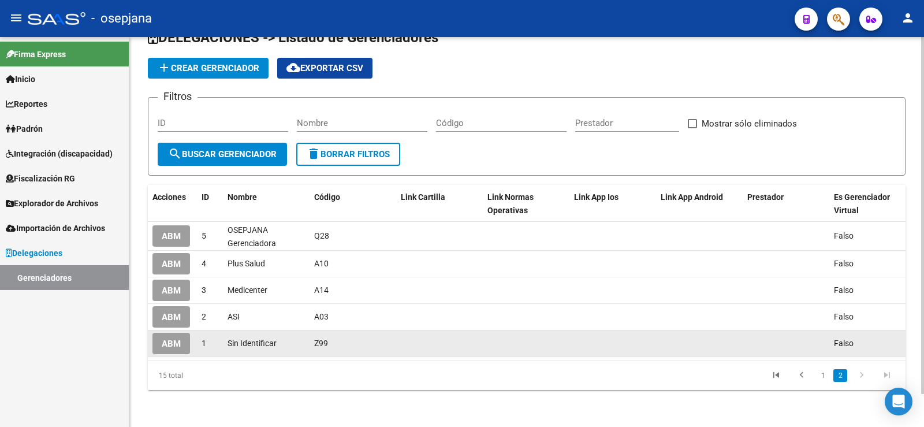
drag, startPoint x: 314, startPoint y: 335, endPoint x: 329, endPoint y: 337, distance: 15.1
click at [329, 337] on div "Z99" at bounding box center [352, 343] width 77 height 13
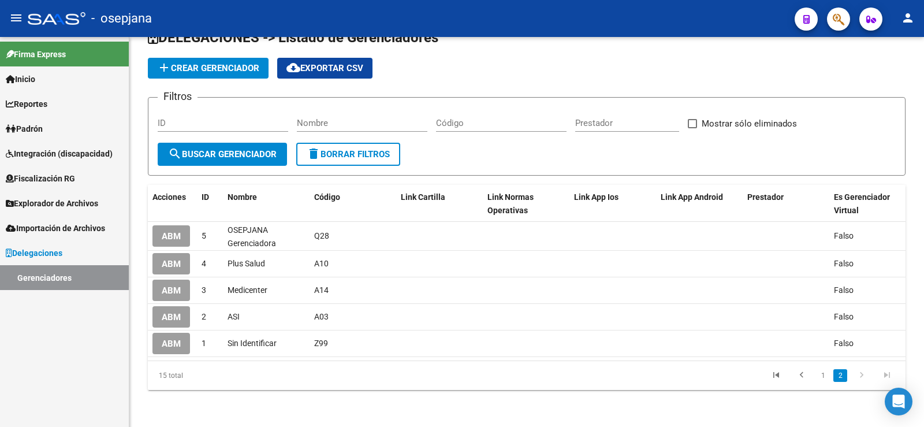
copy span "Z99"
click at [827, 375] on link "1" at bounding box center [823, 375] width 14 height 13
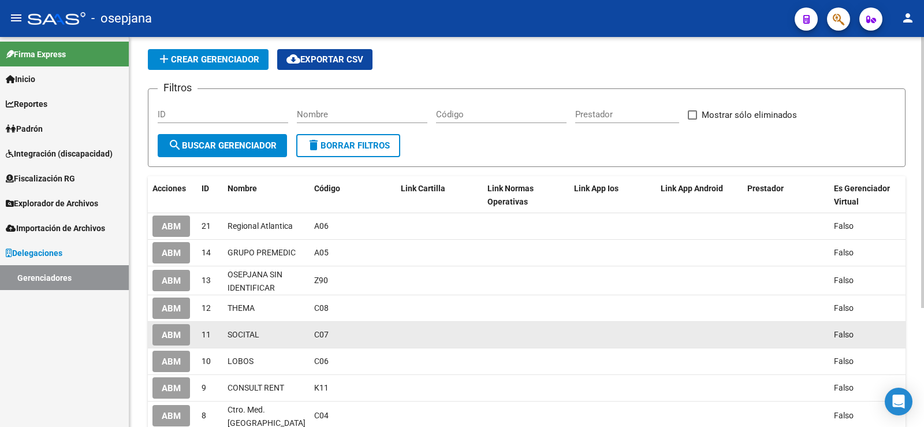
drag, startPoint x: 315, startPoint y: 333, endPoint x: 334, endPoint y: 335, distance: 19.7
click at [334, 335] on div "C07" at bounding box center [352, 334] width 77 height 13
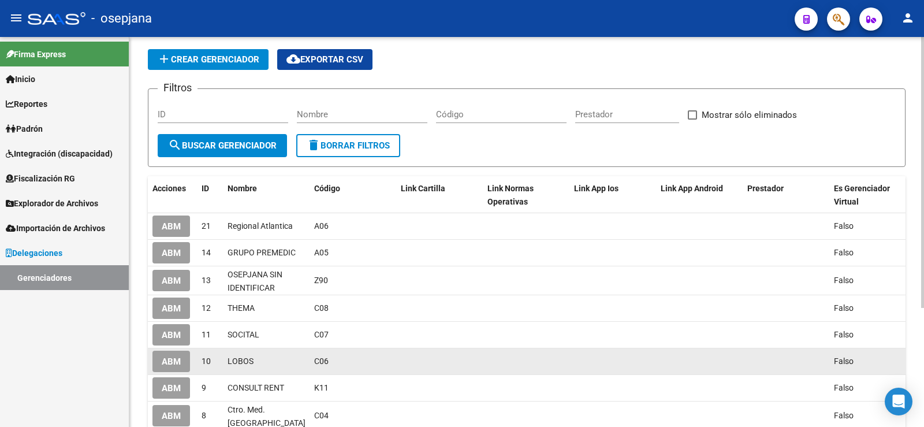
copy span "C07"
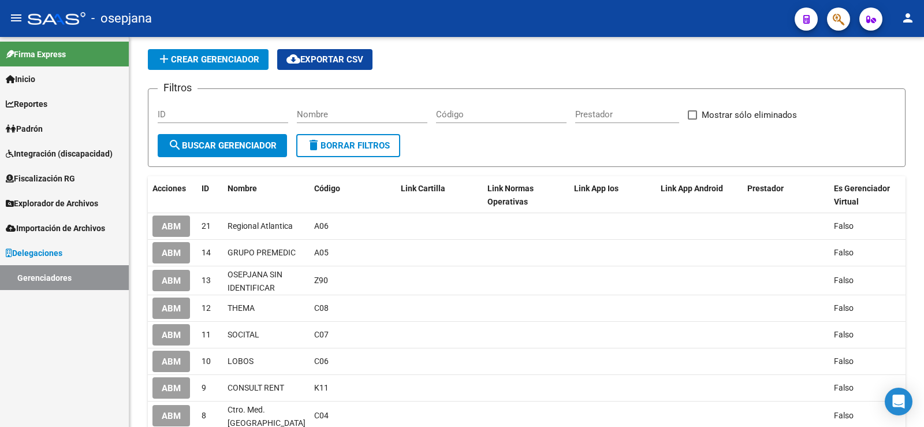
click at [36, 124] on span "Padrón" at bounding box center [24, 128] width 37 height 13
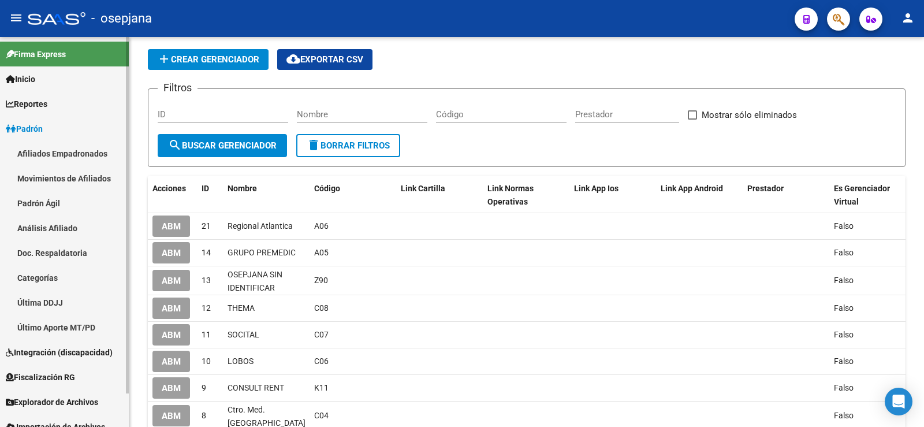
click at [55, 207] on link "Padrón Ágil" at bounding box center [64, 203] width 129 height 25
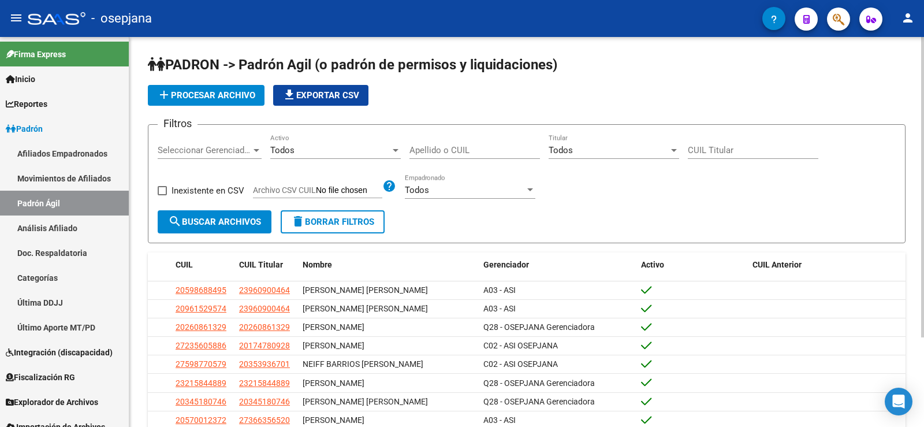
click at [202, 96] on span "add Procesar archivo" at bounding box center [206, 95] width 98 height 10
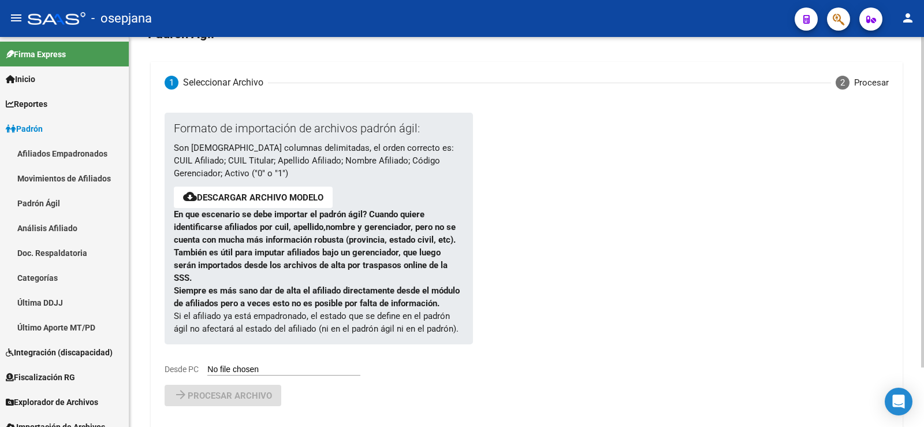
scroll to position [70, 0]
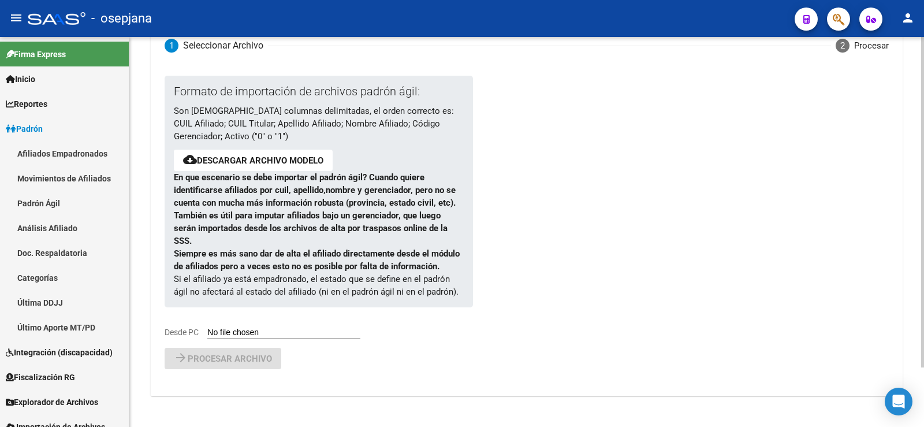
click at [261, 327] on input "Desde PC" at bounding box center [283, 332] width 153 height 11
type input "C:\fakepath\PadronAgil OSEP 09.csv"
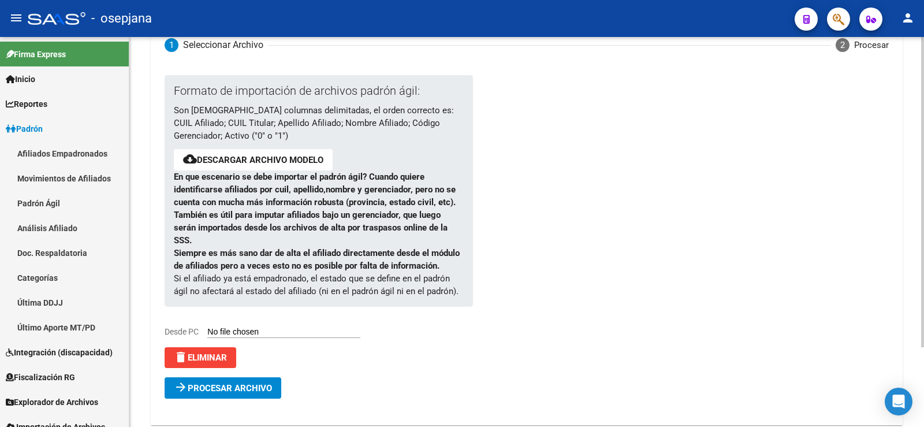
click at [235, 386] on span "Procesar archivo" at bounding box center [230, 388] width 84 height 10
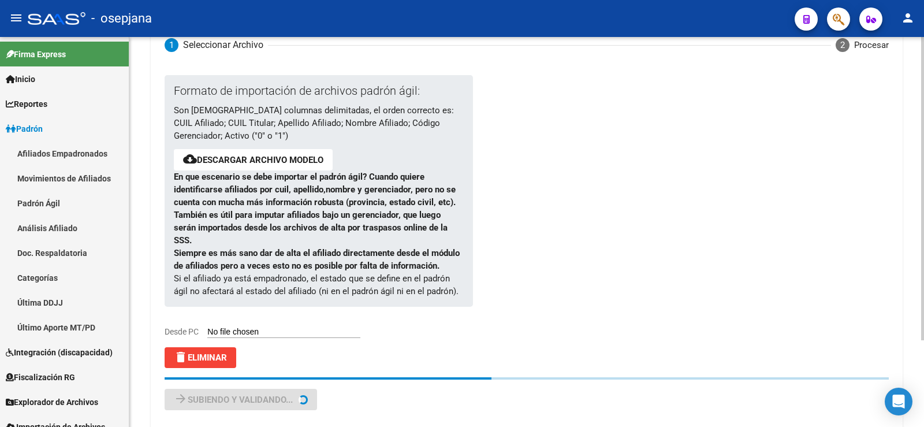
scroll to position [0, 0]
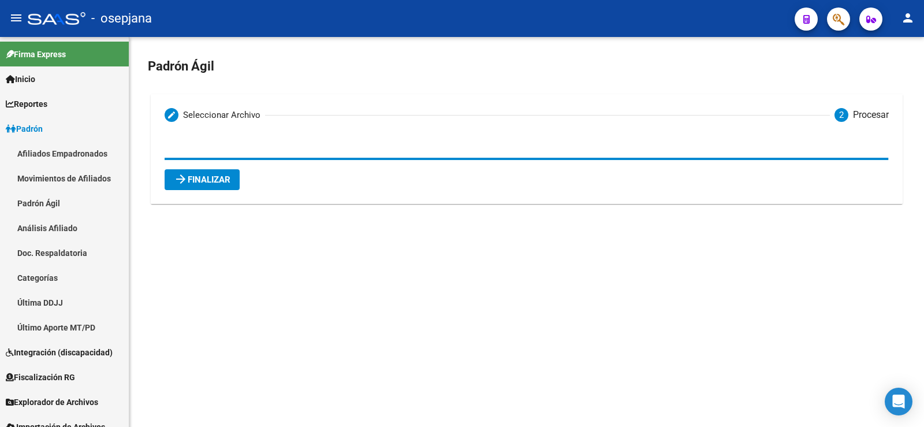
click at [204, 184] on span "arrow_forward Finalizar" at bounding box center [202, 179] width 57 height 10
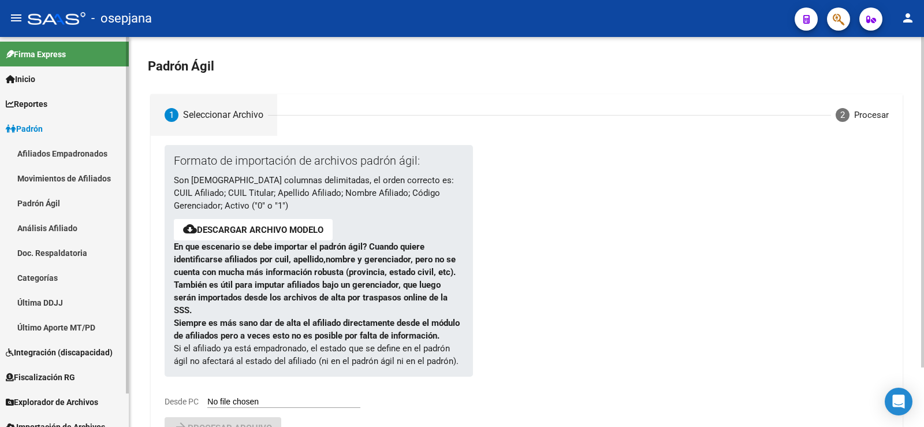
click at [24, 129] on span "Padrón" at bounding box center [24, 128] width 37 height 13
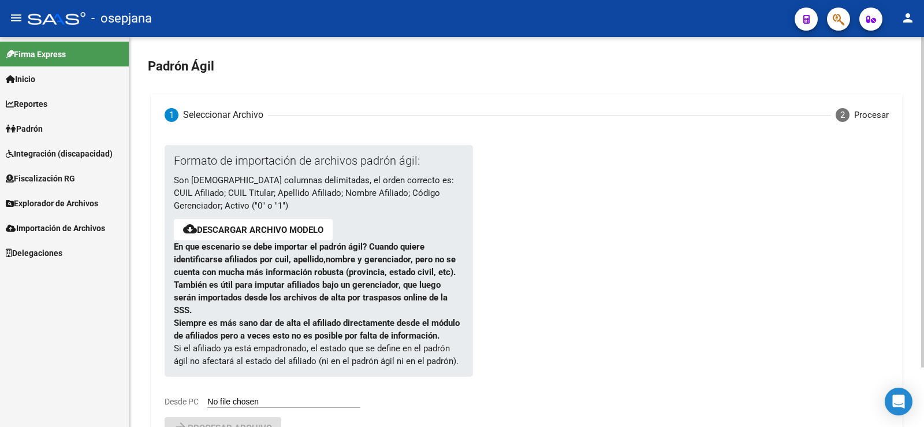
click at [40, 205] on span "Explorador de Archivos" at bounding box center [52, 203] width 92 height 13
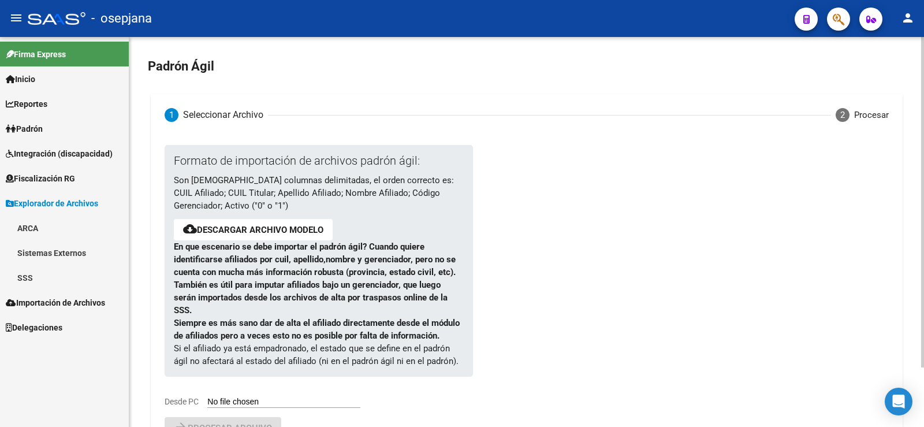
click at [21, 286] on link "SSS" at bounding box center [64, 277] width 129 height 25
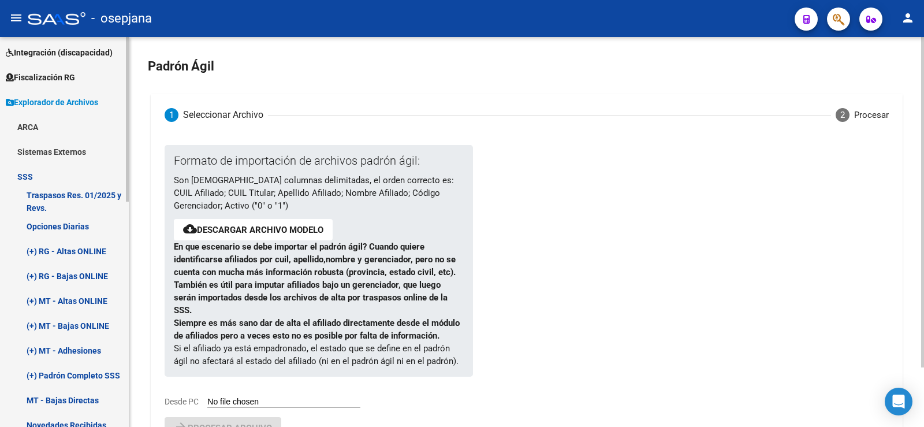
scroll to position [173, 0]
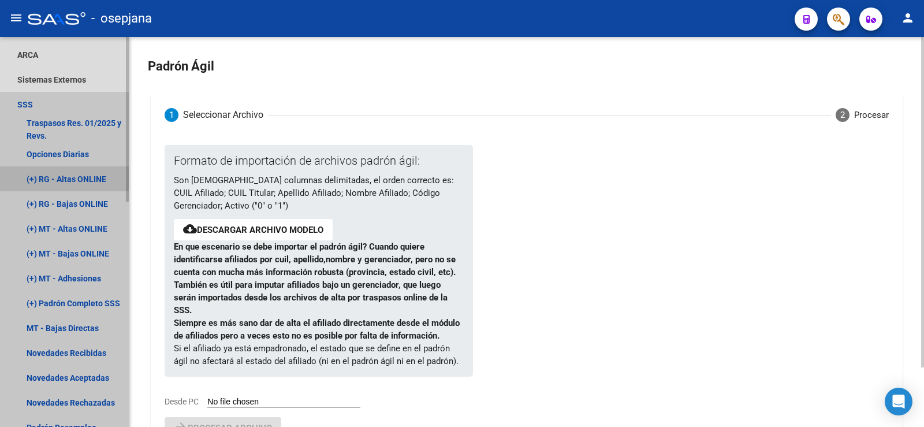
click at [69, 177] on link "(+) RG - Altas ONLINE" at bounding box center [64, 178] width 129 height 25
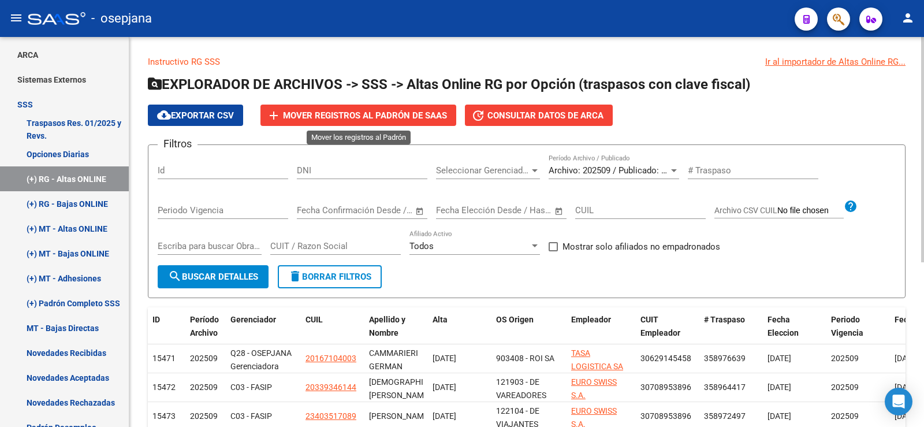
click at [338, 117] on span "Mover registros al PADRÓN de SAAS" at bounding box center [365, 115] width 164 height 10
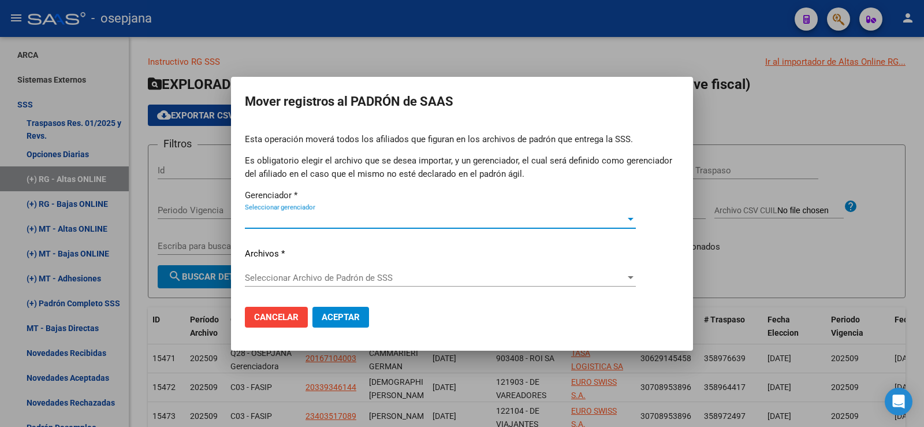
click at [308, 214] on span "Seleccionar gerenciador" at bounding box center [435, 219] width 381 height 10
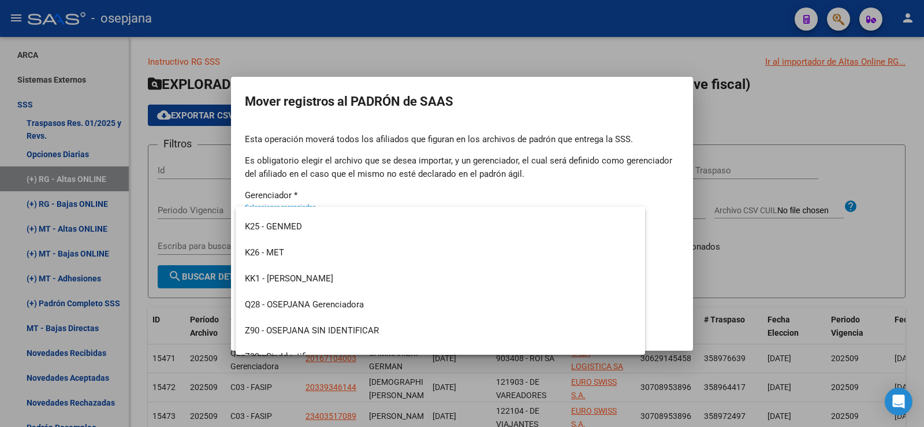
scroll to position [398, 0]
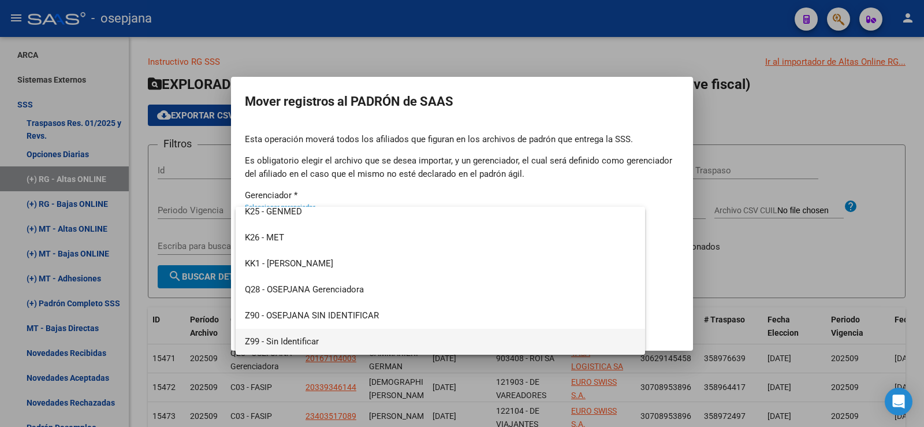
click at [300, 340] on span "Z99 - Sin Identificar" at bounding box center [440, 342] width 391 height 26
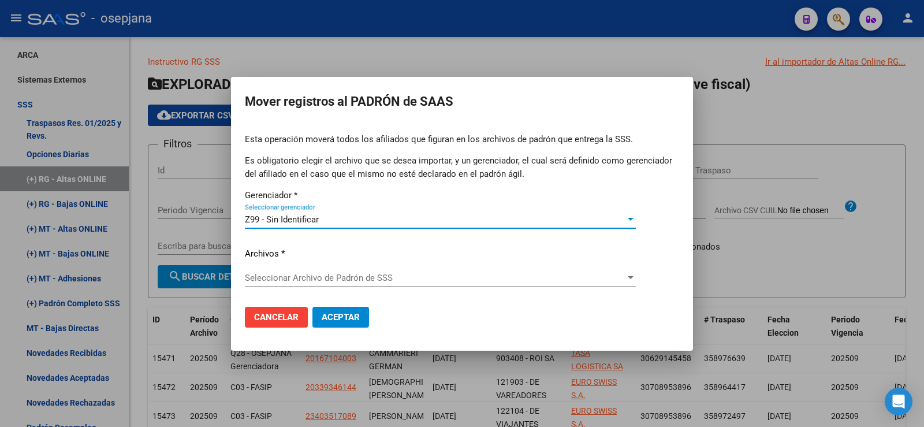
click at [345, 278] on span "Seleccionar Archivo de Padrón de SSS" at bounding box center [435, 278] width 381 height 10
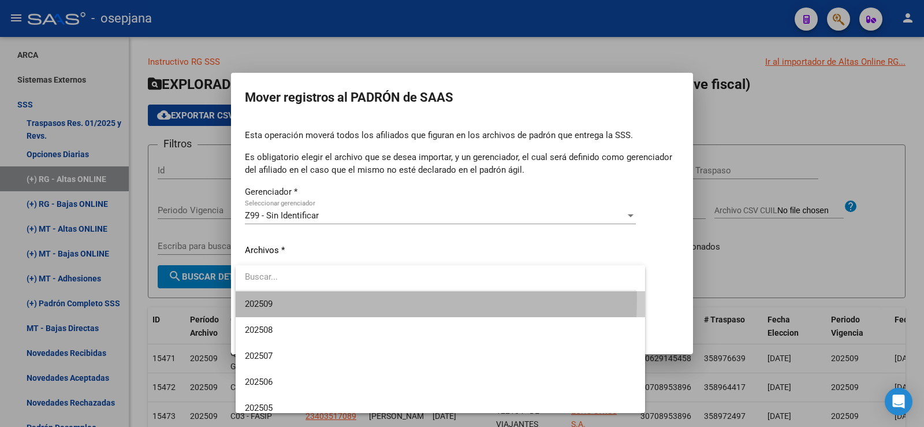
click at [294, 299] on span "202509" at bounding box center [440, 304] width 391 height 26
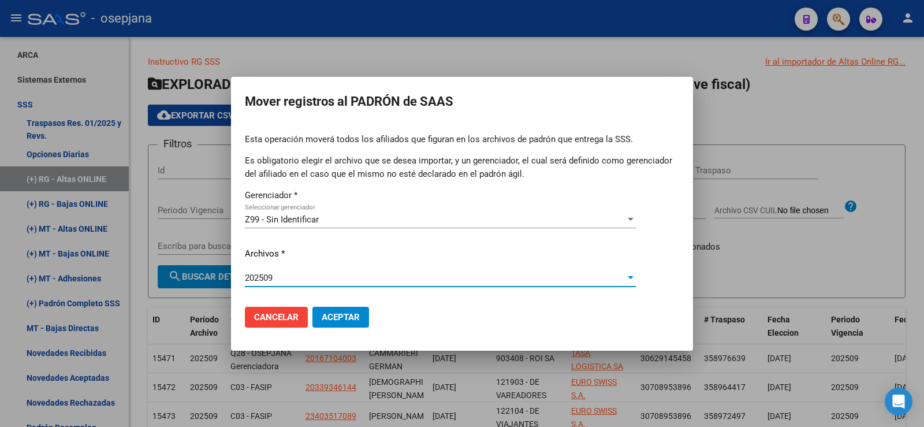
click at [330, 314] on span "Aceptar" at bounding box center [341, 317] width 38 height 10
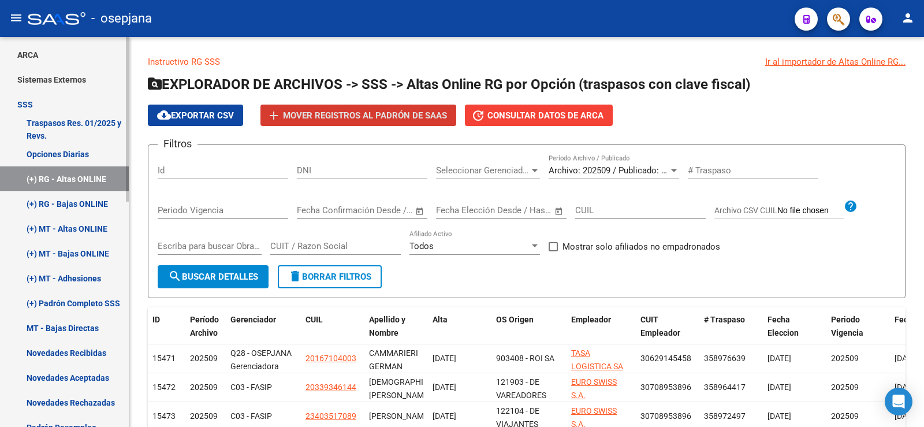
click at [49, 201] on link "(+) RG - Bajas ONLINE" at bounding box center [64, 203] width 129 height 25
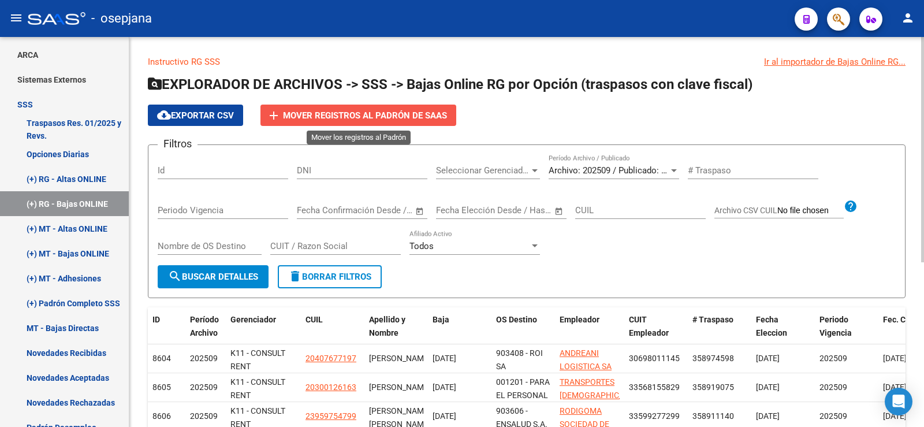
click at [318, 115] on span "Mover registros al PADRÓN de SAAS" at bounding box center [365, 115] width 164 height 10
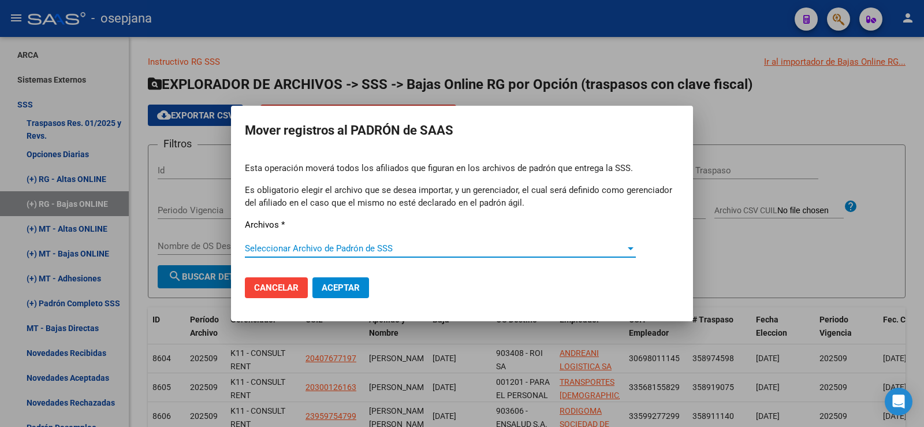
click at [303, 249] on span "Seleccionar Archivo de Padrón de SSS" at bounding box center [435, 248] width 381 height 10
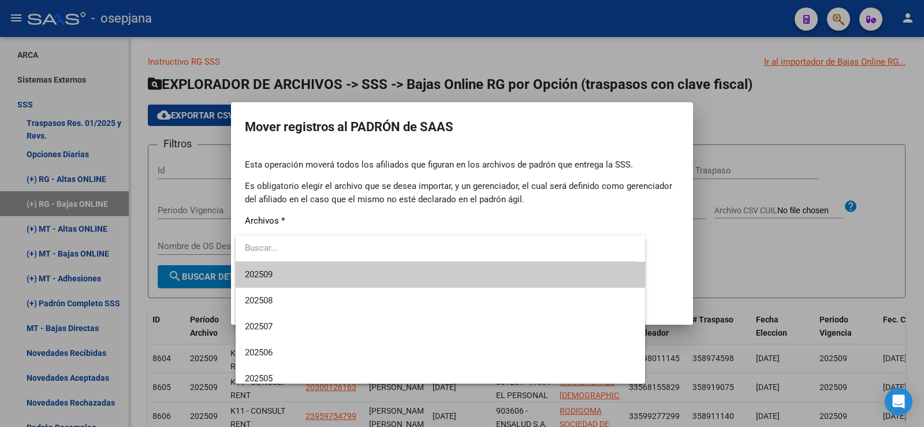
click at [287, 280] on span "202509" at bounding box center [440, 275] width 391 height 26
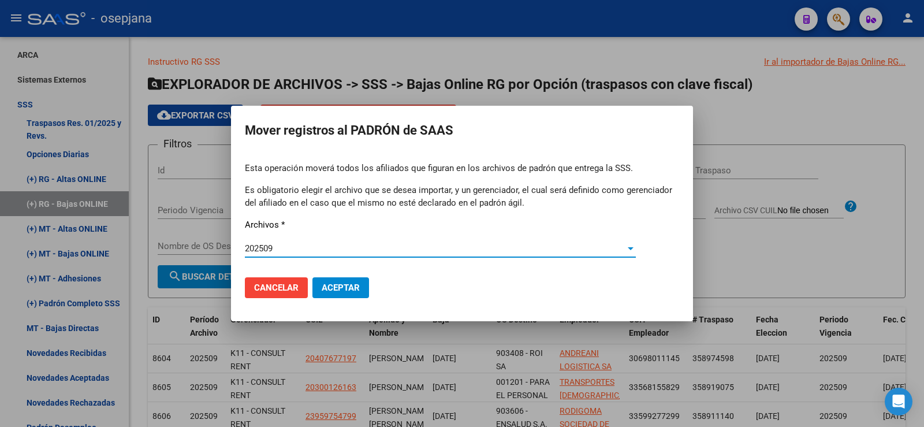
click at [347, 286] on span "Aceptar" at bounding box center [341, 287] width 38 height 10
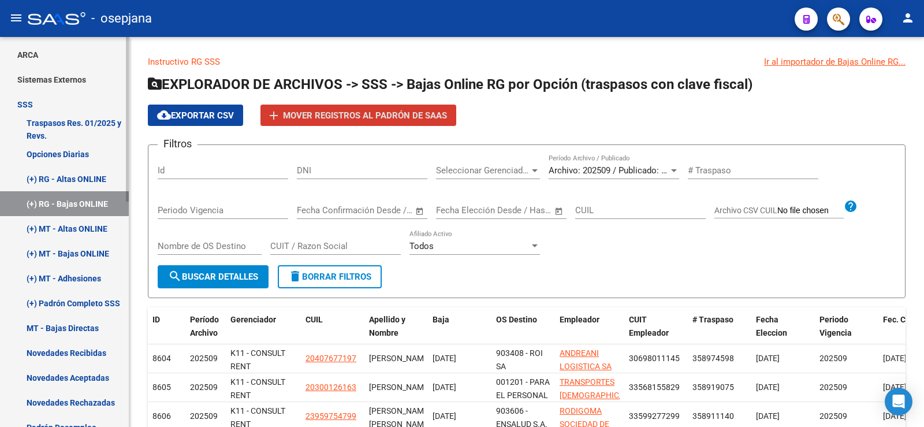
click at [43, 103] on link "SSS" at bounding box center [64, 104] width 129 height 25
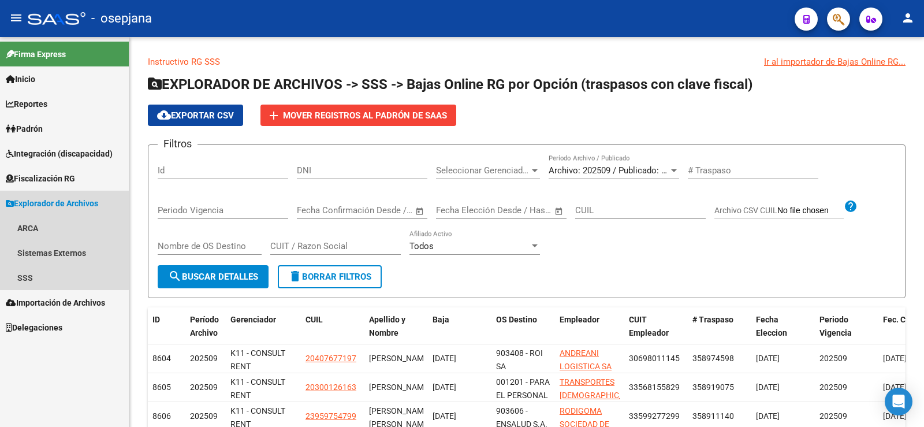
click at [36, 197] on span "Explorador de Archivos" at bounding box center [52, 203] width 92 height 13
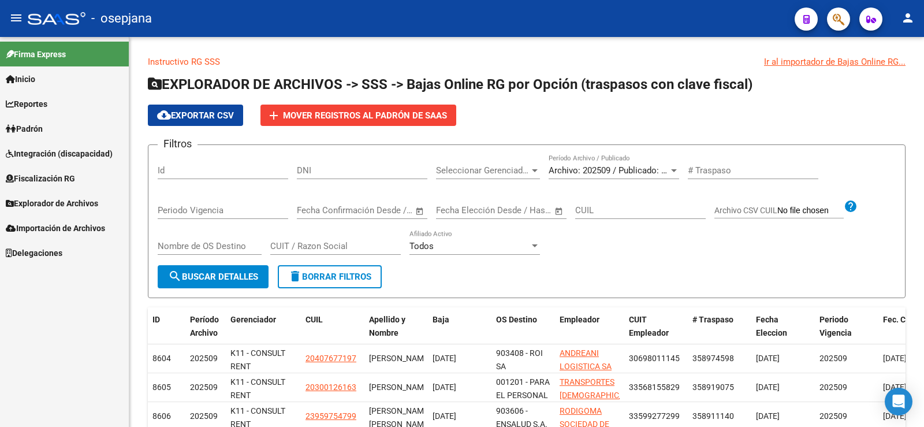
click at [35, 130] on span "Padrón" at bounding box center [24, 128] width 37 height 13
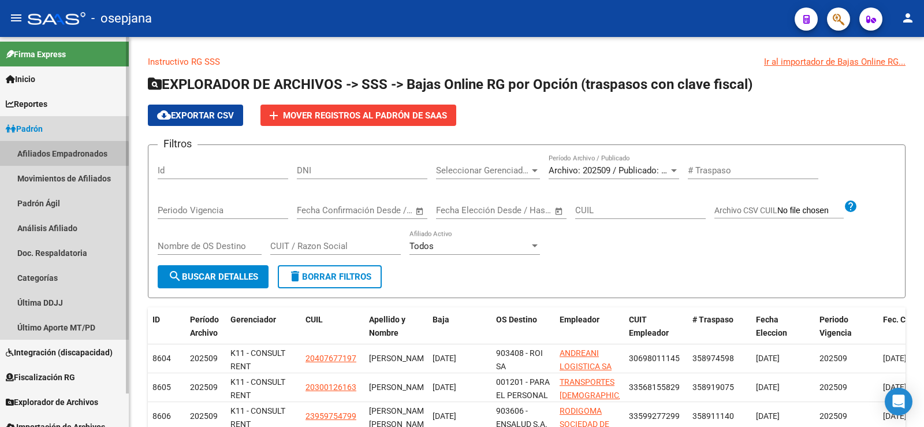
click at [46, 156] on link "Afiliados Empadronados" at bounding box center [64, 153] width 129 height 25
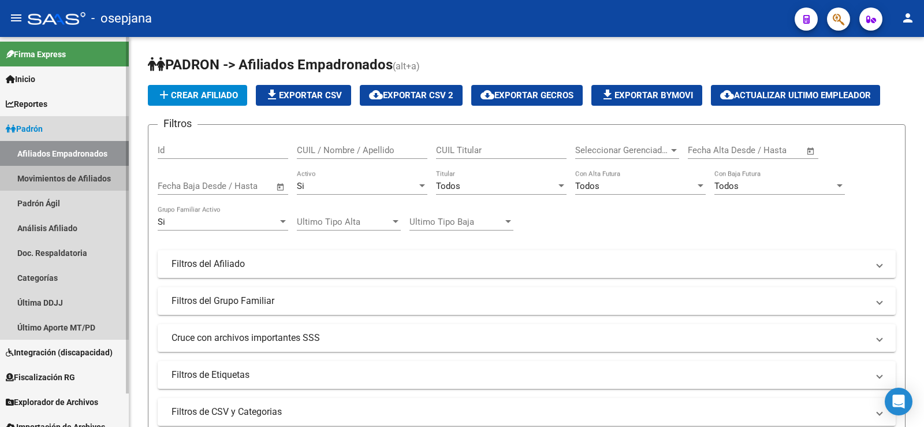
click at [60, 182] on link "Movimientos de Afiliados" at bounding box center [64, 178] width 129 height 25
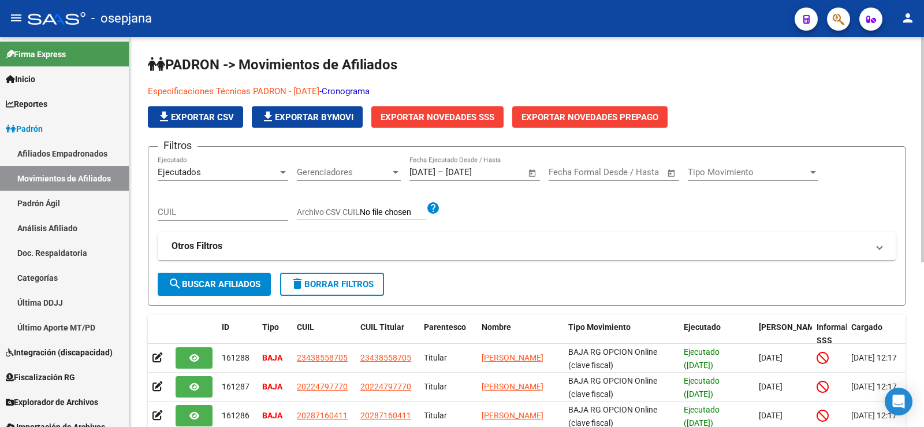
click at [312, 169] on span "Gerenciadores" at bounding box center [344, 172] width 94 height 10
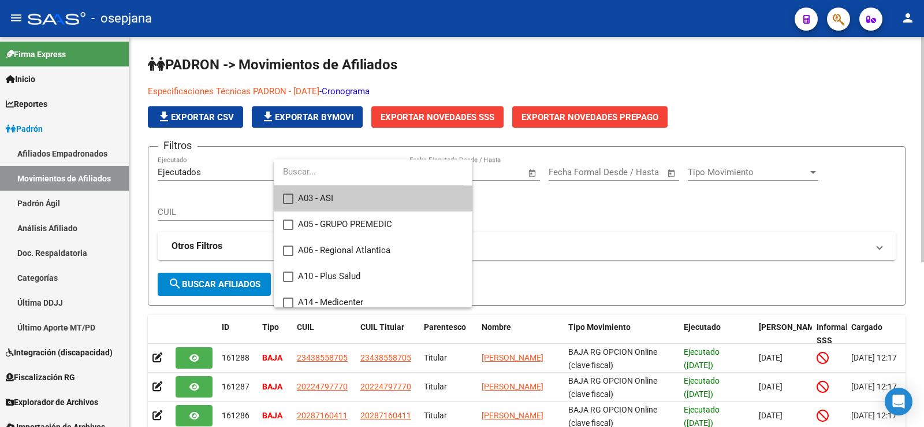
click at [312, 169] on input "dropdown search" at bounding box center [369, 172] width 190 height 26
click at [615, 206] on div at bounding box center [462, 213] width 924 height 427
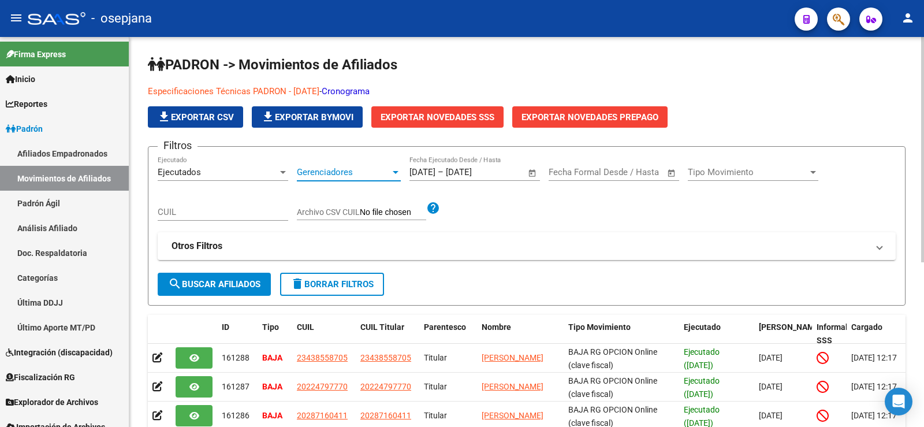
click at [390, 169] on span "Gerenciadores" at bounding box center [344, 172] width 94 height 10
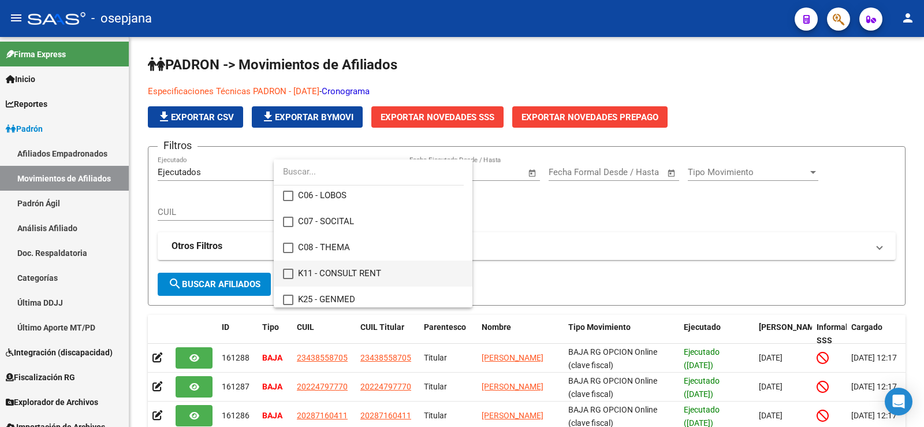
scroll to position [424, 0]
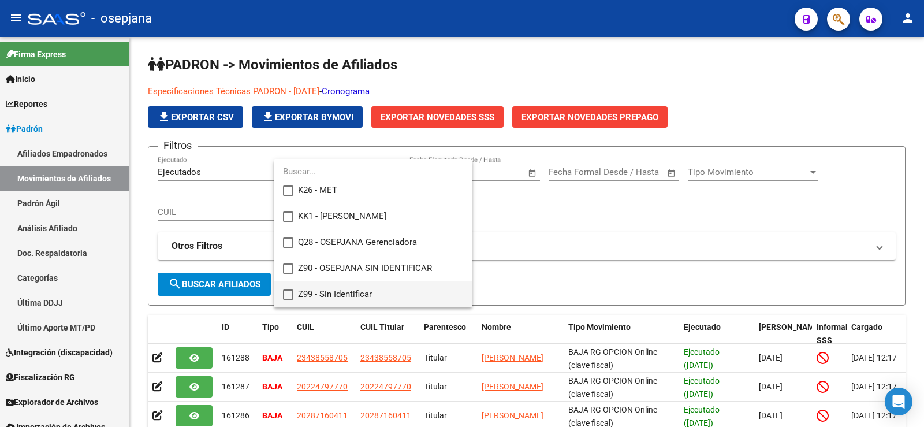
click at [286, 291] on mat-pseudo-checkbox at bounding box center [288, 294] width 10 height 10
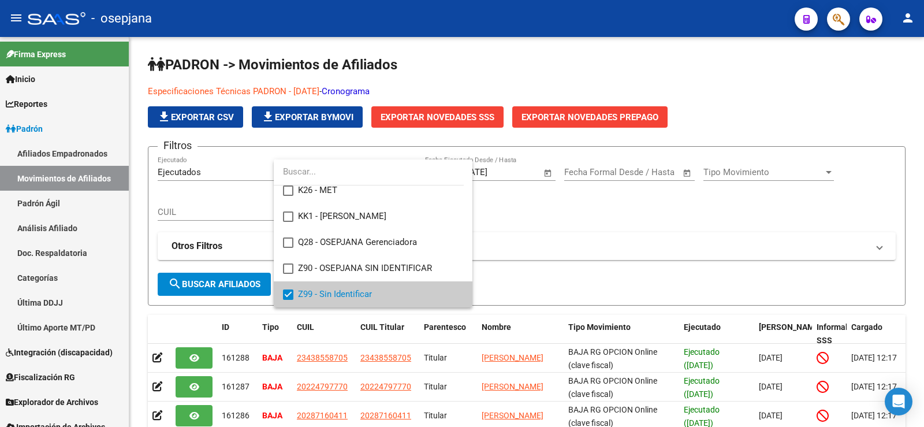
click at [234, 288] on div at bounding box center [462, 213] width 924 height 427
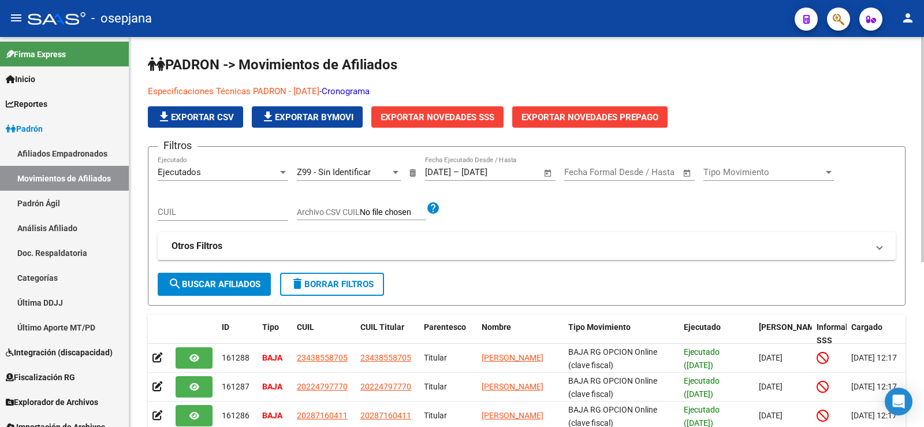
click at [331, 285] on span "delete Borrar Filtros" at bounding box center [331, 284] width 83 height 10
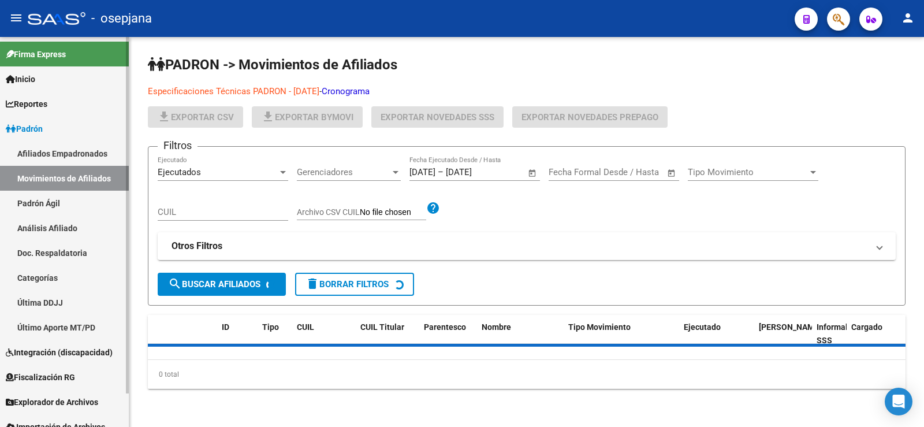
click at [46, 202] on link "Padrón Ágil" at bounding box center [64, 203] width 129 height 25
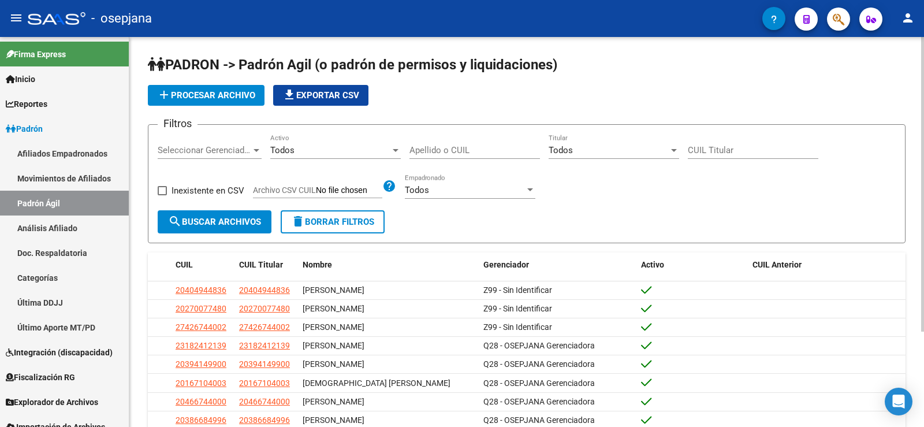
click at [248, 150] on span "Seleccionar Gerenciador" at bounding box center [205, 150] width 94 height 10
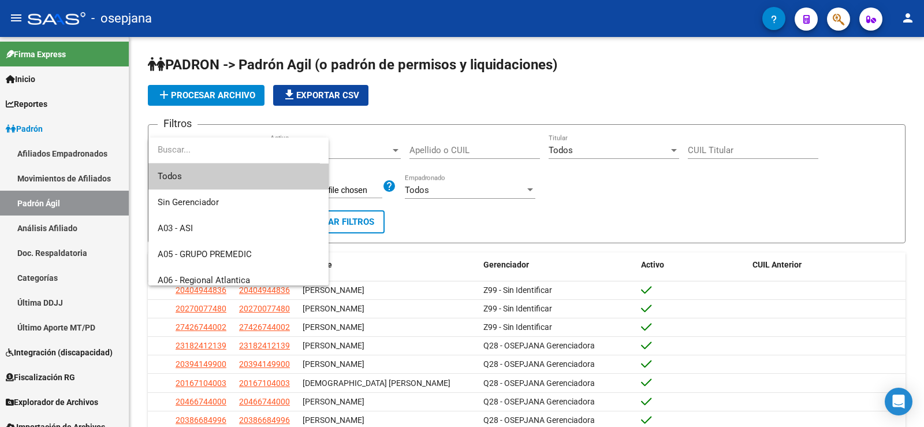
click at [692, 188] on div at bounding box center [462, 213] width 924 height 427
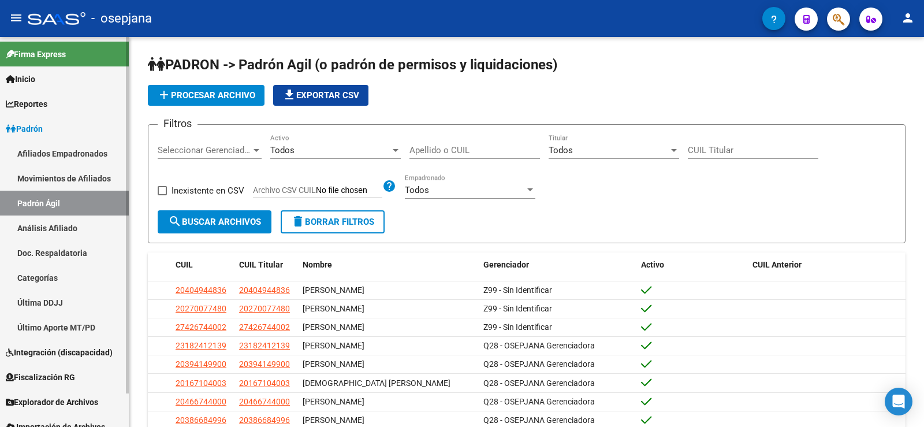
click at [46, 158] on link "Afiliados Empadronados" at bounding box center [64, 153] width 129 height 25
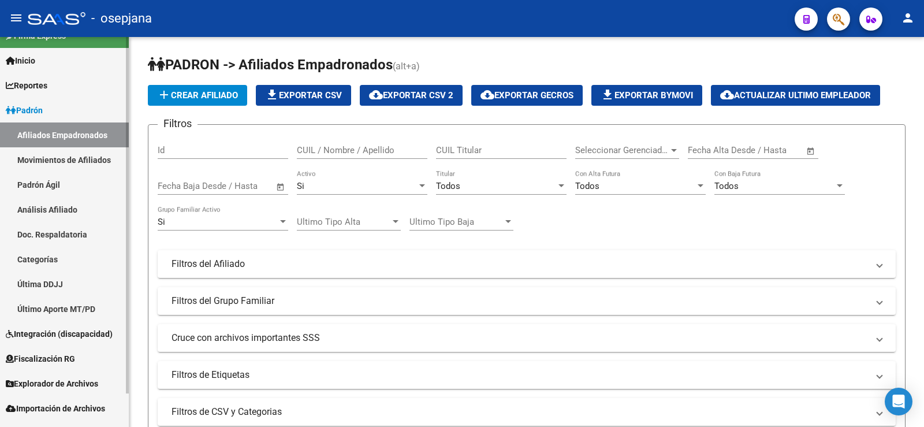
scroll to position [37, 0]
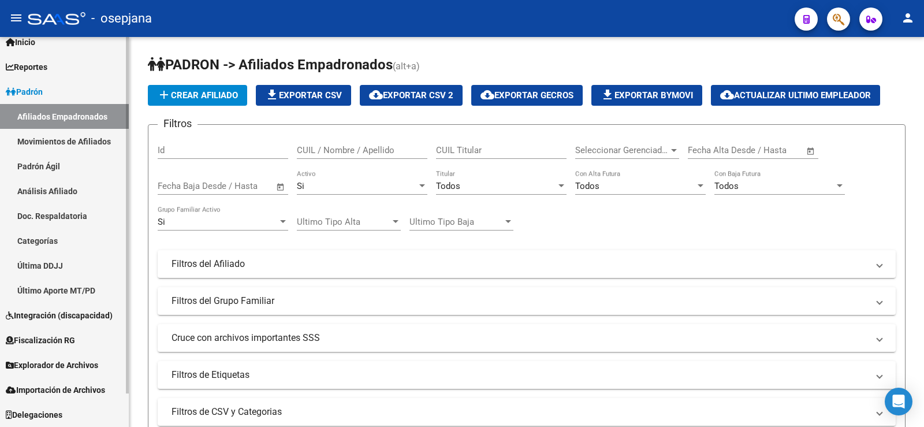
click at [47, 193] on link "Análisis Afiliado" at bounding box center [64, 190] width 129 height 25
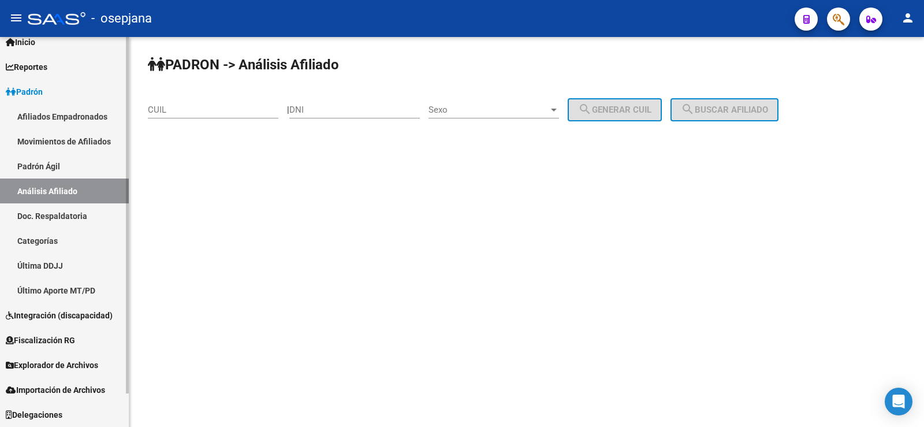
click at [55, 217] on link "Doc. Respaldatoria" at bounding box center [64, 215] width 129 height 25
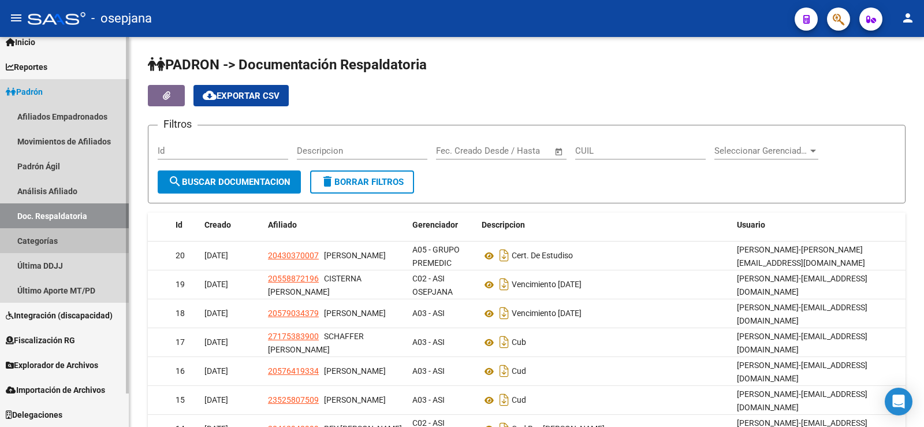
click at [66, 243] on link "Categorías" at bounding box center [64, 240] width 129 height 25
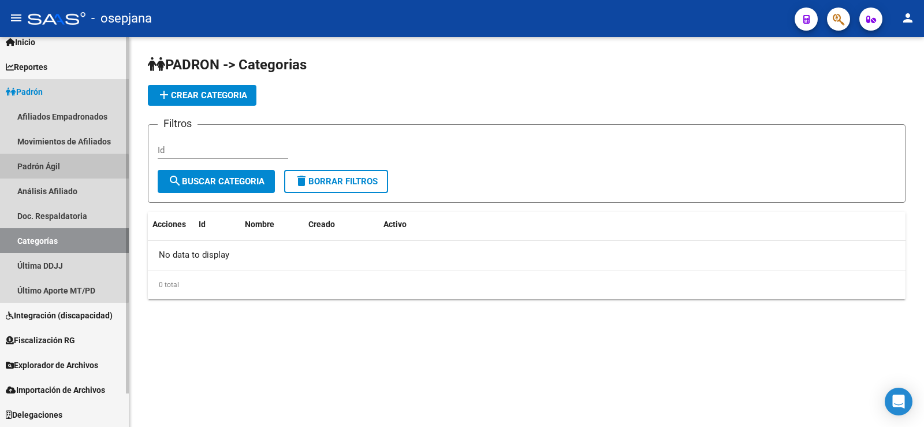
click at [49, 176] on link "Padrón Ágil" at bounding box center [64, 166] width 129 height 25
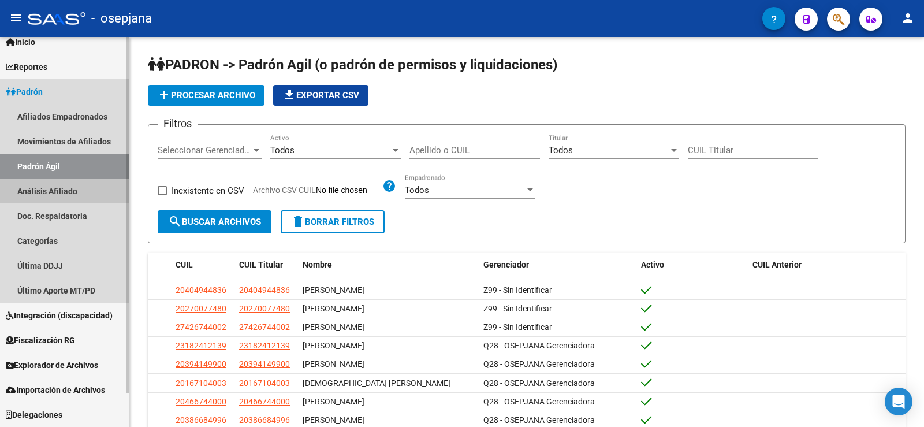
click at [53, 193] on link "Análisis Afiliado" at bounding box center [64, 190] width 129 height 25
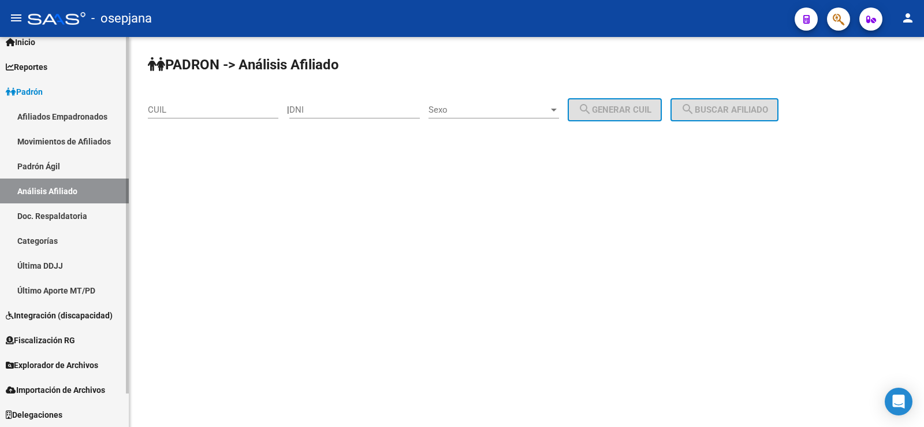
click at [51, 166] on link "Padrón Ágil" at bounding box center [64, 166] width 129 height 25
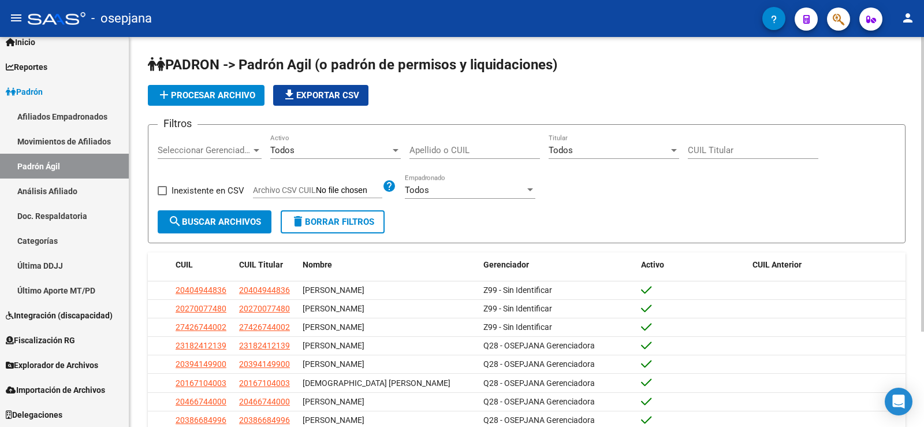
click at [237, 151] on span "Seleccionar Gerenciador" at bounding box center [205, 150] width 94 height 10
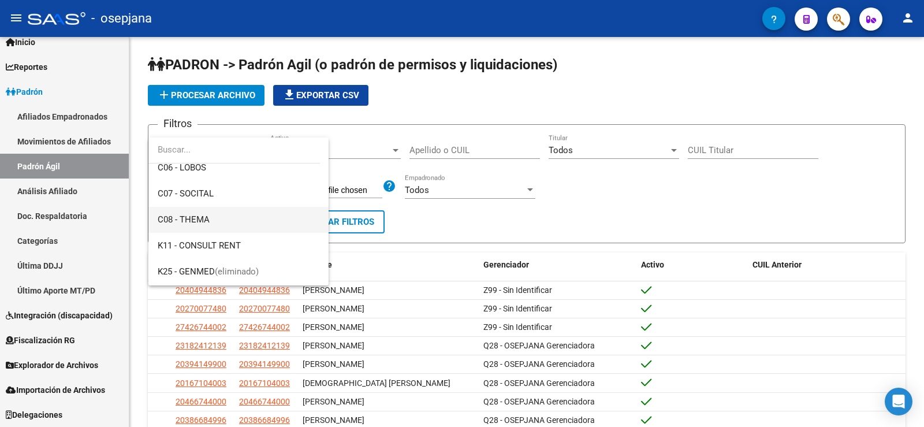
scroll to position [476, 0]
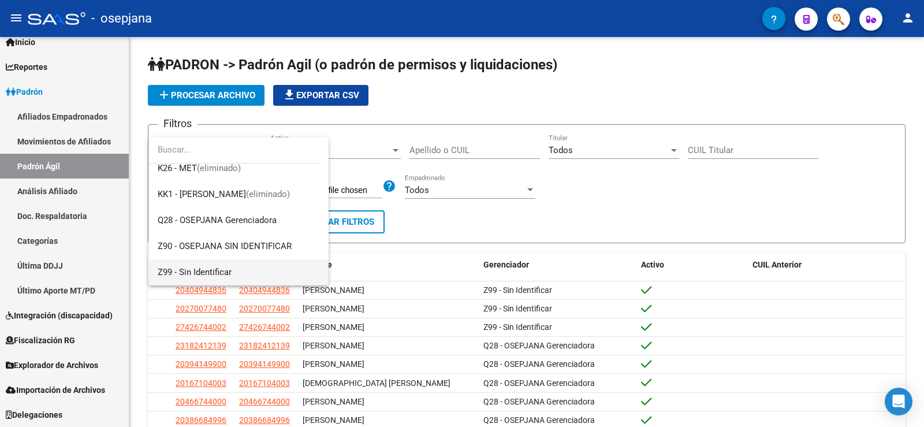
click at [232, 266] on span "Z99 - Sin Identificar" at bounding box center [239, 272] width 162 height 26
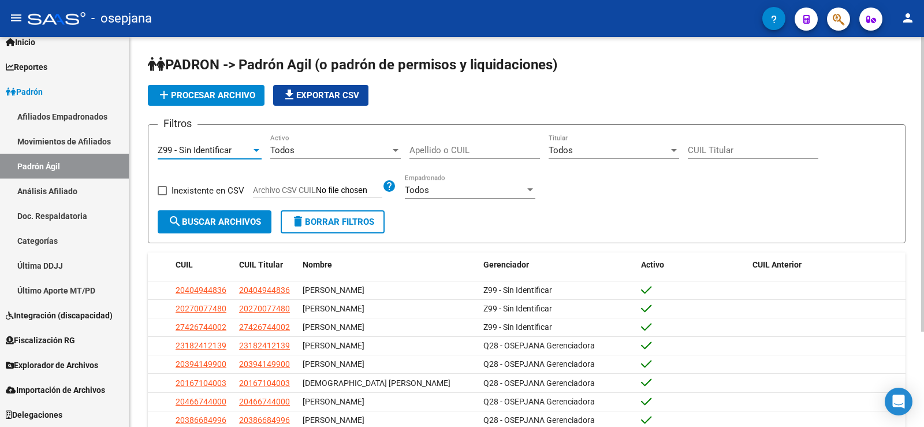
click at [243, 223] on span "search Buscar Archivos" at bounding box center [214, 222] width 93 height 10
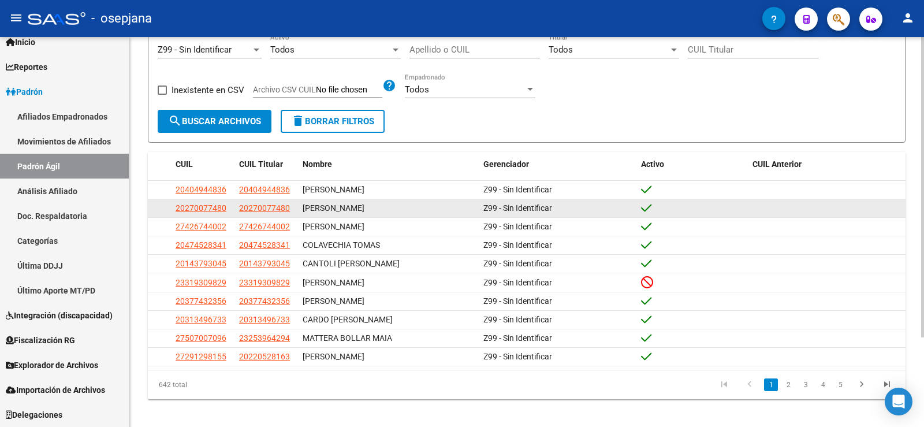
scroll to position [115, 0]
